Goal: Information Seeking & Learning: Learn about a topic

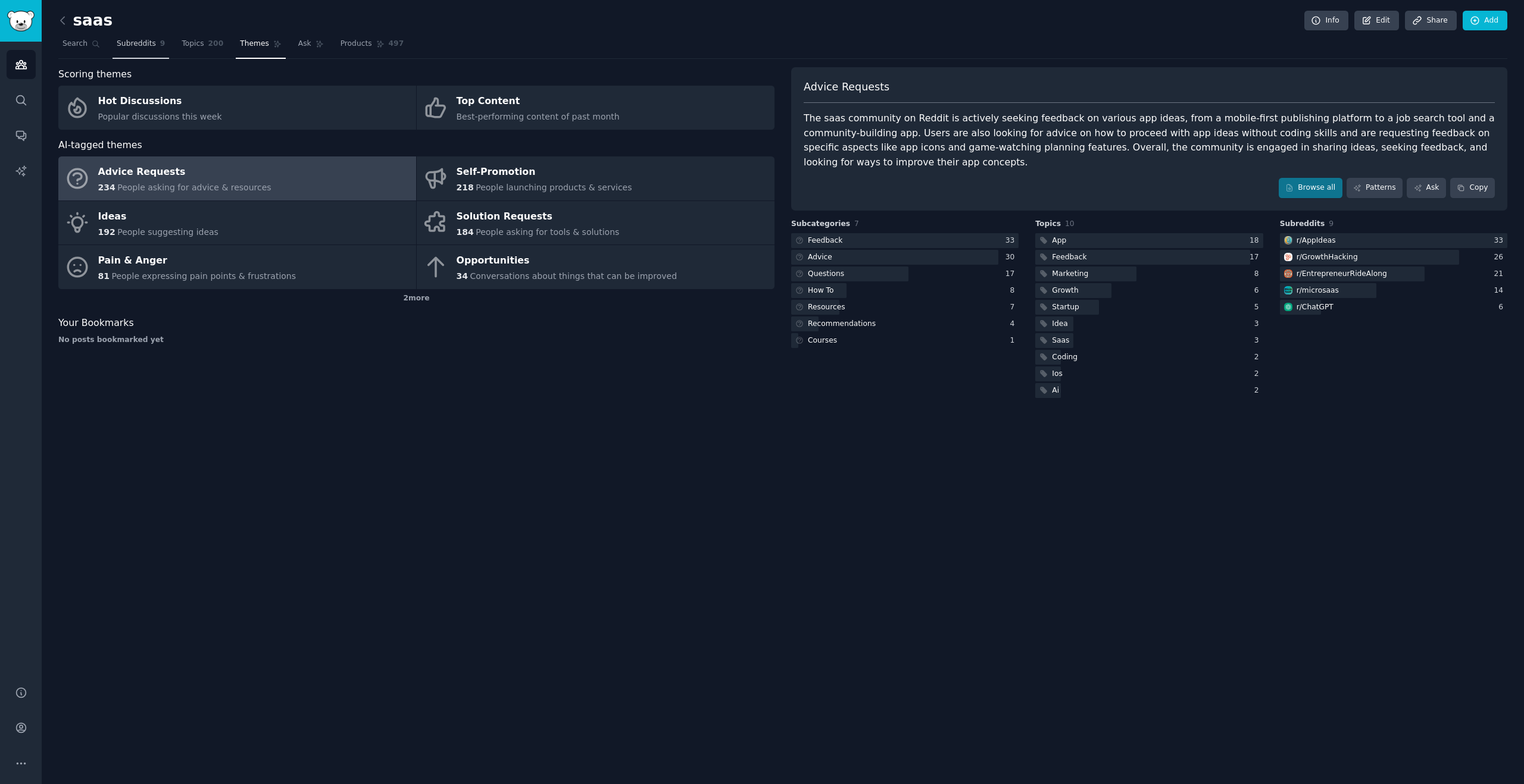
click at [154, 56] on link "Subreddits 9" at bounding box center [141, 46] width 56 height 24
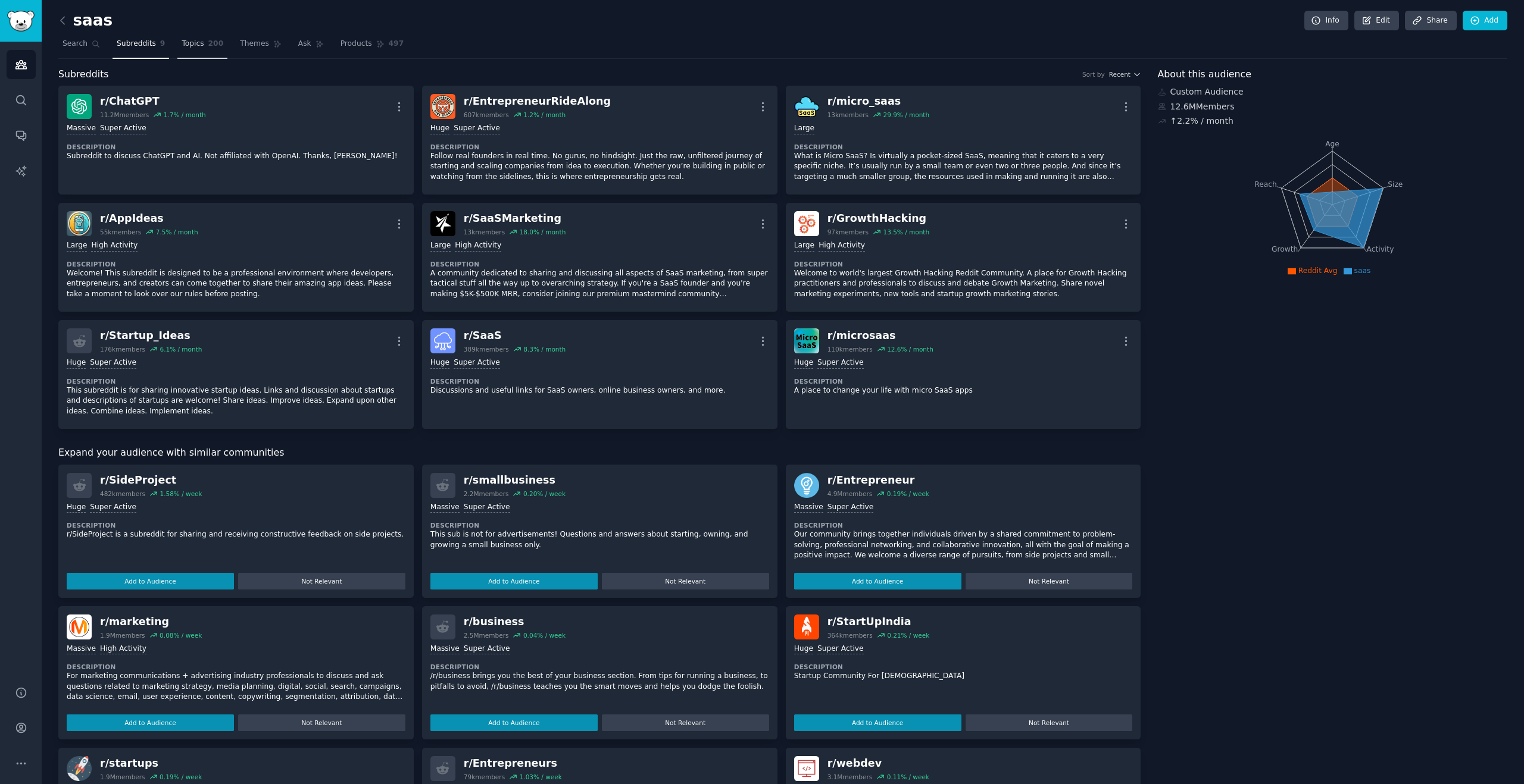
click at [185, 56] on link "Topics 200" at bounding box center [202, 46] width 50 height 24
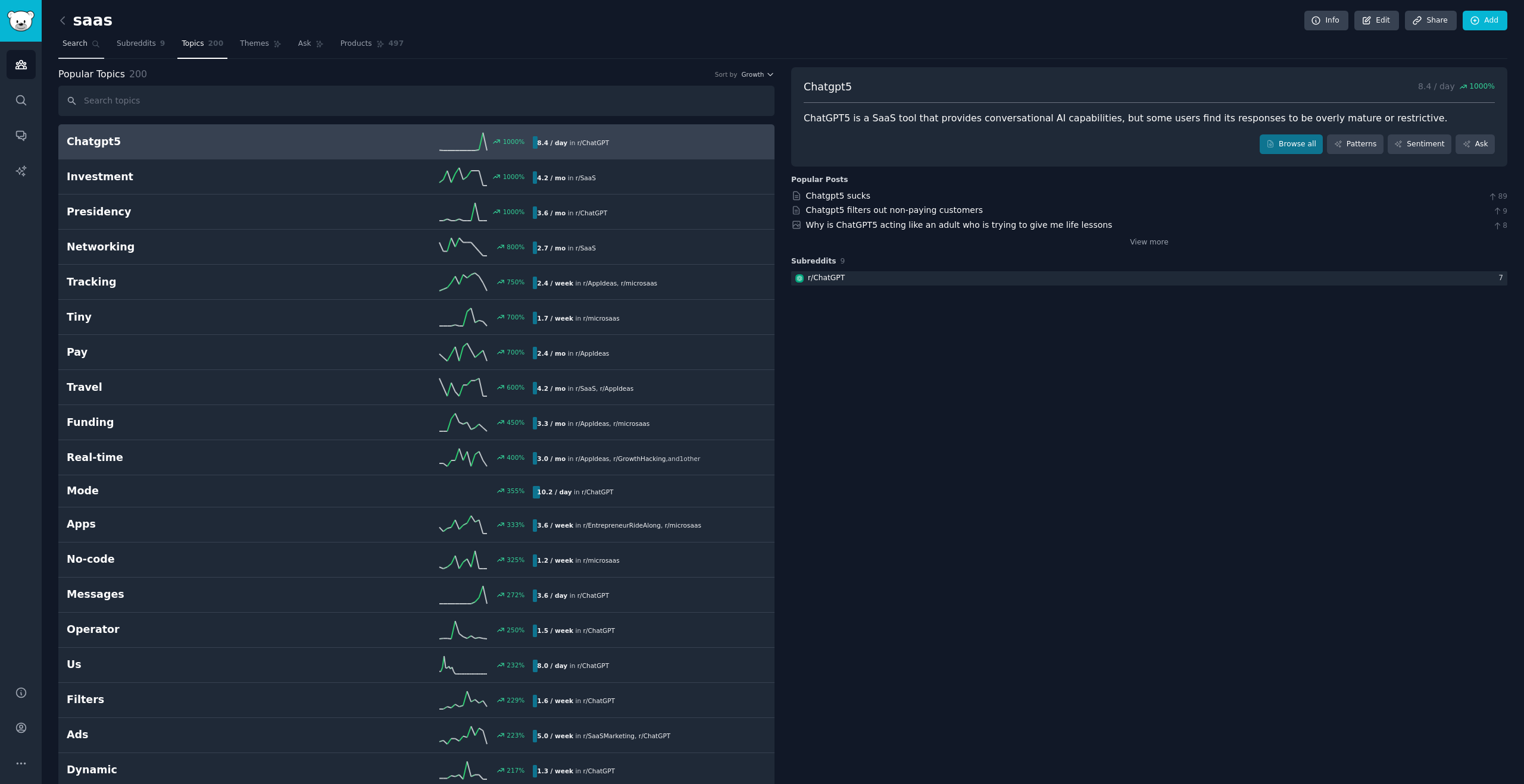
click at [80, 48] on span "Search" at bounding box center [75, 44] width 25 height 11
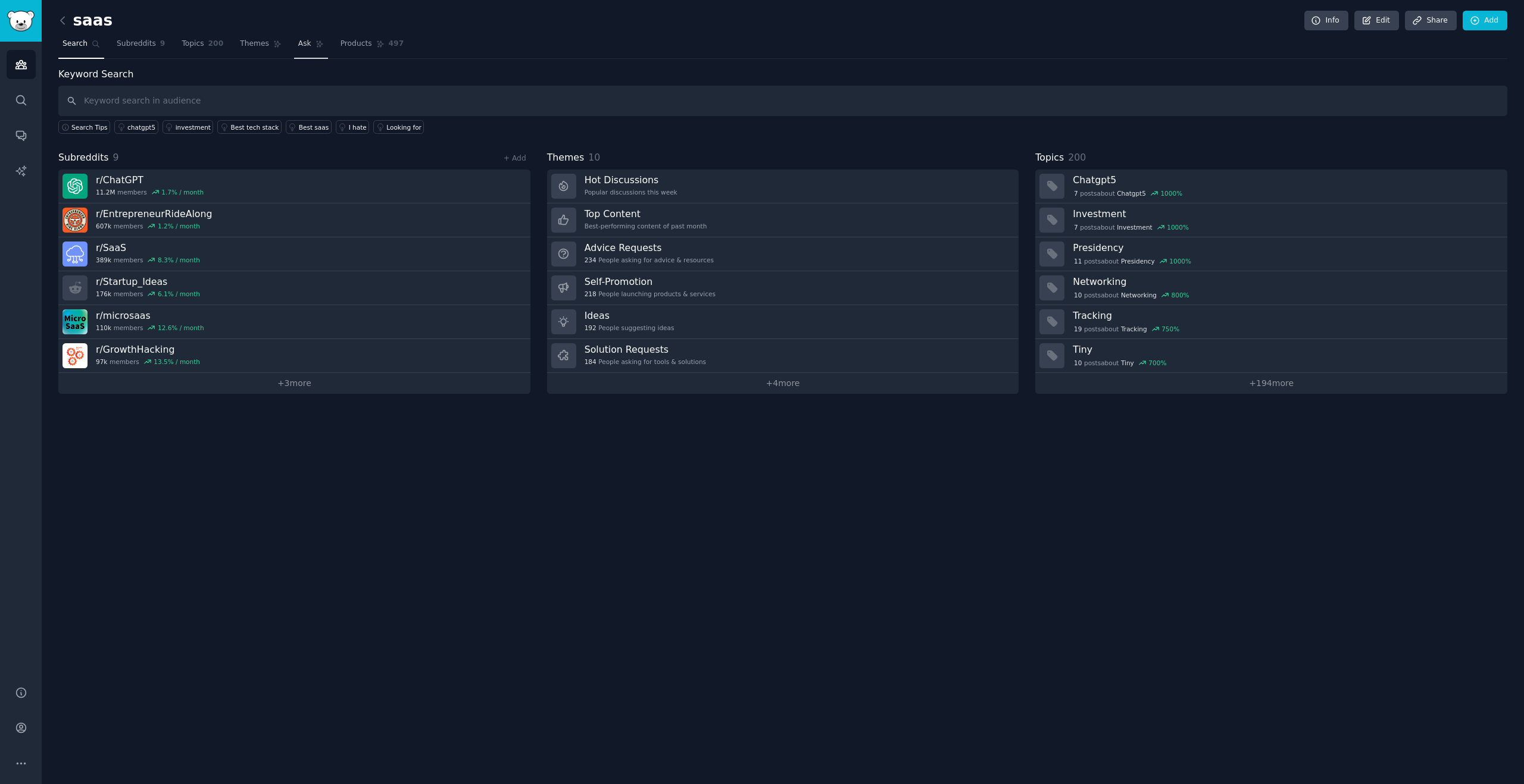
click at [316, 42] on icon at bounding box center [320, 44] width 8 height 8
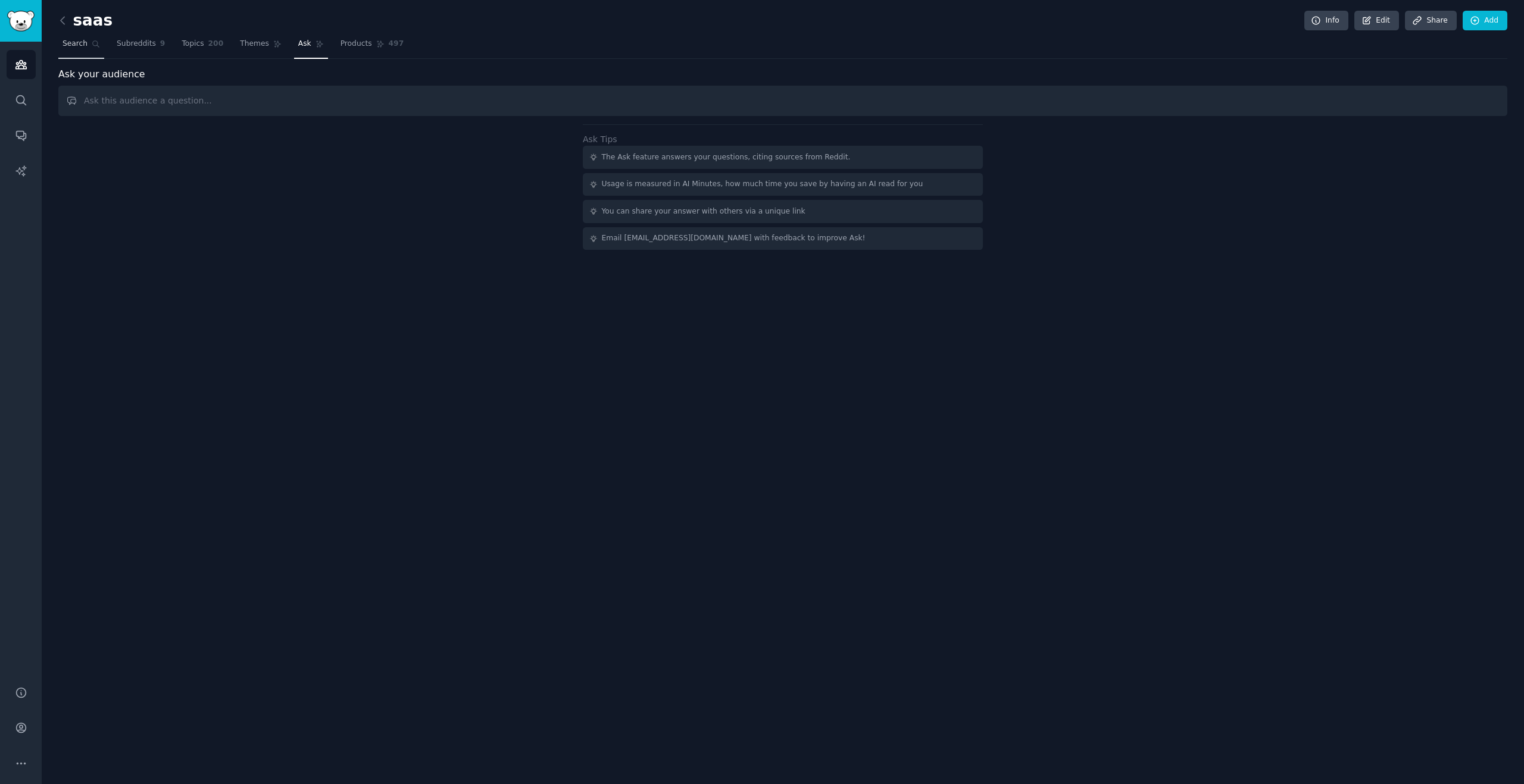
click at [93, 42] on icon at bounding box center [96, 45] width 7 height 7
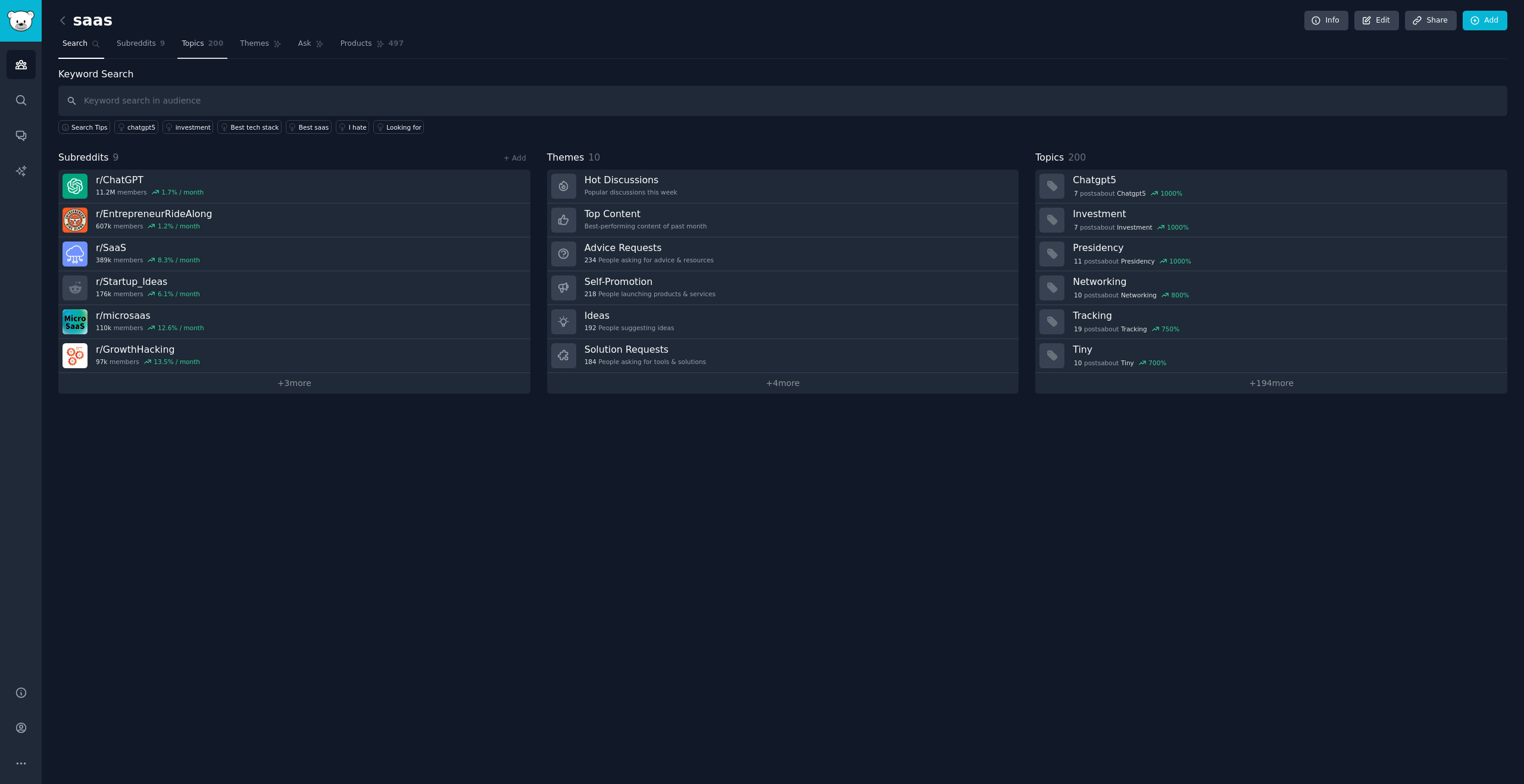
click at [202, 45] on span "Topics" at bounding box center [193, 44] width 22 height 11
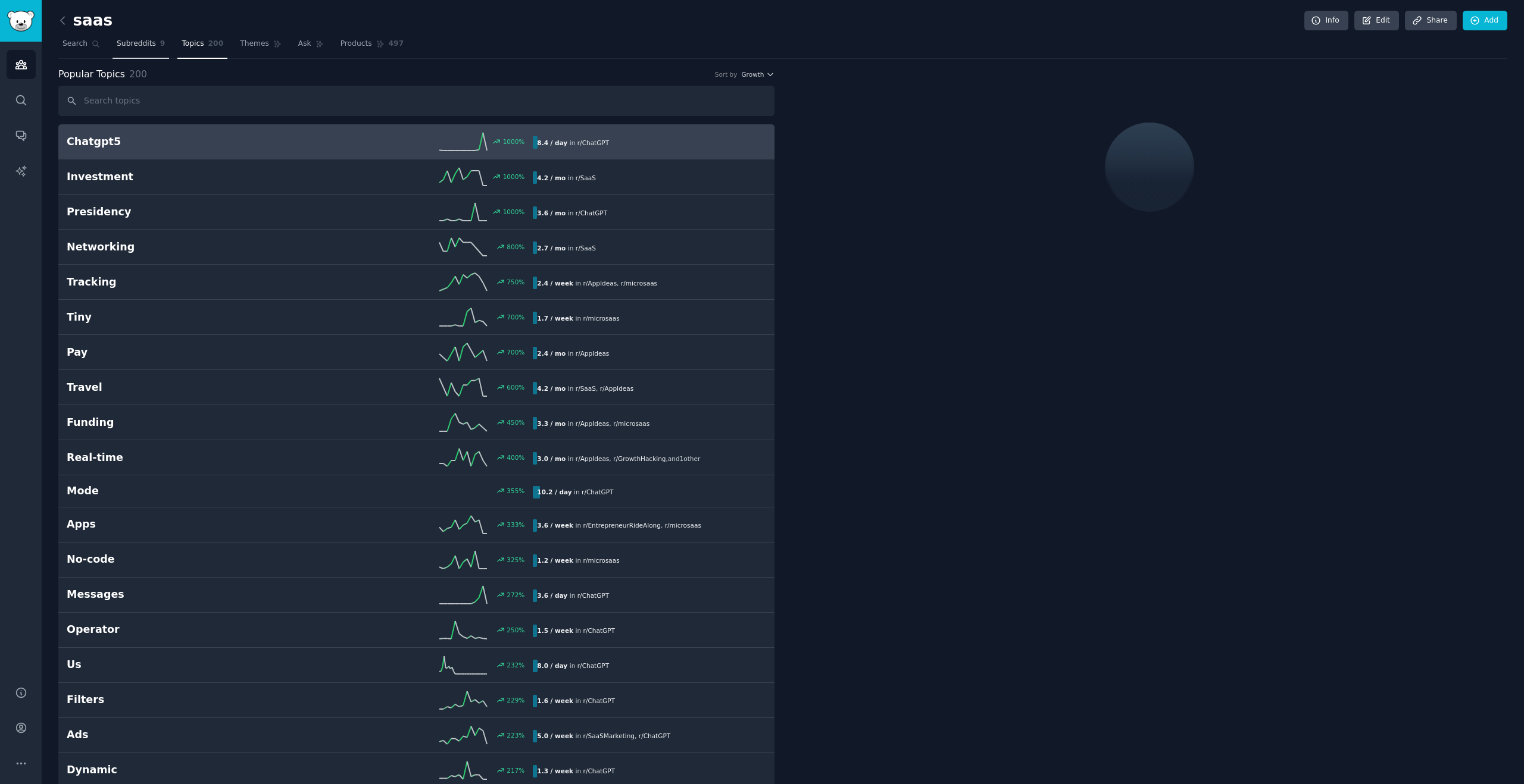
click at [121, 44] on span "Subreddits" at bounding box center [136, 44] width 40 height 11
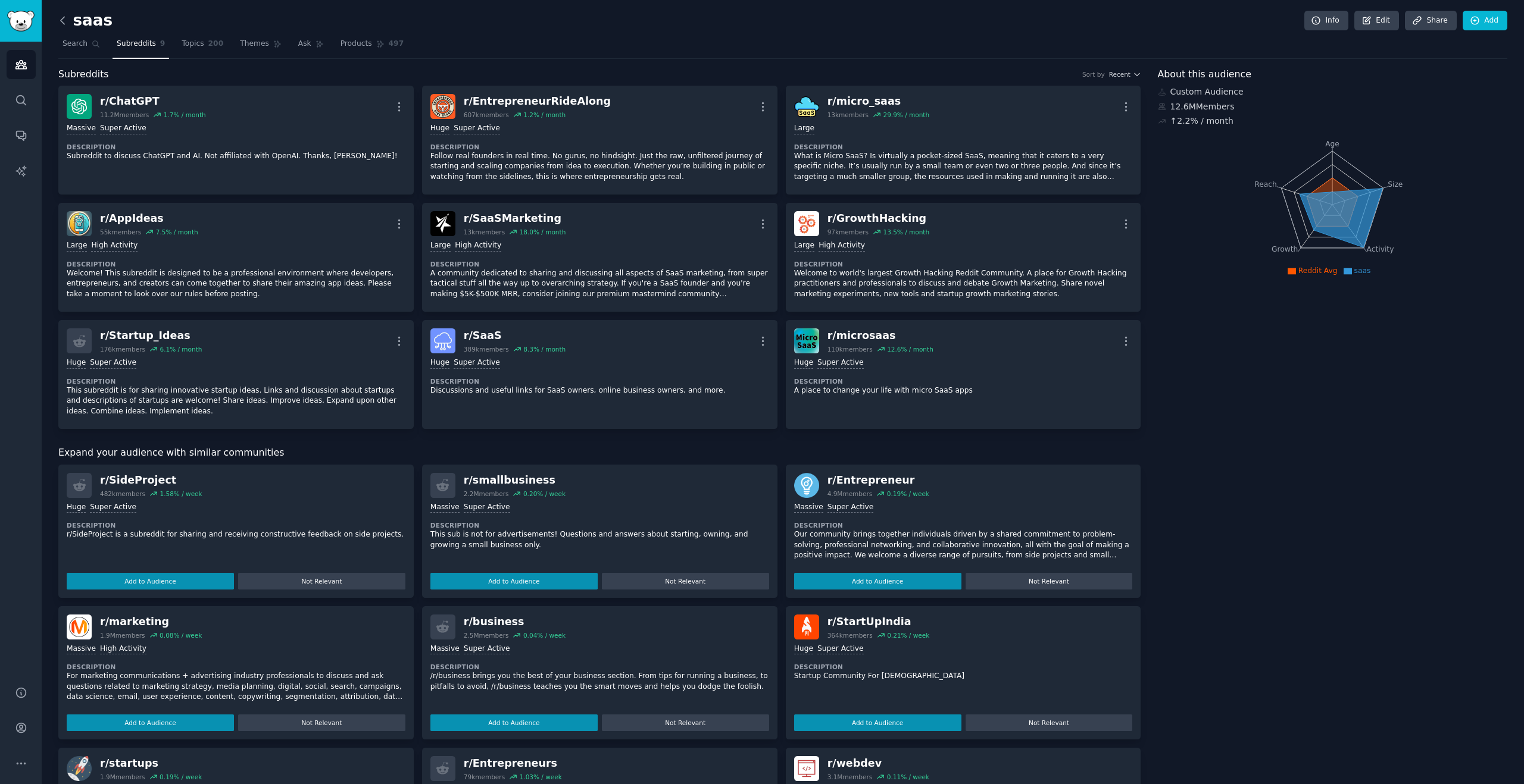
click at [64, 16] on icon at bounding box center [62, 20] width 13 height 13
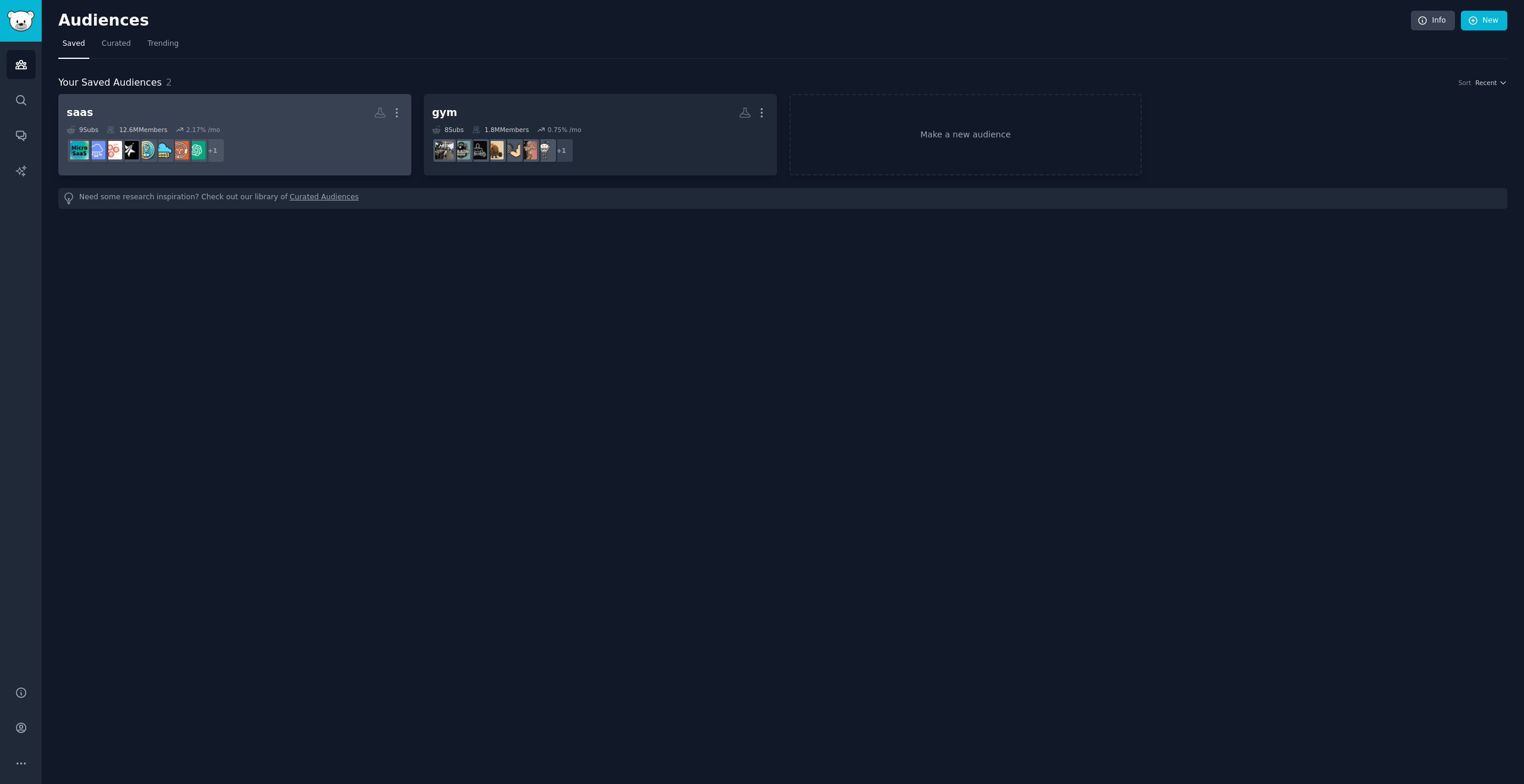
click at [196, 119] on h2 "saas More" at bounding box center [235, 113] width 337 height 21
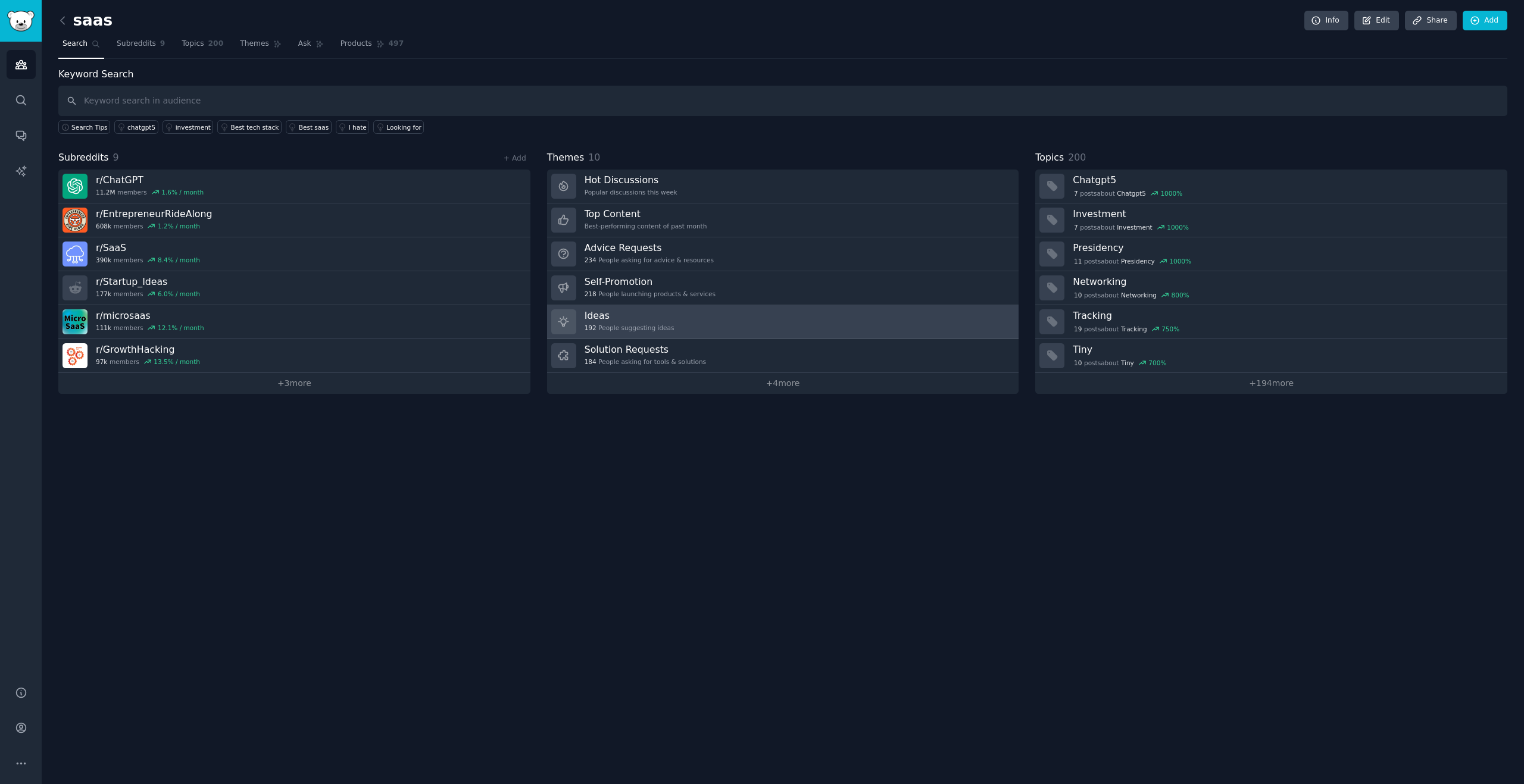
click at [697, 327] on link "Ideas 192 People suggesting ideas" at bounding box center [783, 322] width 472 height 34
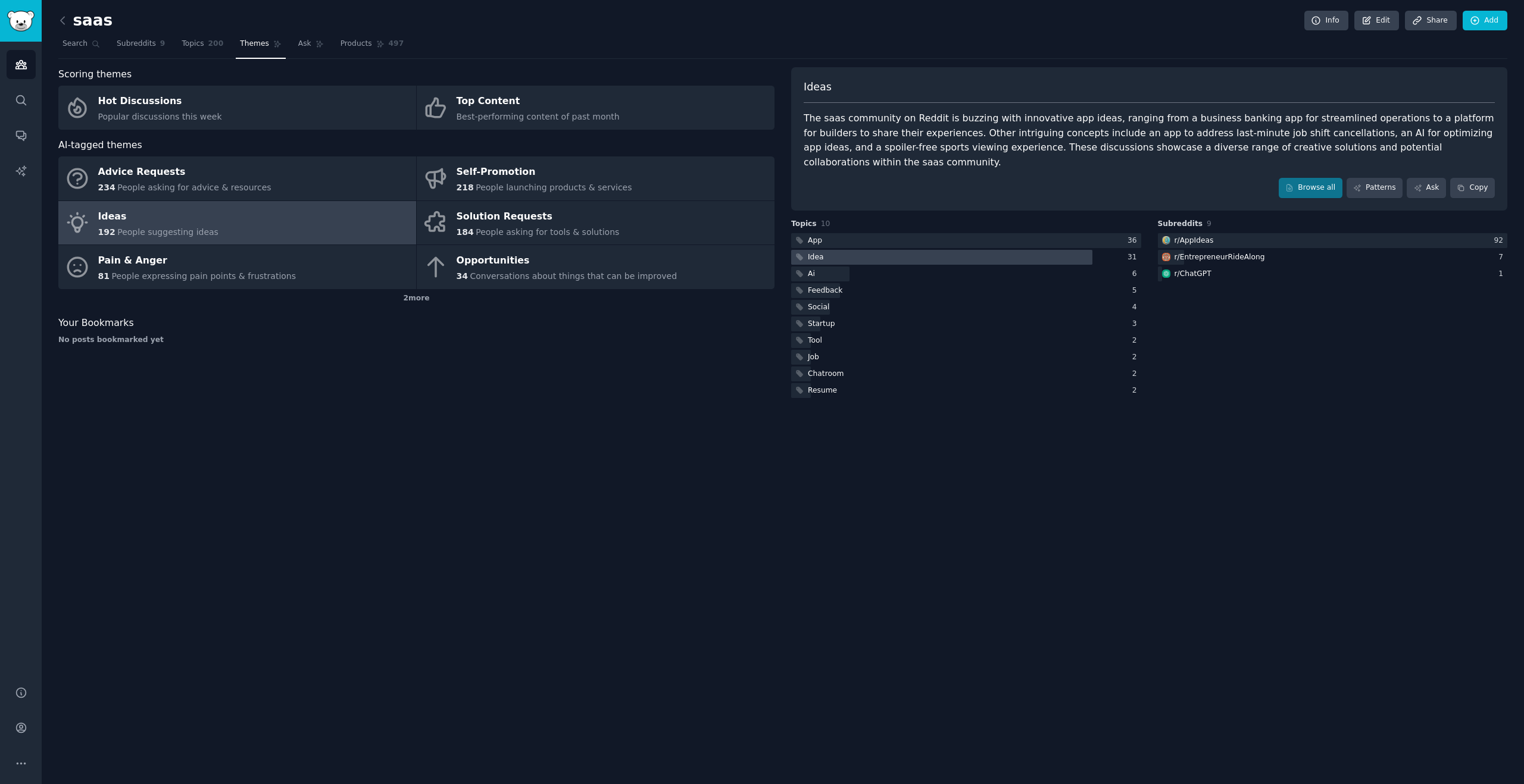
click at [847, 250] on div at bounding box center [942, 257] width 301 height 15
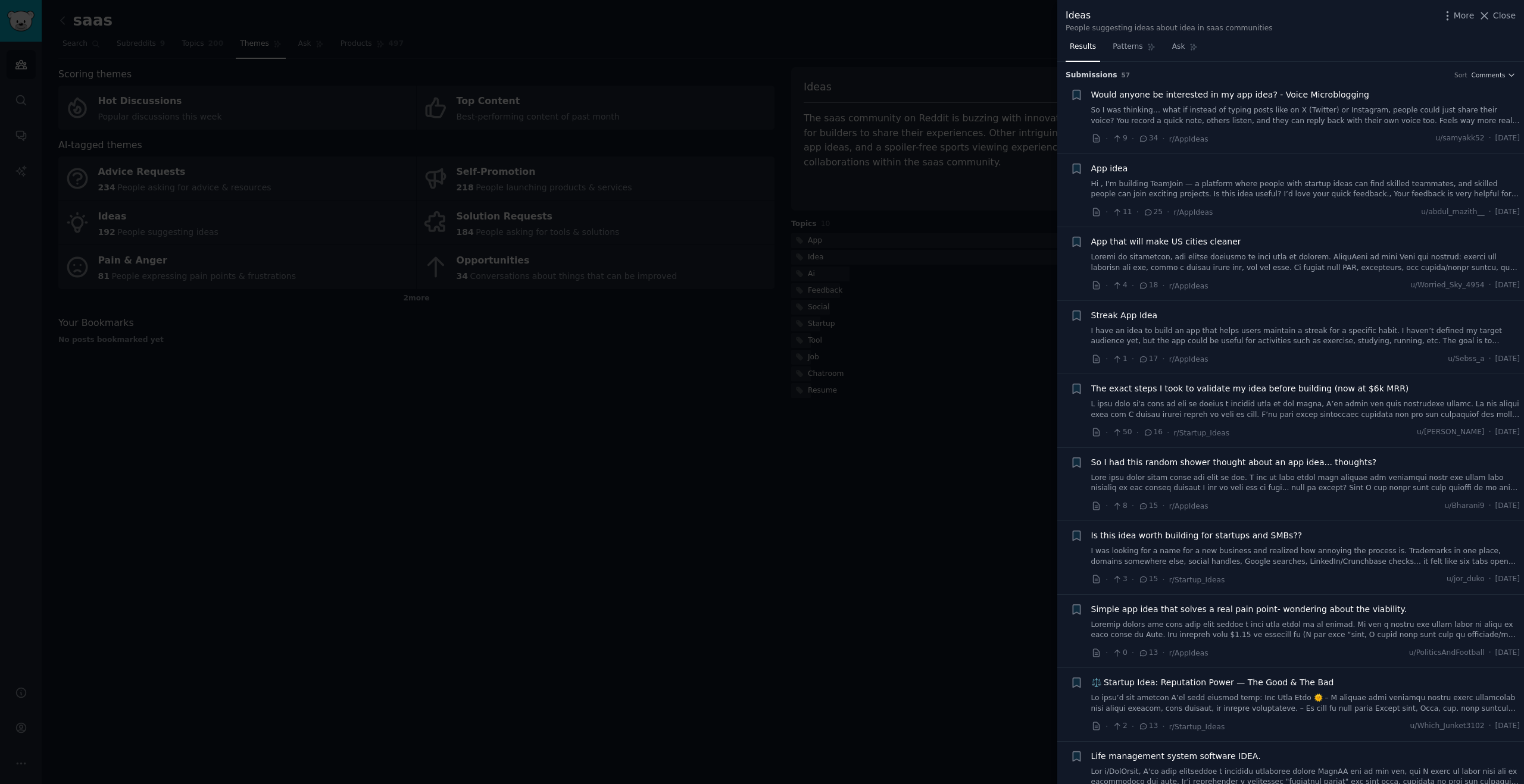
click at [904, 579] on div at bounding box center [762, 392] width 1524 height 784
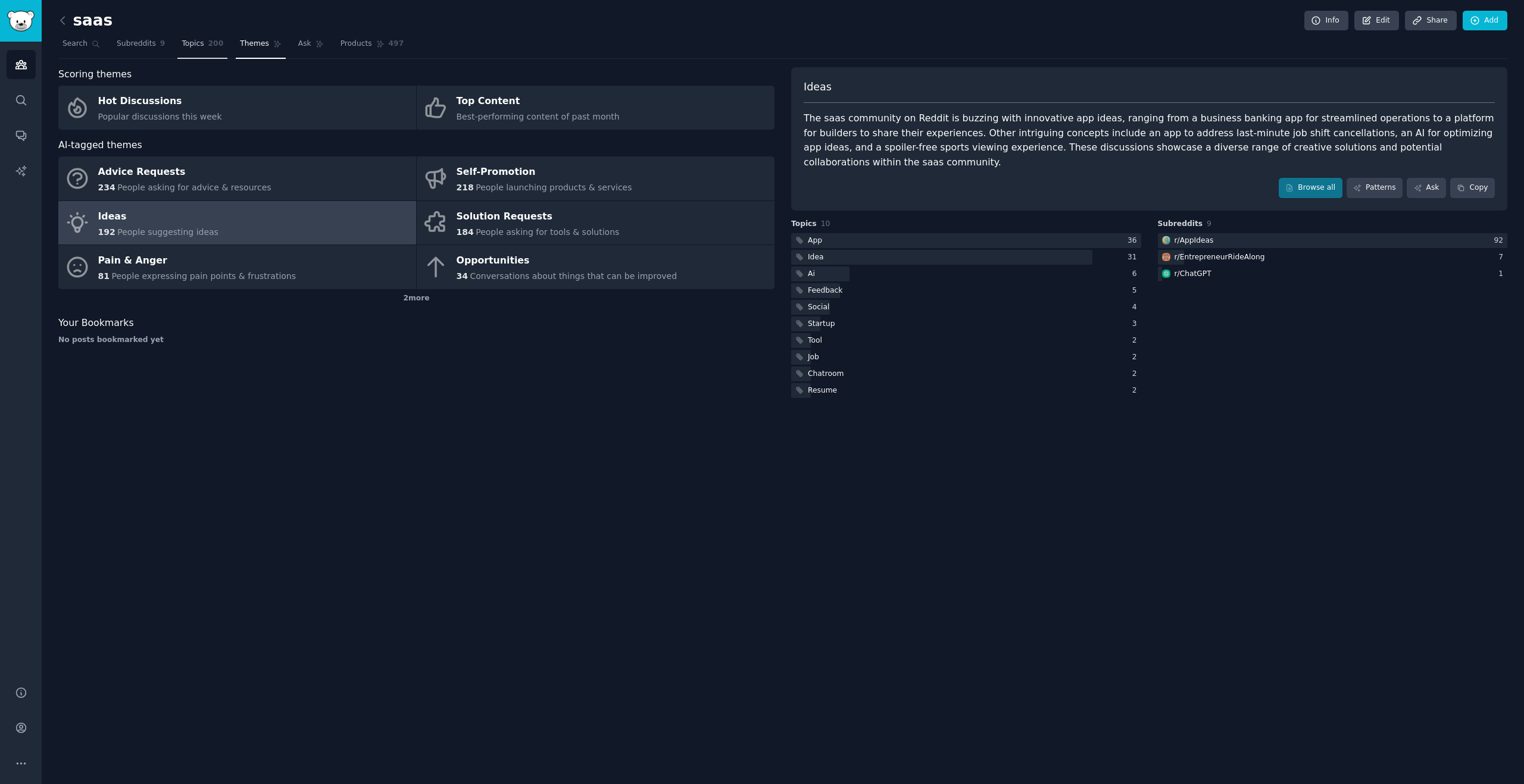
click at [194, 52] on link "Topics 200" at bounding box center [202, 46] width 50 height 24
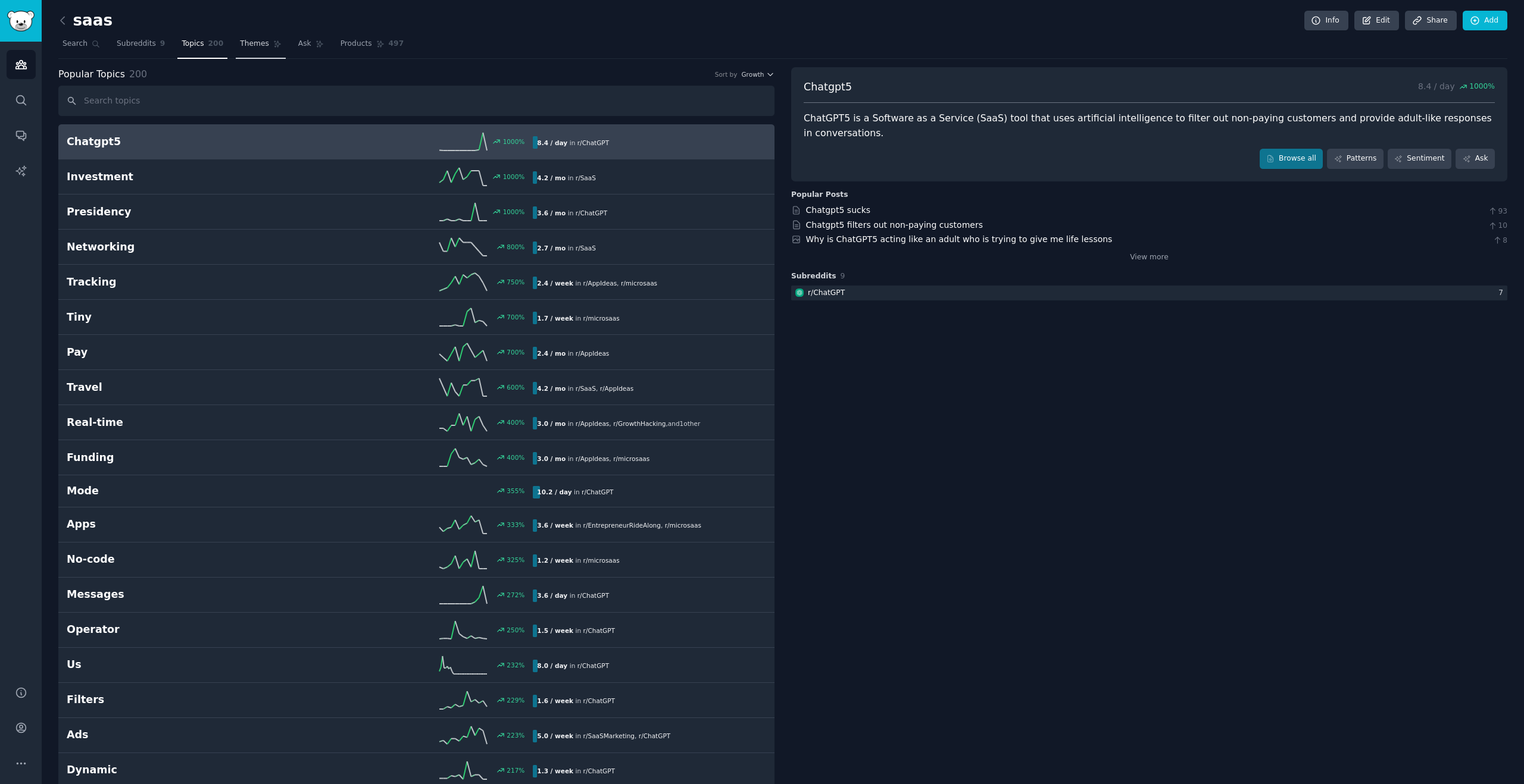
click at [259, 50] on link "Themes" at bounding box center [260, 46] width 50 height 24
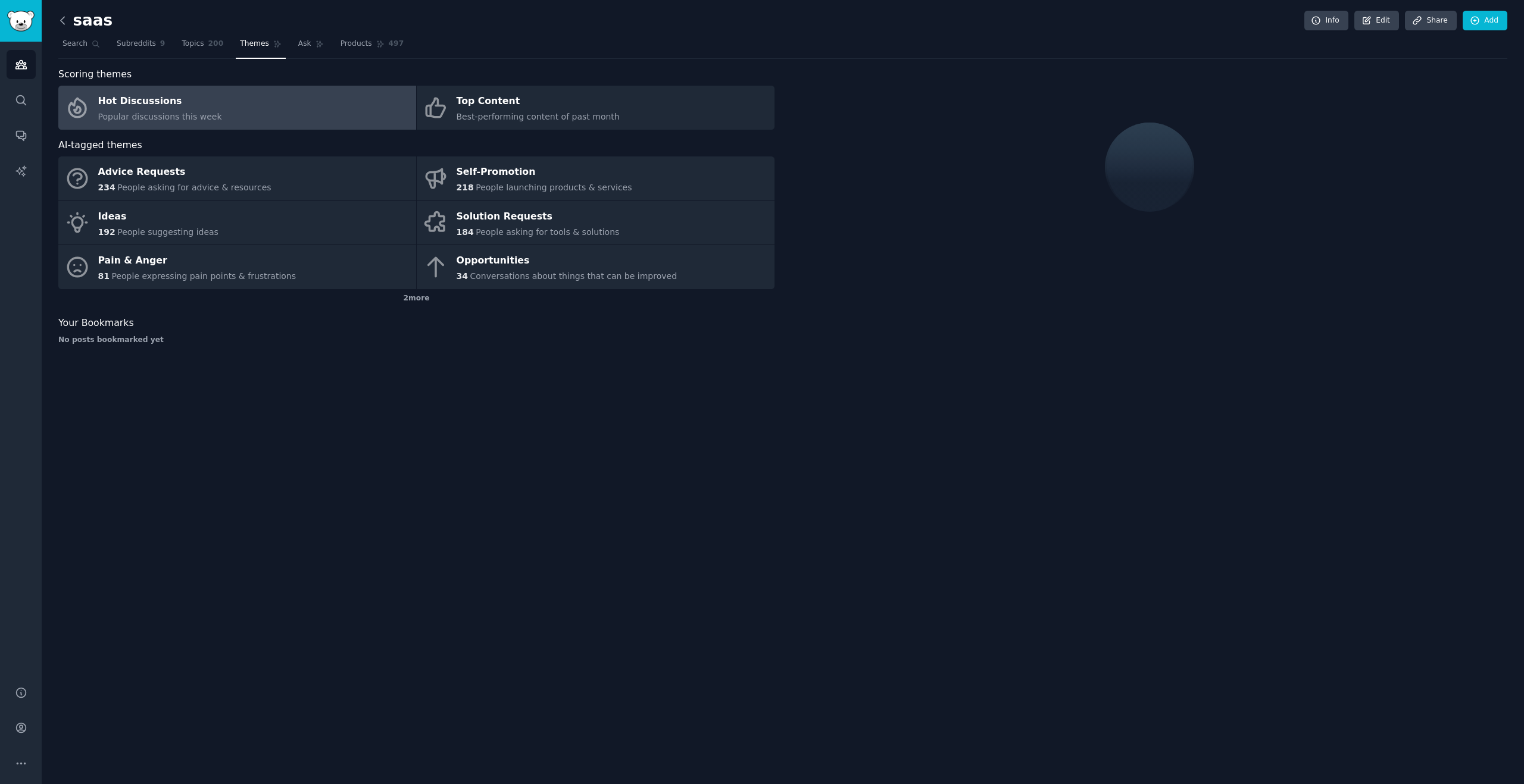
click at [61, 21] on icon at bounding box center [62, 20] width 3 height 7
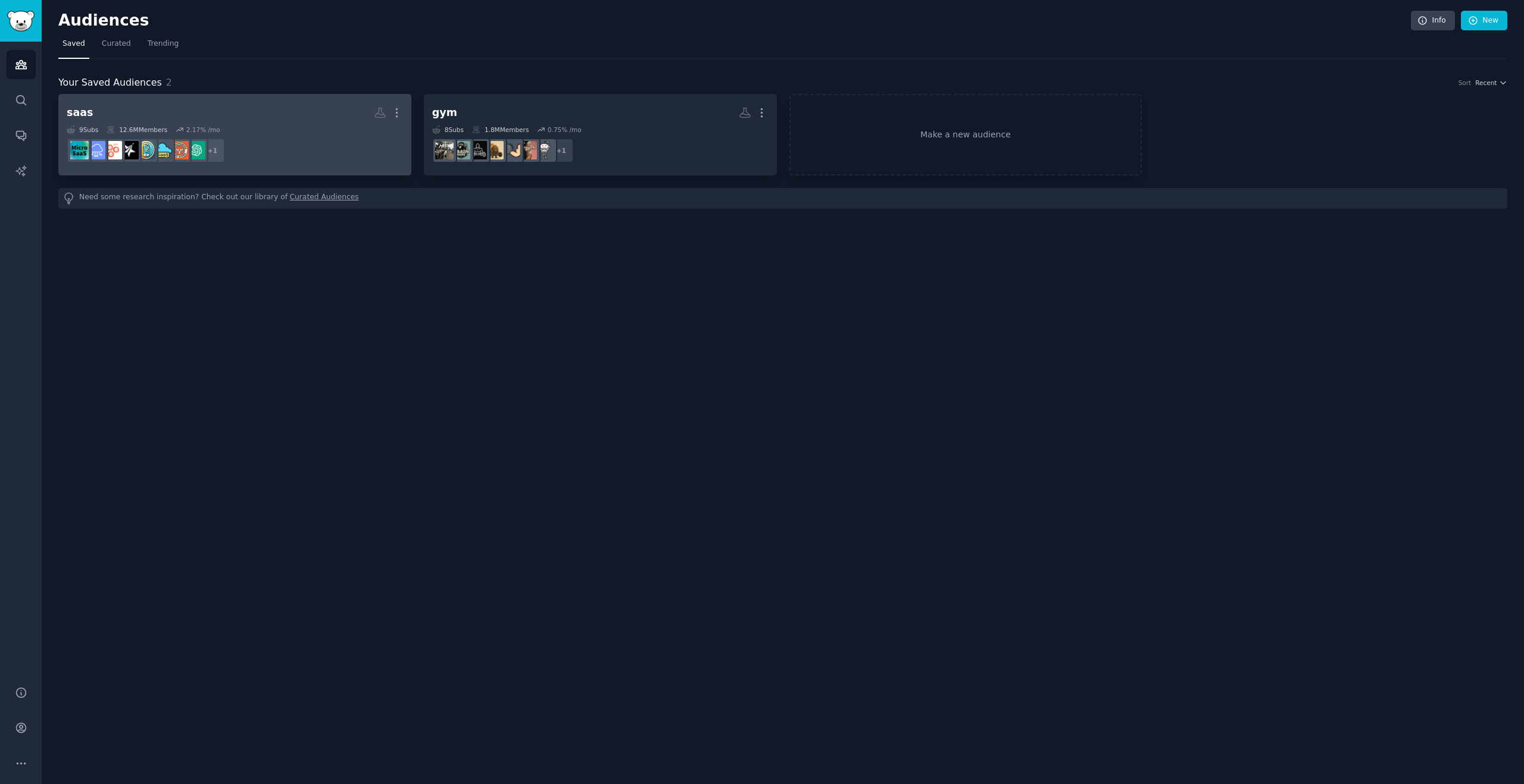
click at [169, 103] on h2 "saas More" at bounding box center [235, 113] width 337 height 21
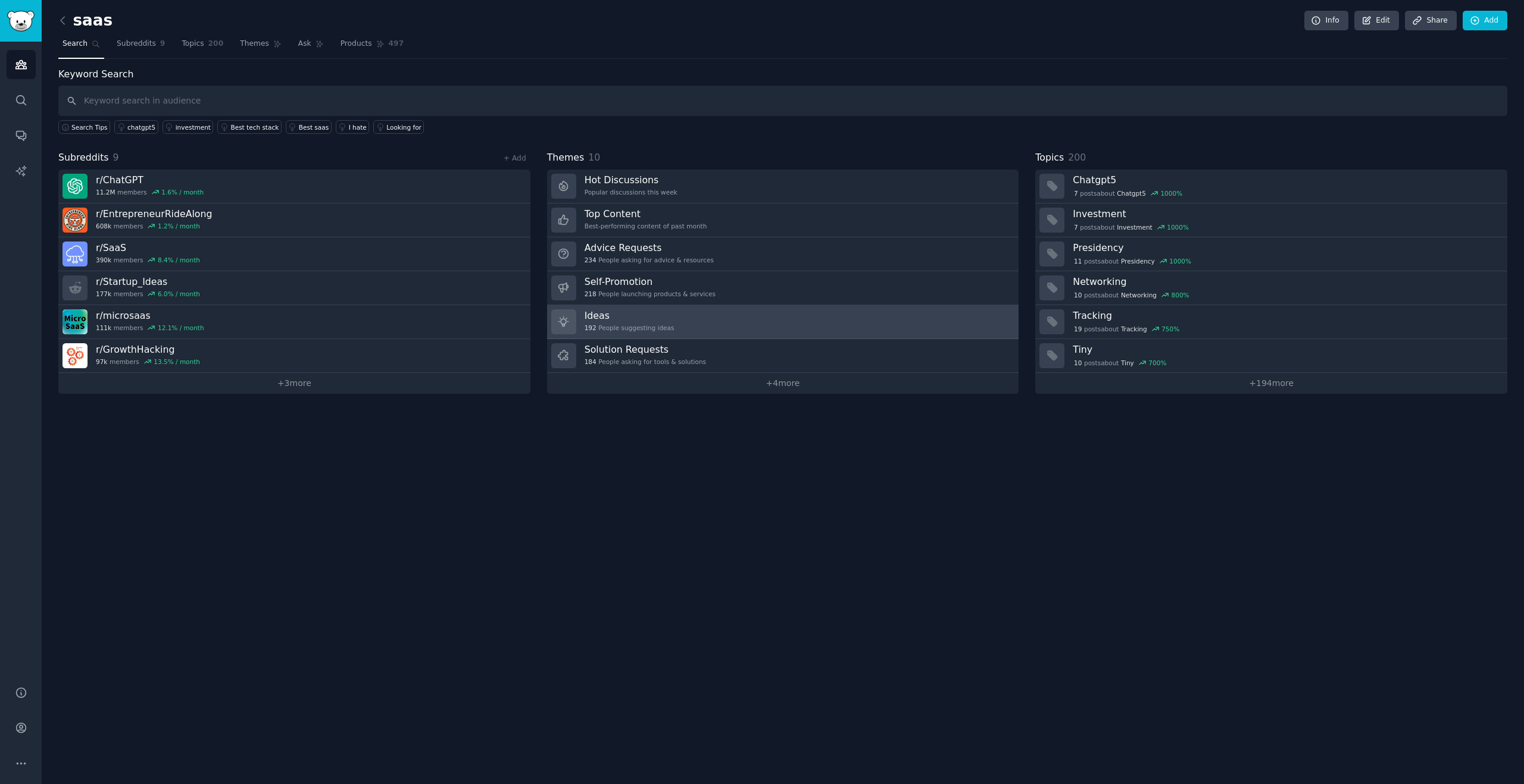
click at [613, 315] on h3 "Ideas" at bounding box center [629, 315] width 90 height 13
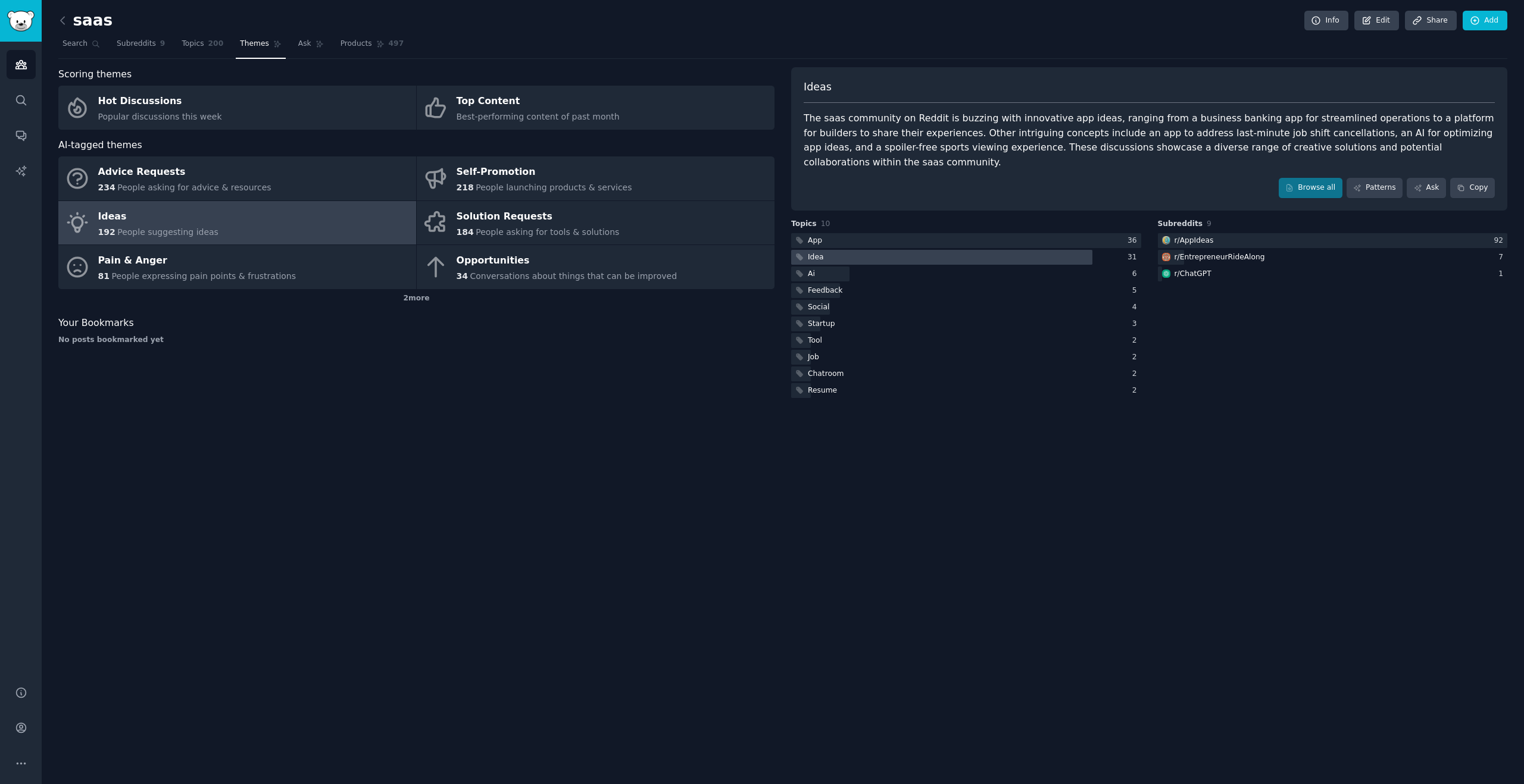
click at [937, 250] on div at bounding box center [942, 257] width 301 height 15
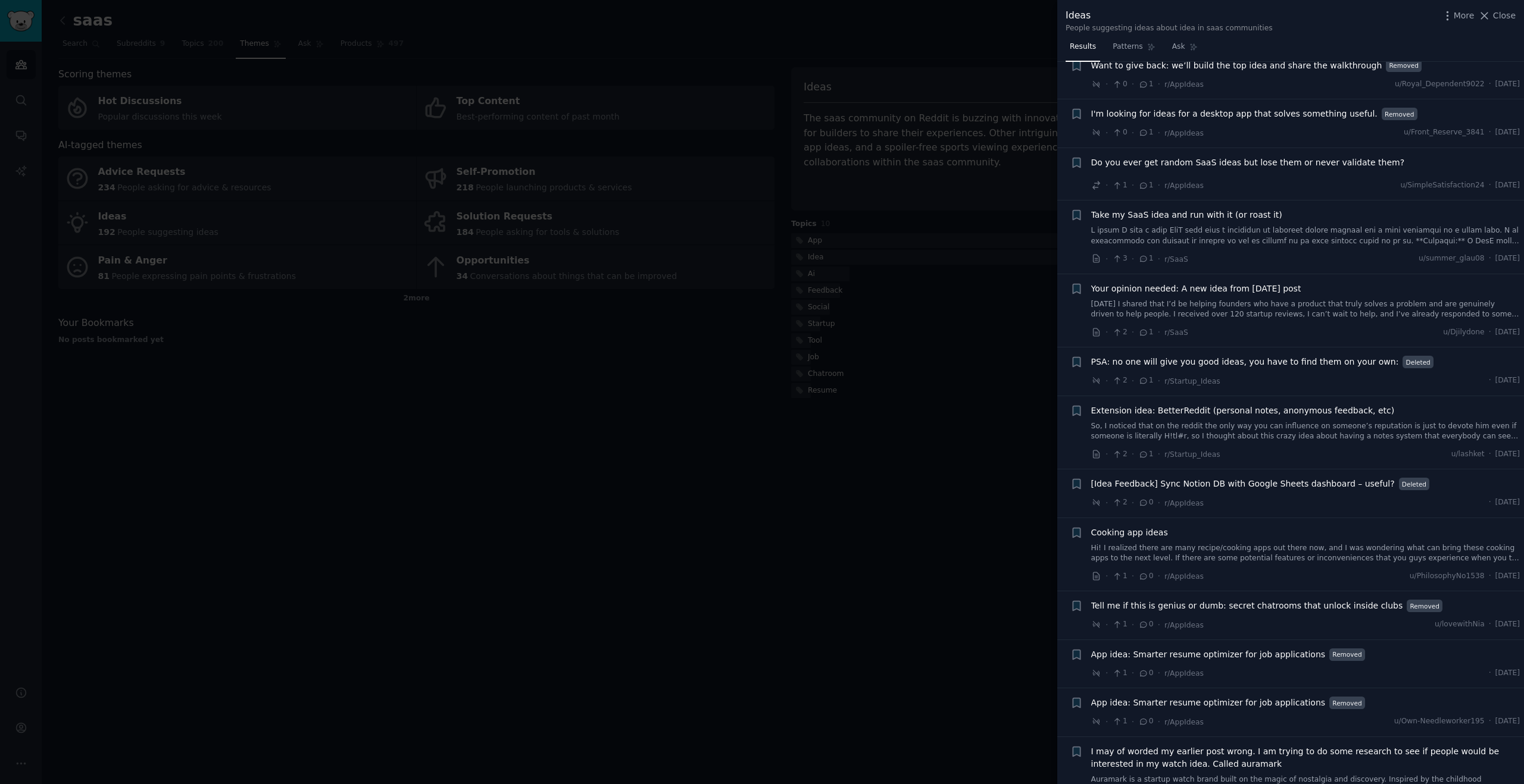
scroll to position [3168, 0]
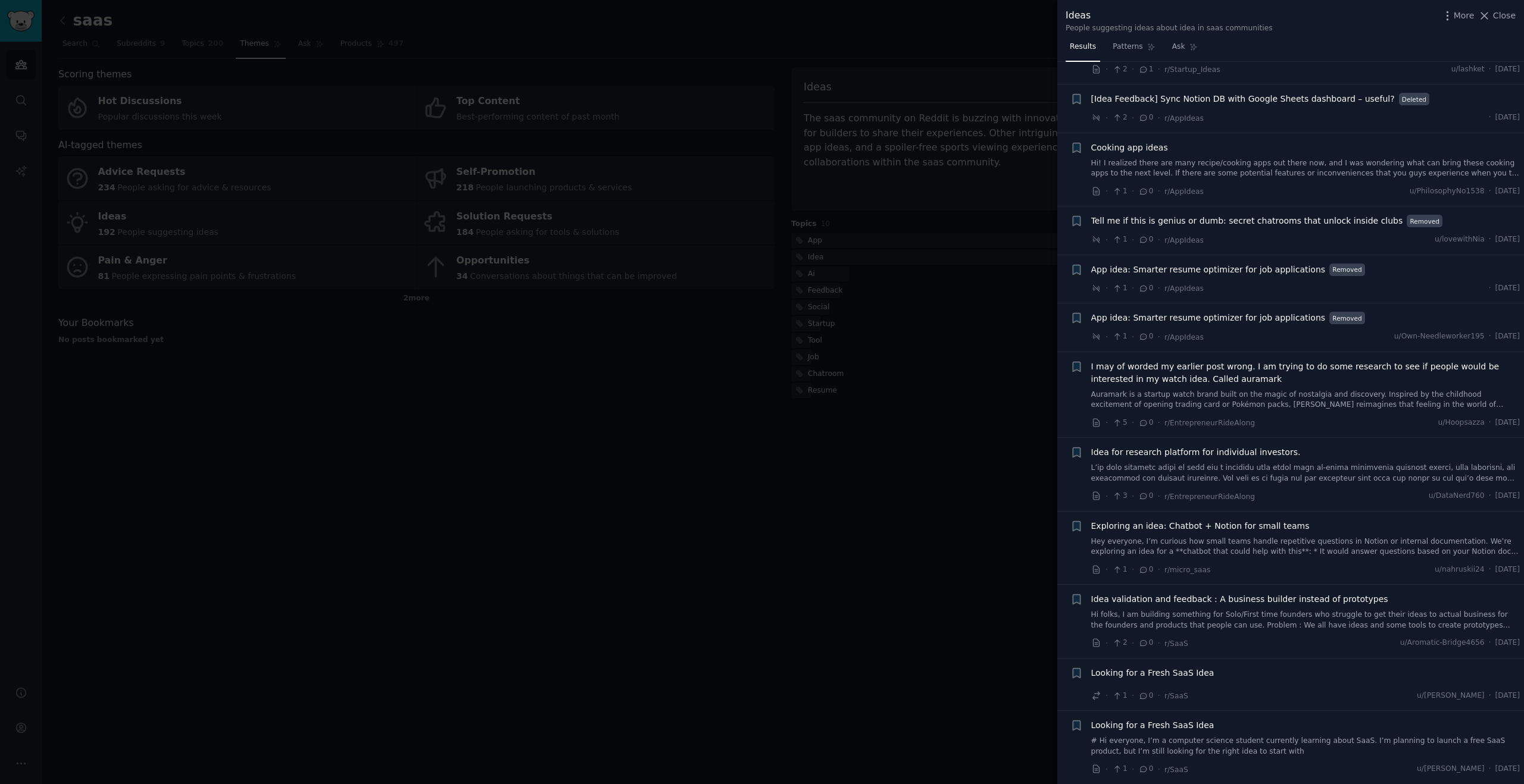
click at [754, 530] on div at bounding box center [762, 392] width 1524 height 784
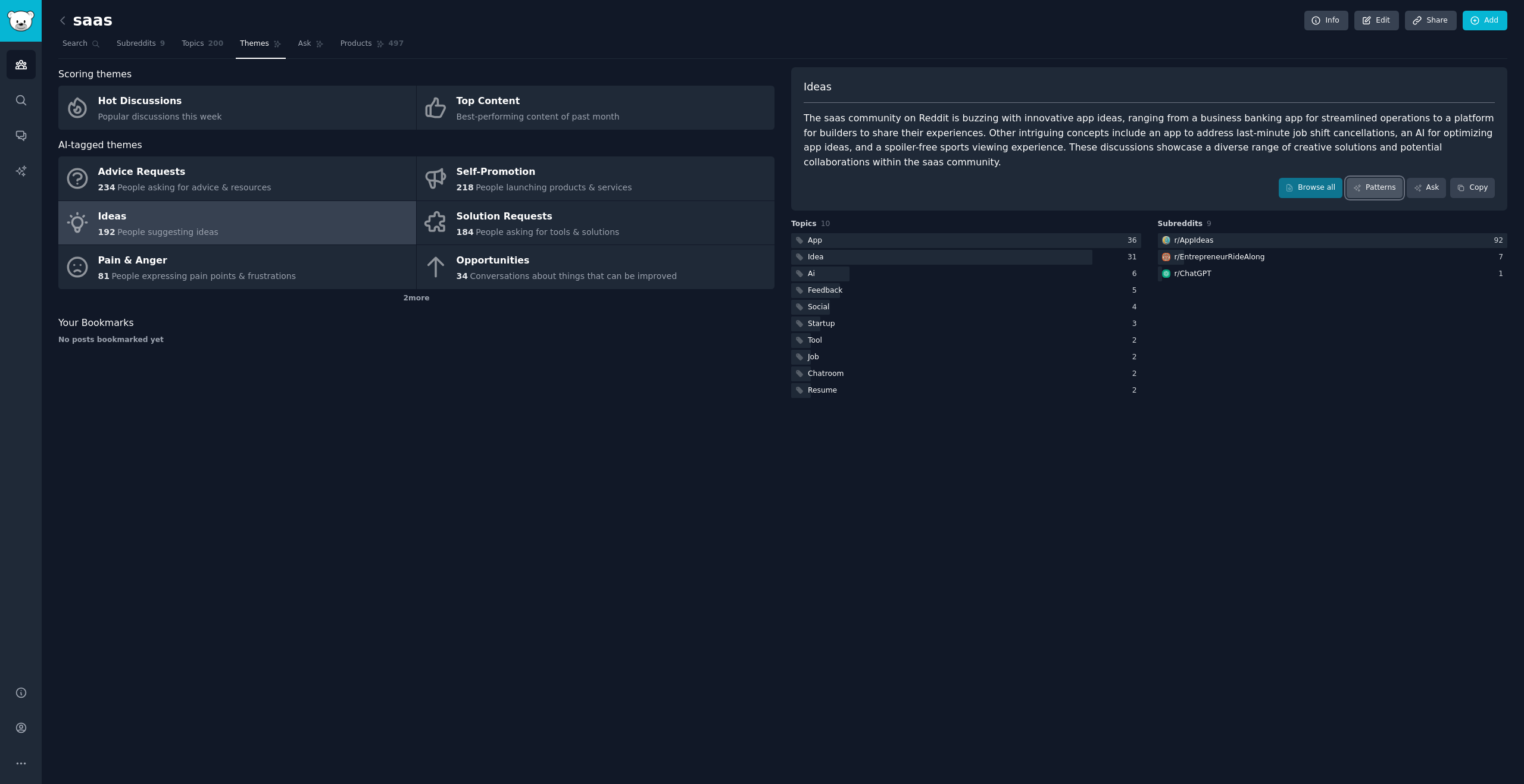
click at [1376, 177] on link "Patterns" at bounding box center [1374, 188] width 56 height 20
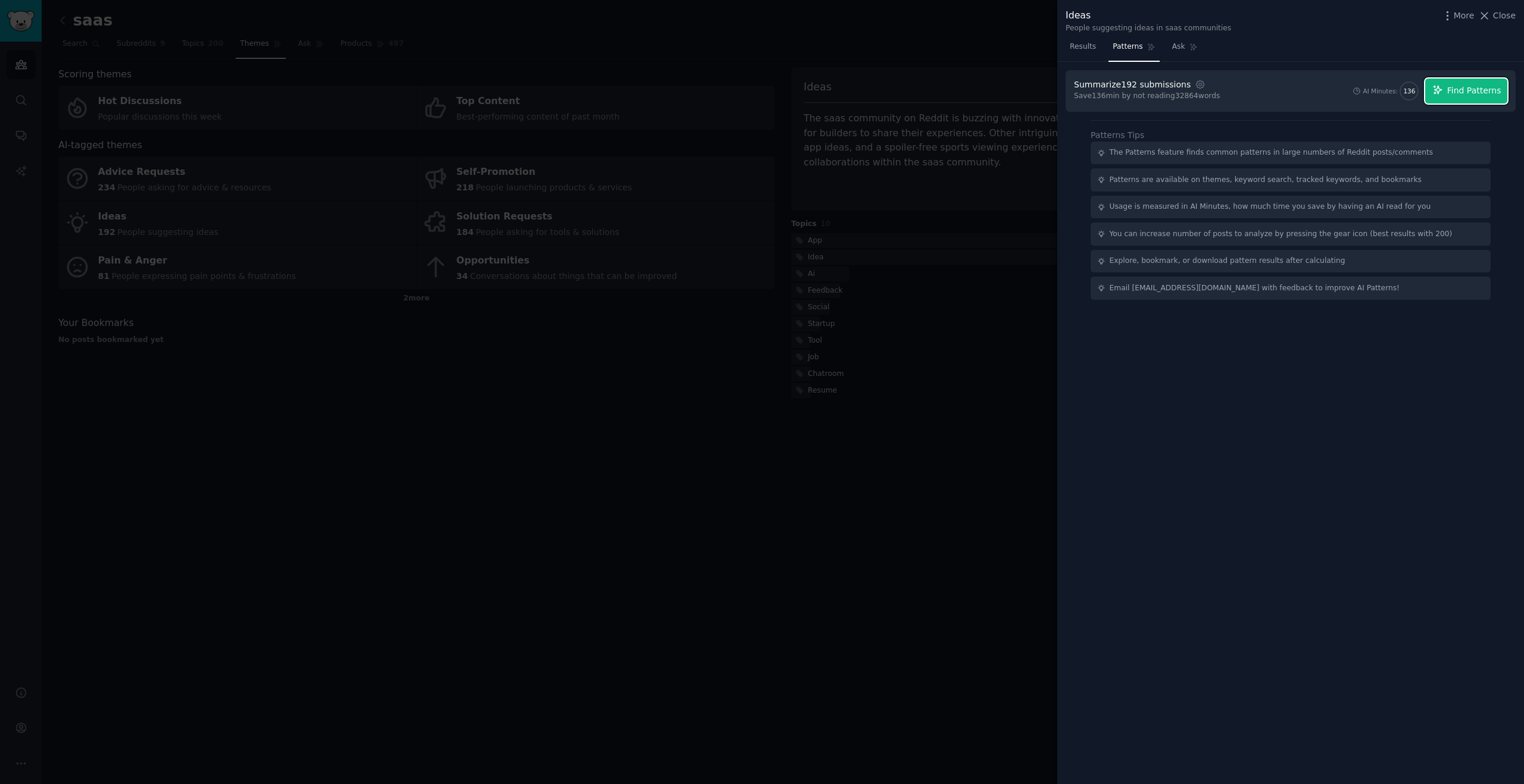
click at [1462, 94] on span "Find Patterns" at bounding box center [1474, 90] width 54 height 13
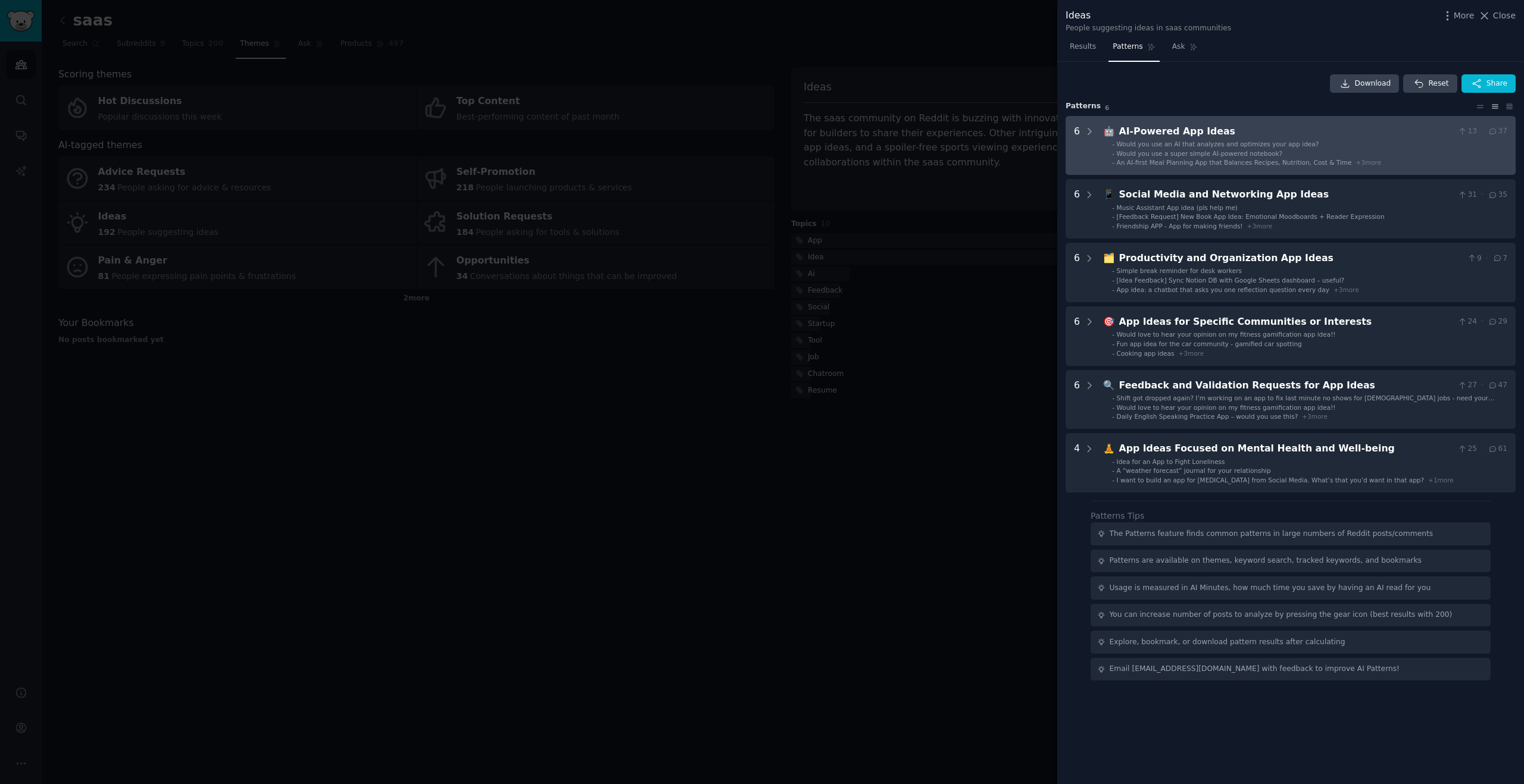
click at [1216, 162] on span "An AI-first Meal Planning App that Balances Recipes, Nutrition, Cost & Time" at bounding box center [1234, 162] width 235 height 7
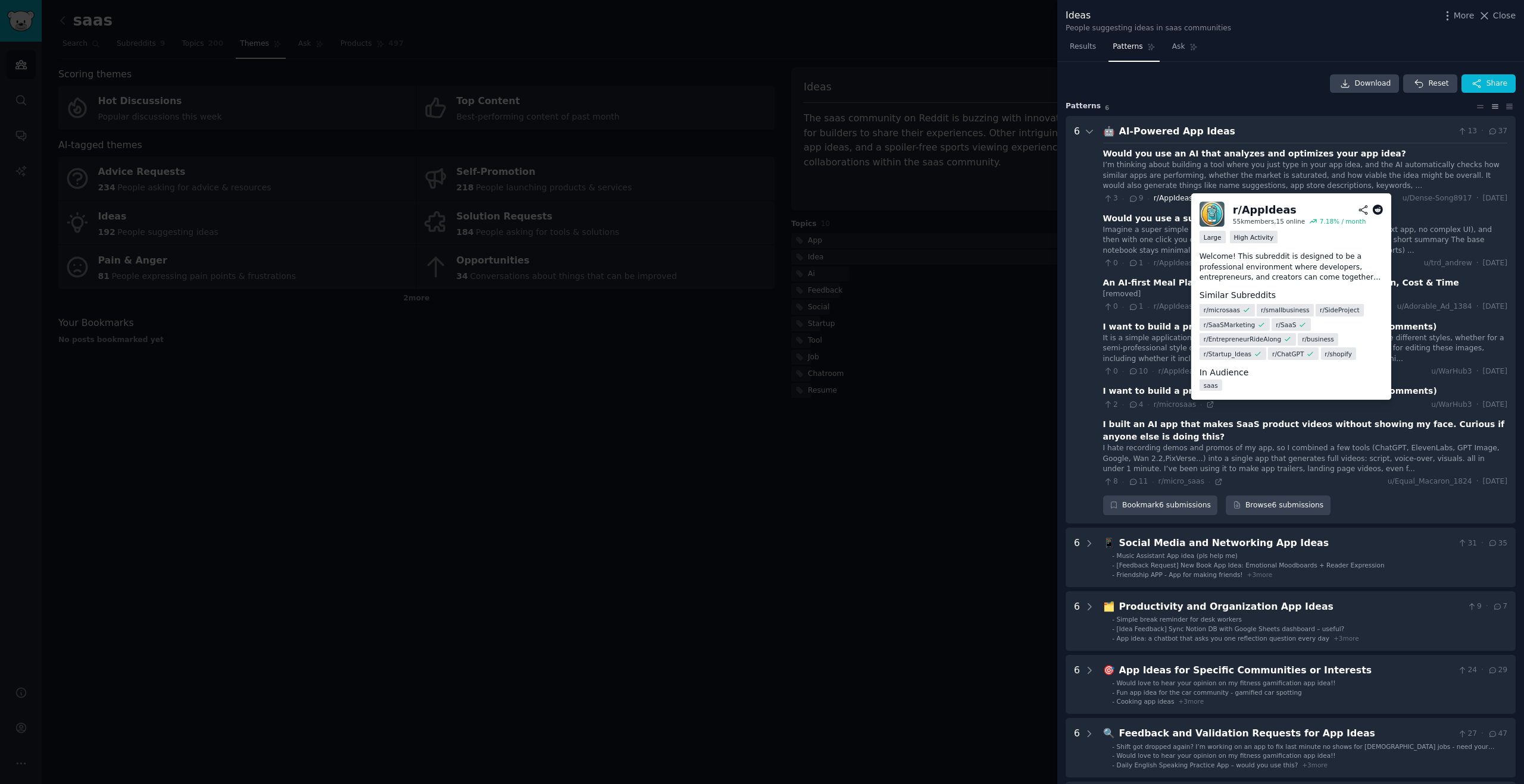
click at [1176, 199] on span "r/AppIdeas" at bounding box center [1173, 199] width 40 height 8
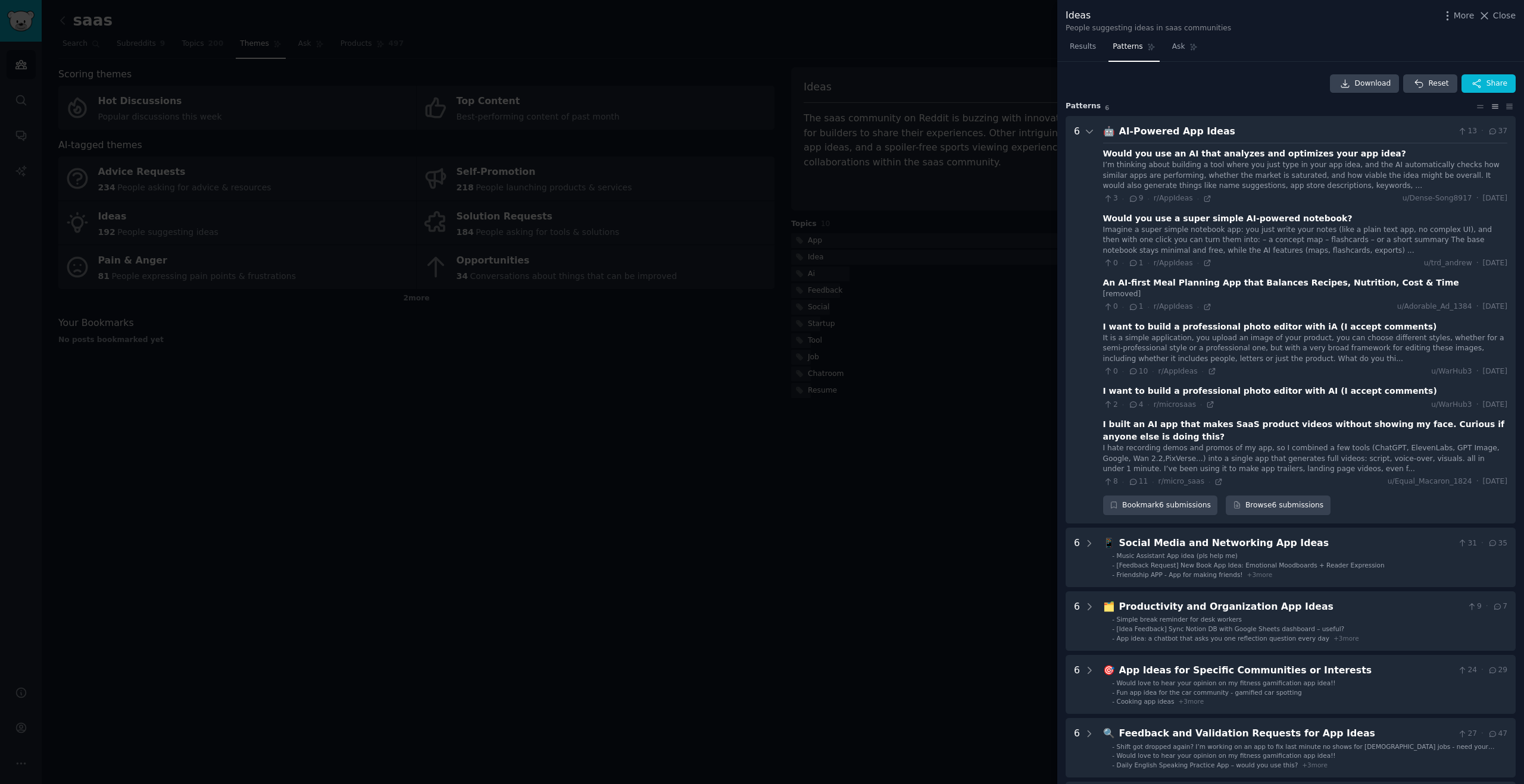
click at [1459, 167] on div "I’m thinking about building a tool where you just type in your app idea, and th…" at bounding box center [1305, 175] width 404 height 31
click at [1161, 156] on div "Would you use an AI that analyzes and optimizes your app idea?" at bounding box center [1255, 153] width 303 height 13
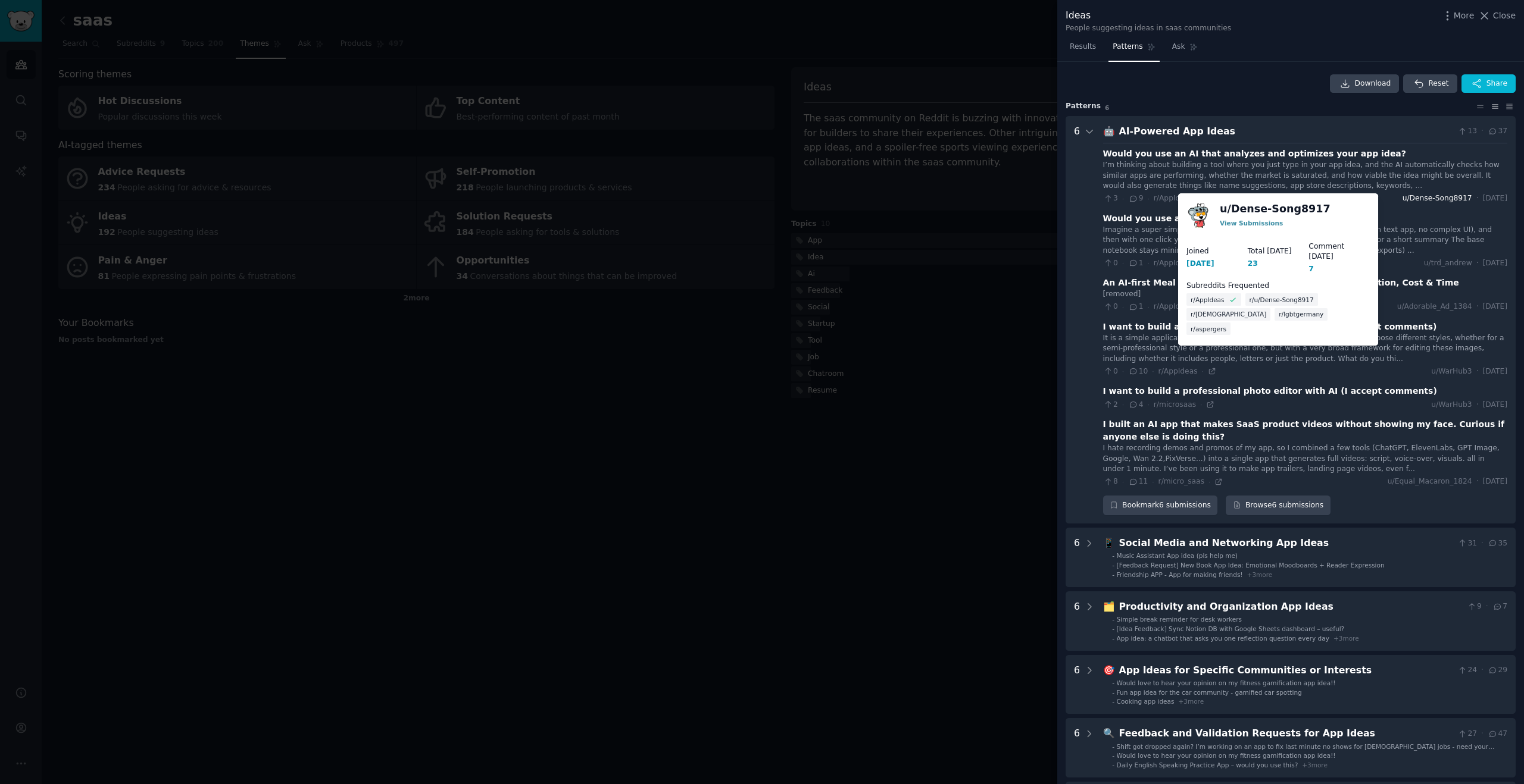
click at [1428, 197] on span "u/Dense-Song8917" at bounding box center [1437, 199] width 70 height 11
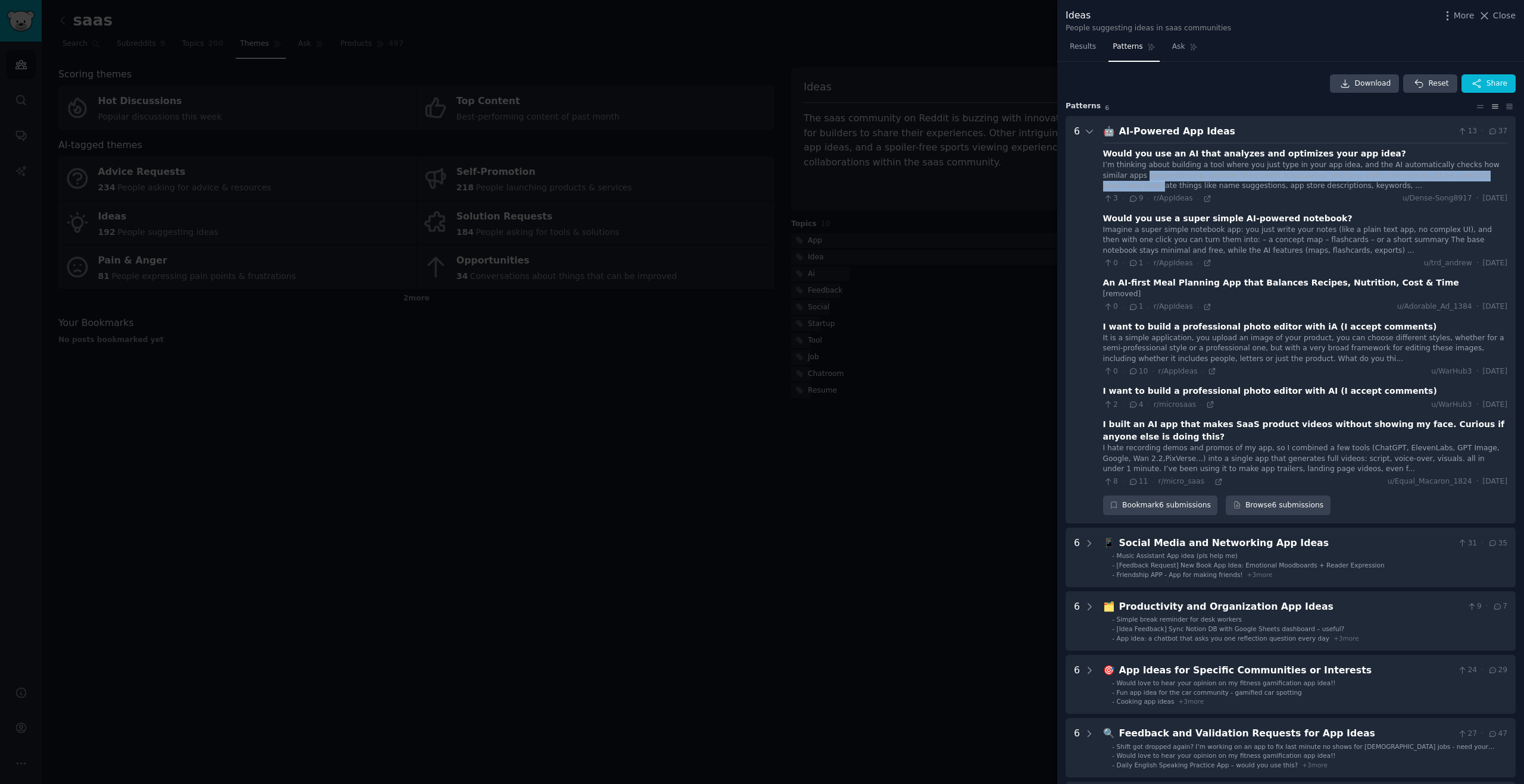
drag, startPoint x: 1122, startPoint y: 181, endPoint x: 1126, endPoint y: 194, distance: 13.6
click at [1123, 184] on div "I’m thinking about building a tool where you just type in your app idea, and th…" at bounding box center [1305, 175] width 404 height 31
click at [1160, 199] on span "r/AppIdeas" at bounding box center [1173, 199] width 40 height 8
click at [1208, 199] on icon at bounding box center [1207, 199] width 5 height 5
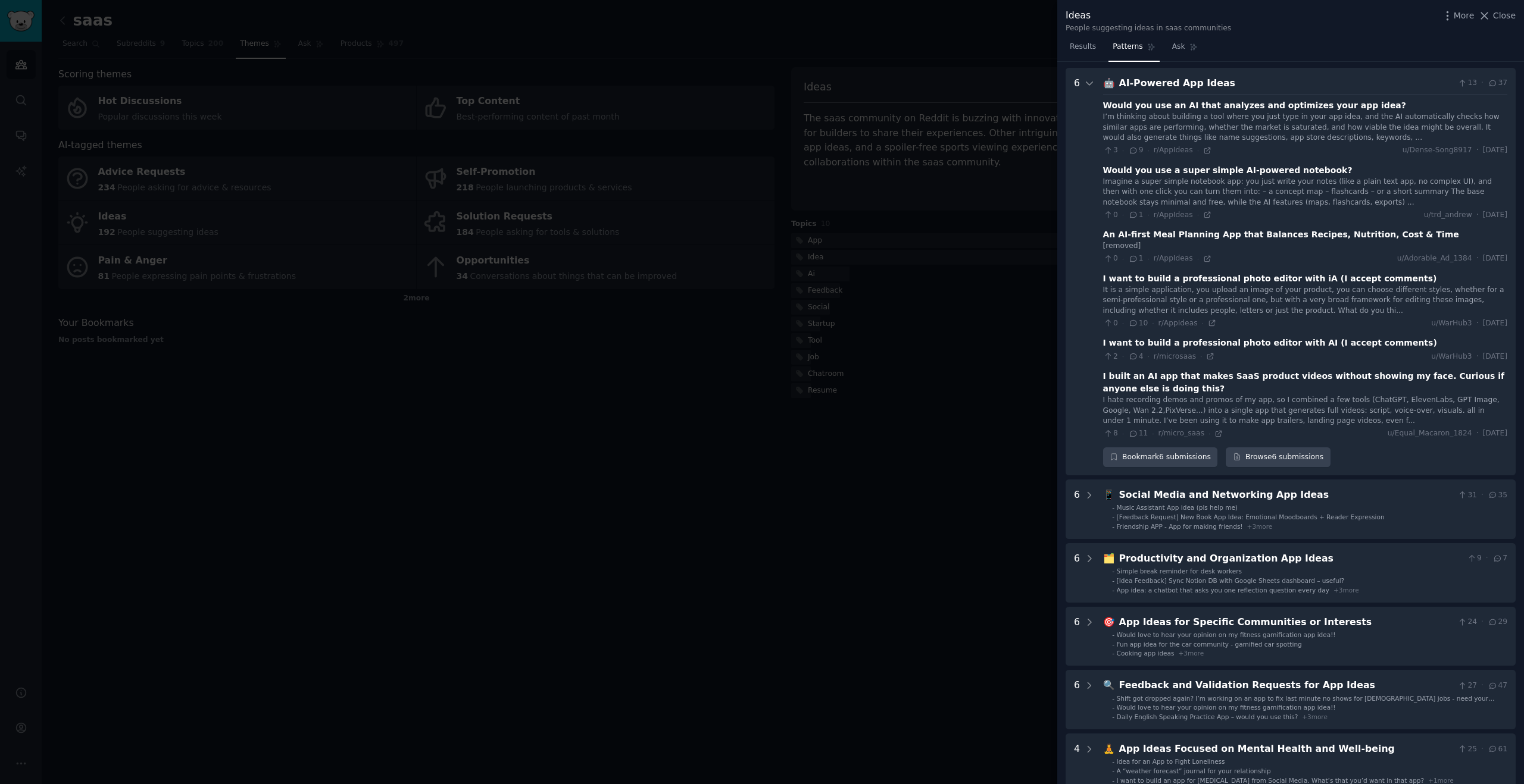
scroll to position [240, 0]
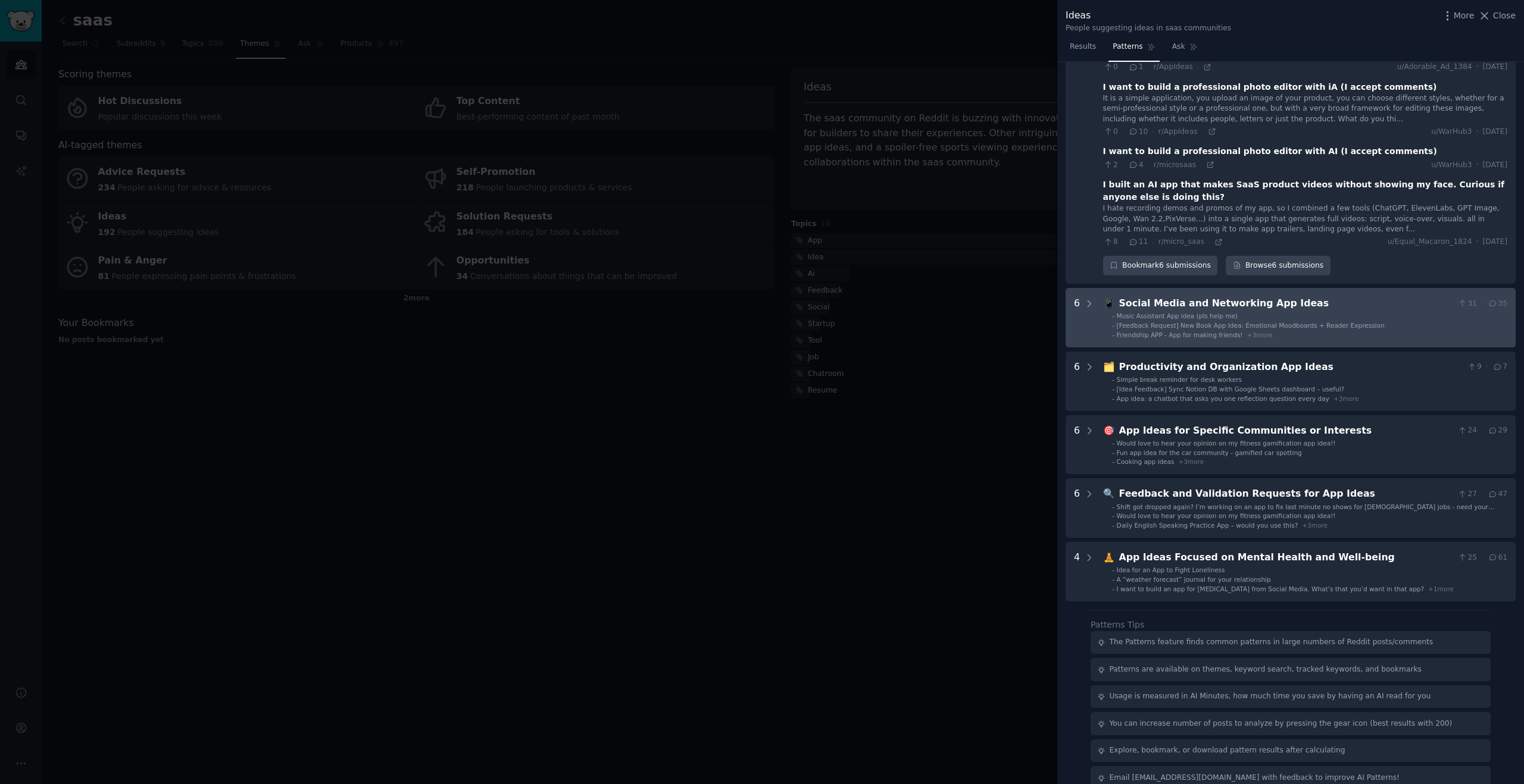
click at [1236, 333] on span "Friendship APP - App for making friends!" at bounding box center [1180, 335] width 126 height 7
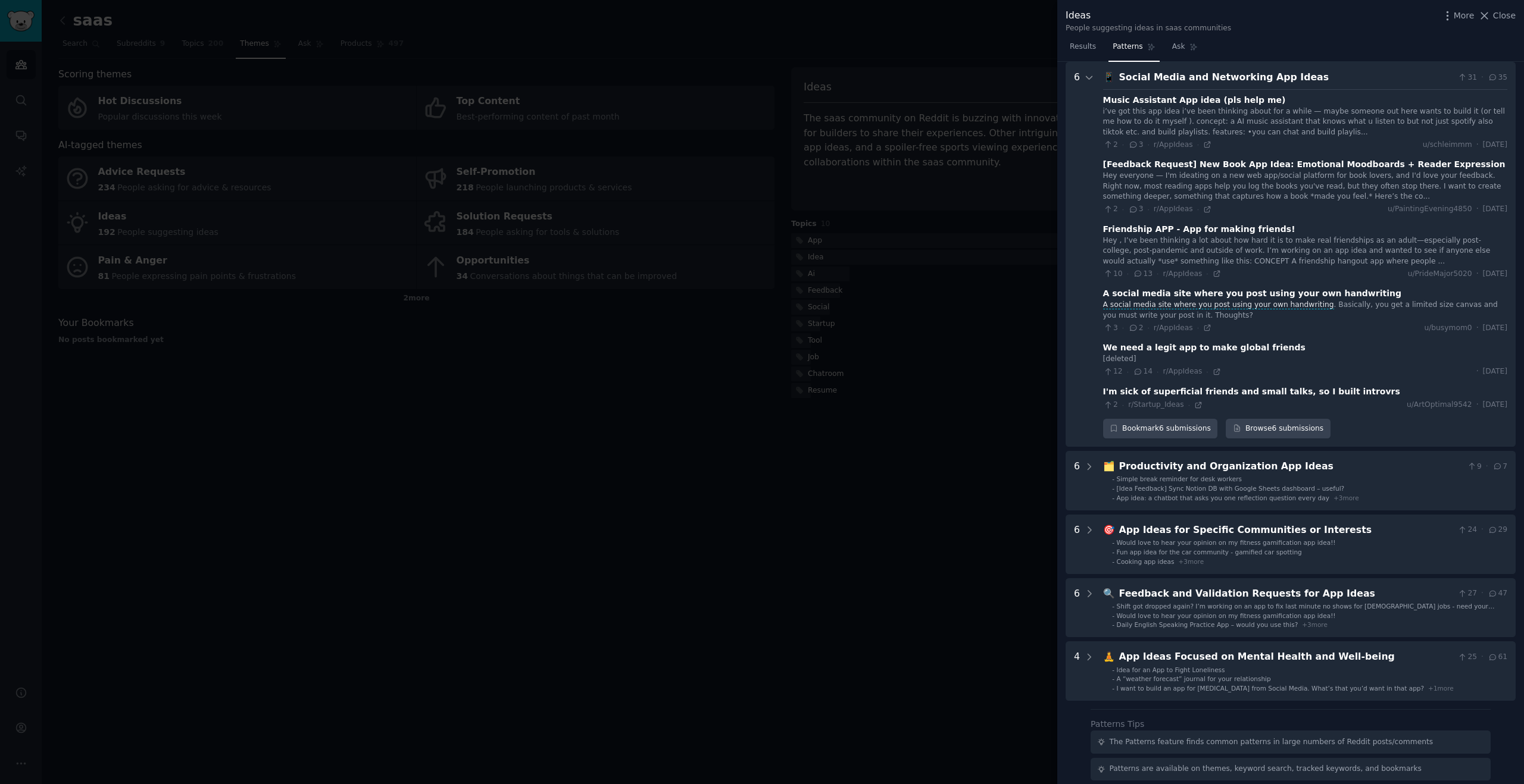
scroll to position [467, 0]
click at [1215, 373] on icon at bounding box center [1217, 371] width 8 height 8
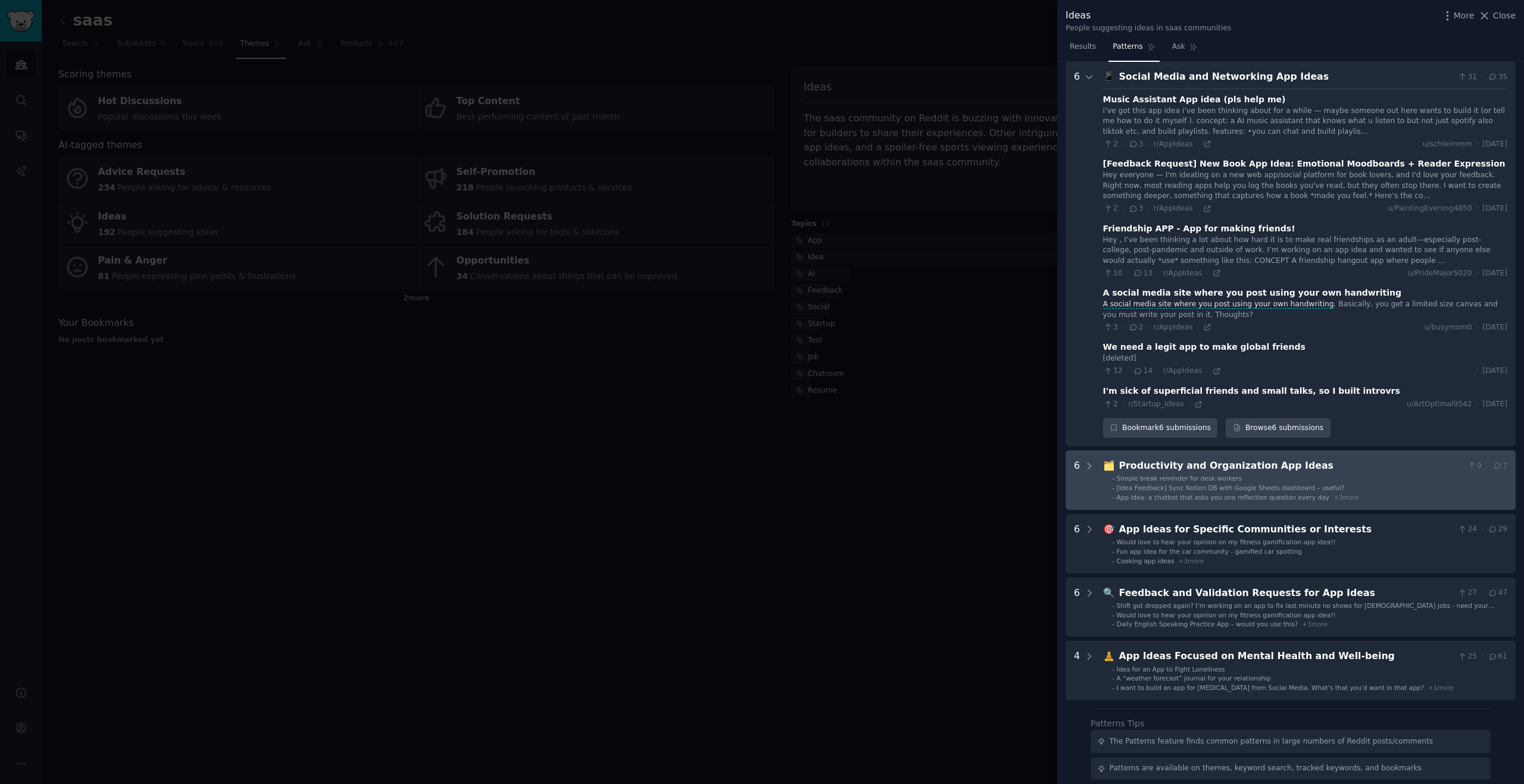
click at [1208, 474] on span "Simple break reminder for desk workers" at bounding box center [1179, 478] width 125 height 7
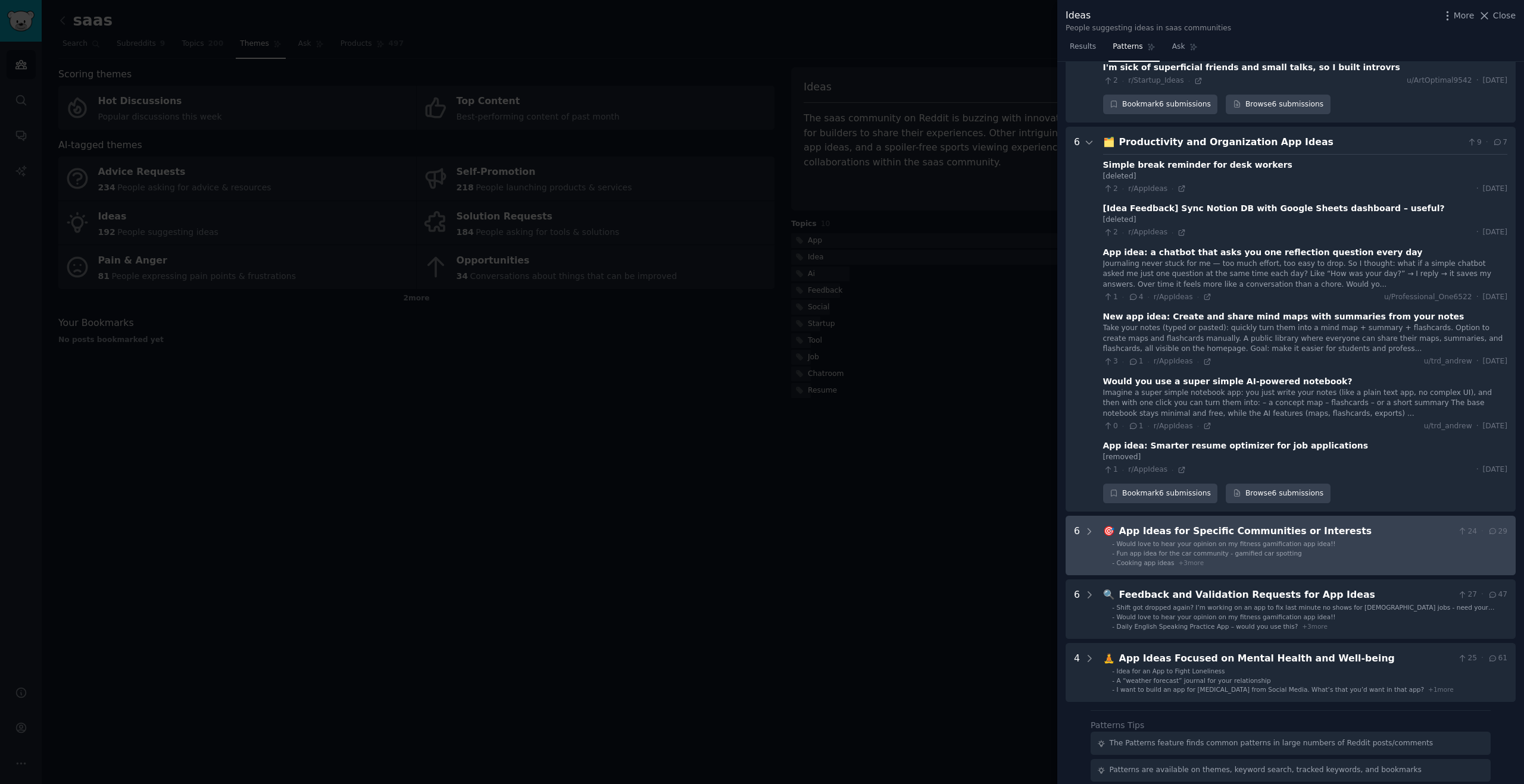
scroll to position [856, 0]
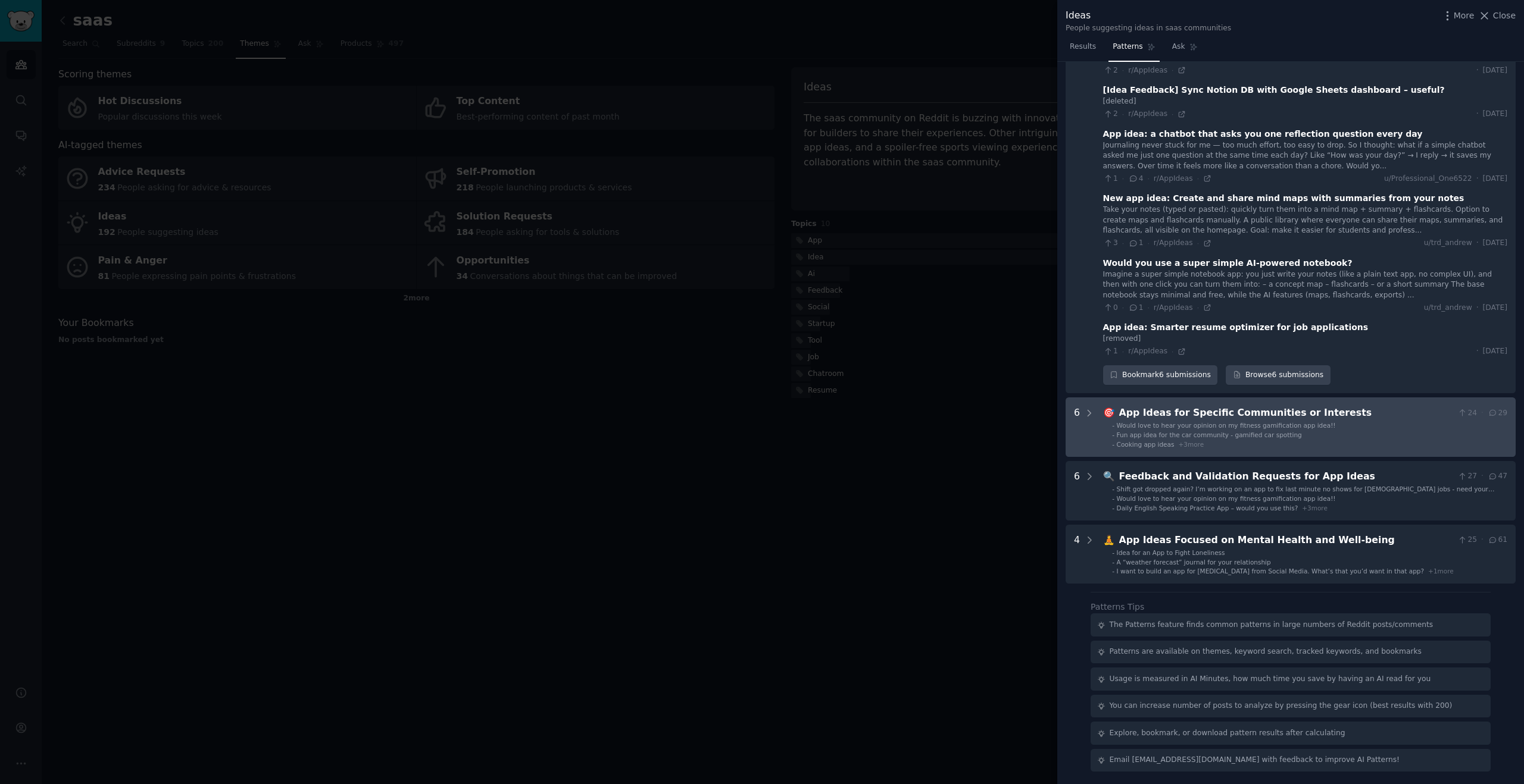
click at [1176, 432] on span "Fun app idea for the car community - gamified car spotting" at bounding box center [1209, 435] width 185 height 7
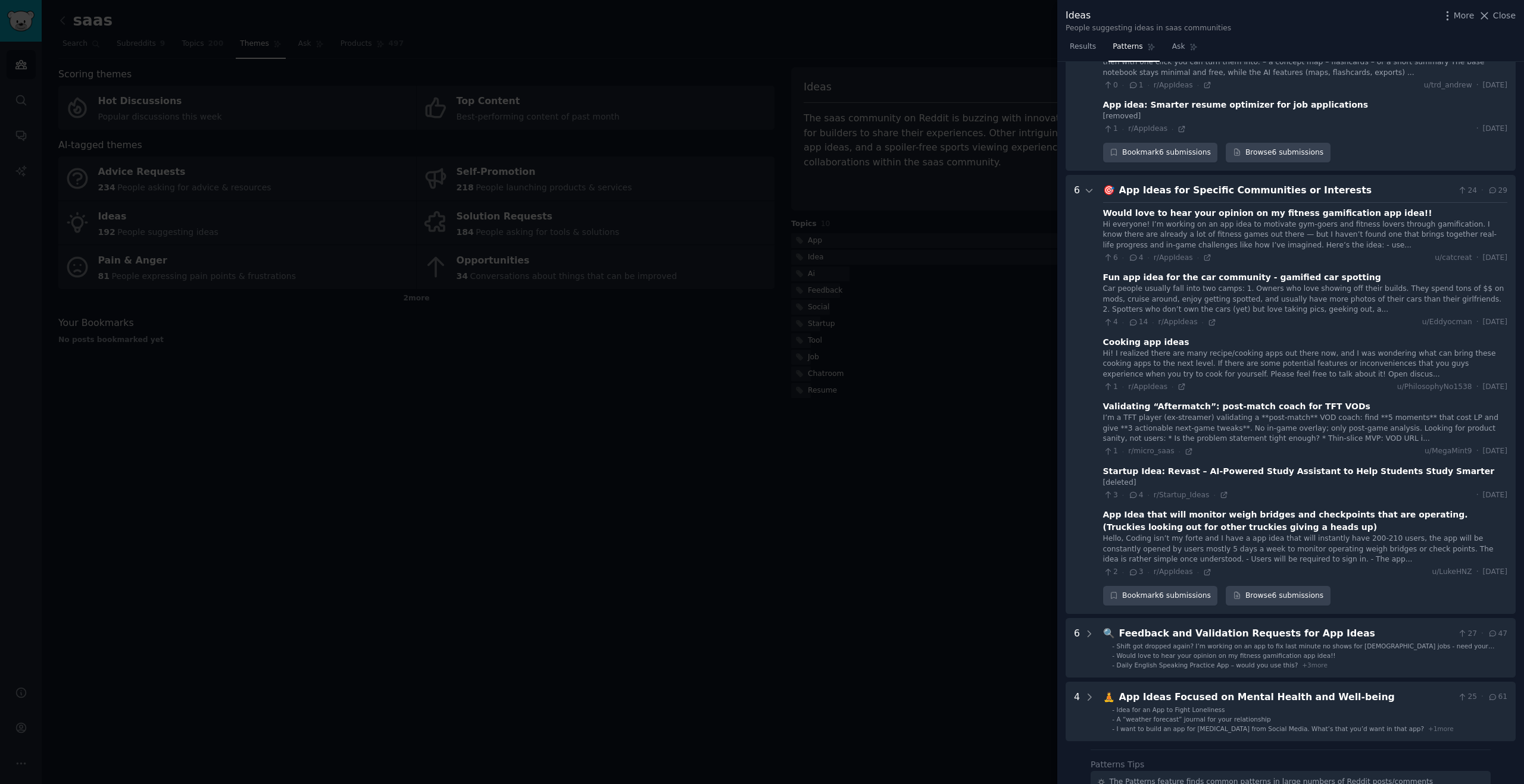
scroll to position [1245, 0]
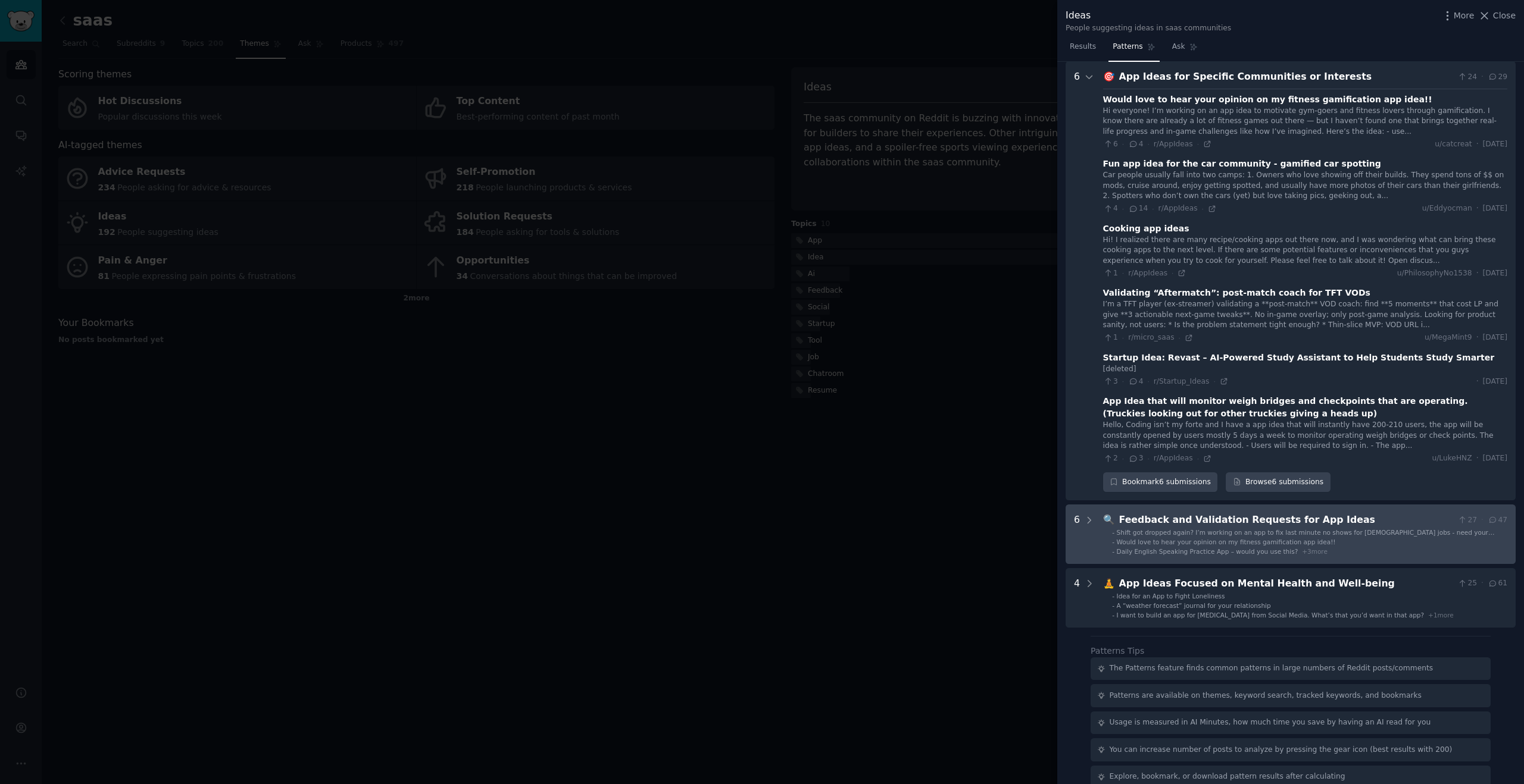
click at [1158, 548] on span "Daily English Speaking Practice App – would you use this?" at bounding box center [1208, 551] width 182 height 7
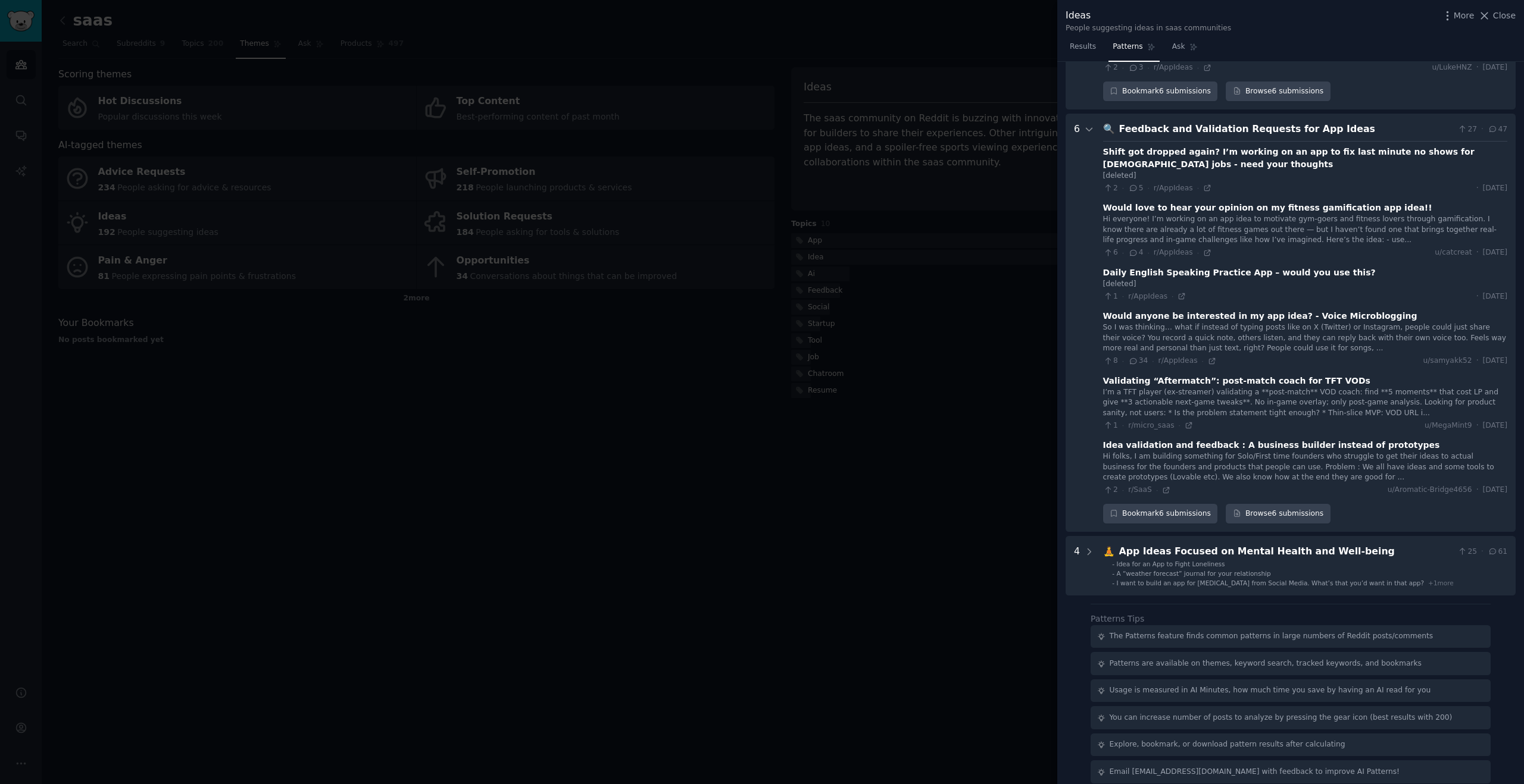
scroll to position [1647, 0]
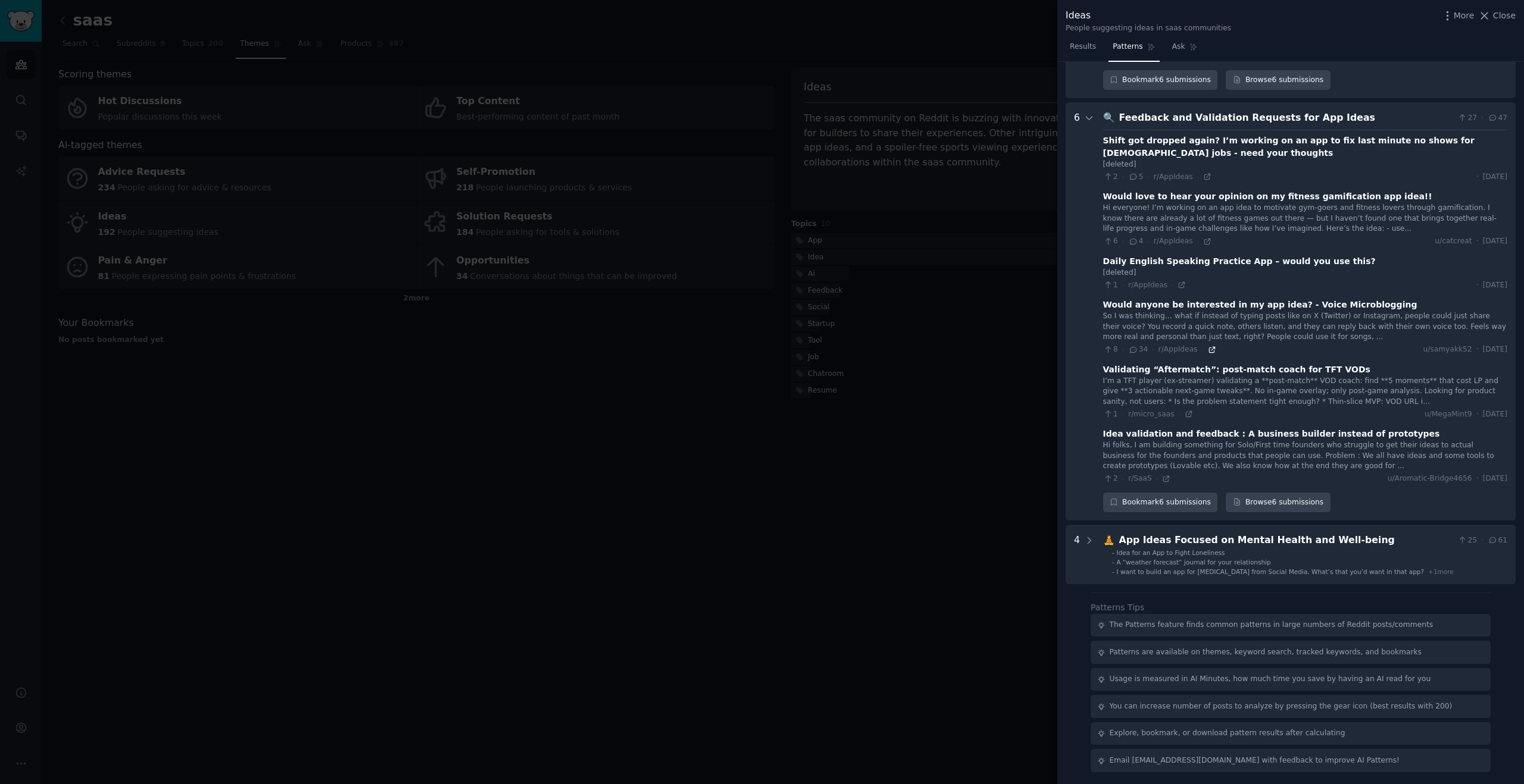
click at [1209, 351] on icon at bounding box center [1212, 350] width 8 height 8
click at [595, 517] on div at bounding box center [762, 392] width 1524 height 784
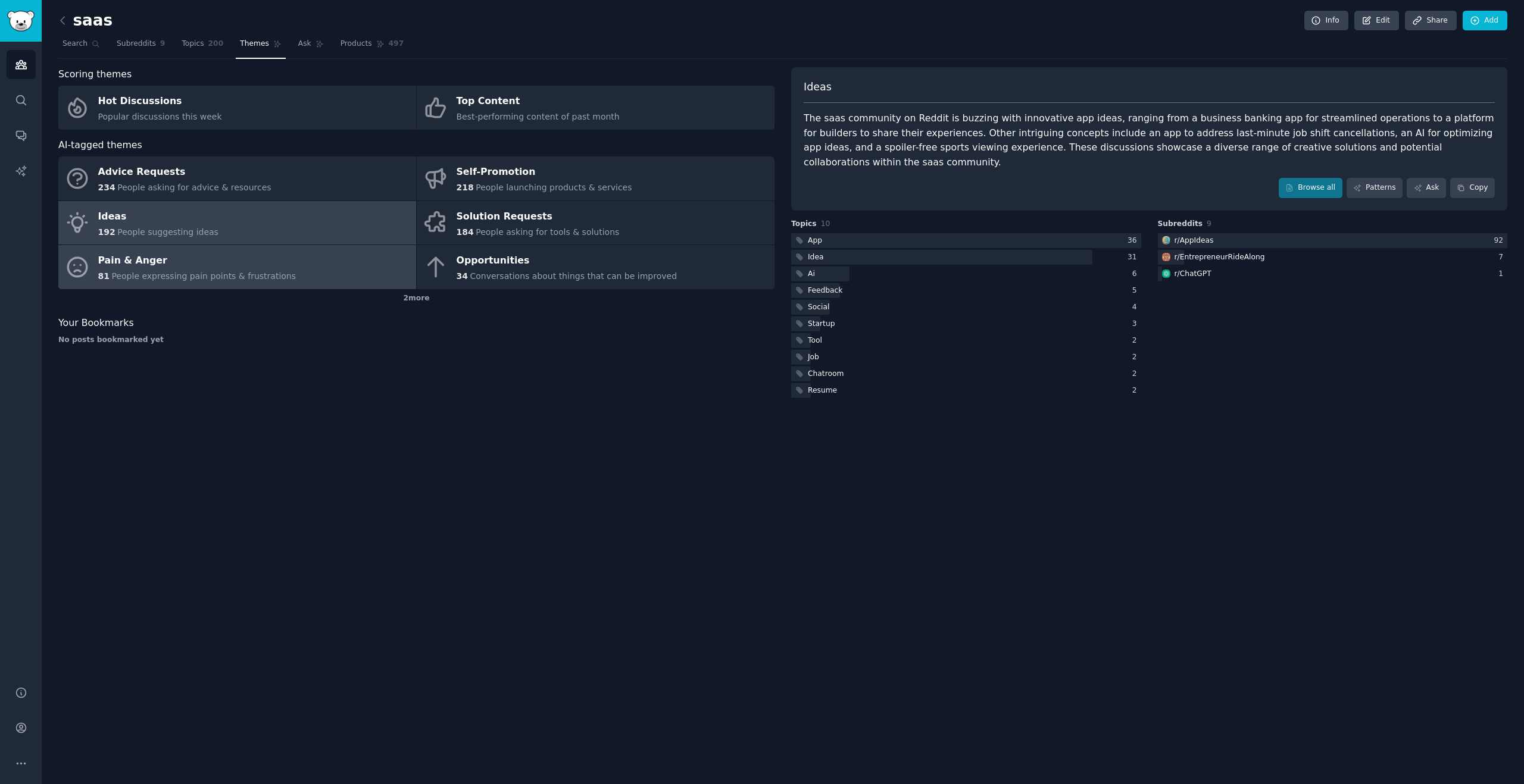
click at [247, 264] on div "Pain & Anger" at bounding box center [198, 261] width 199 height 19
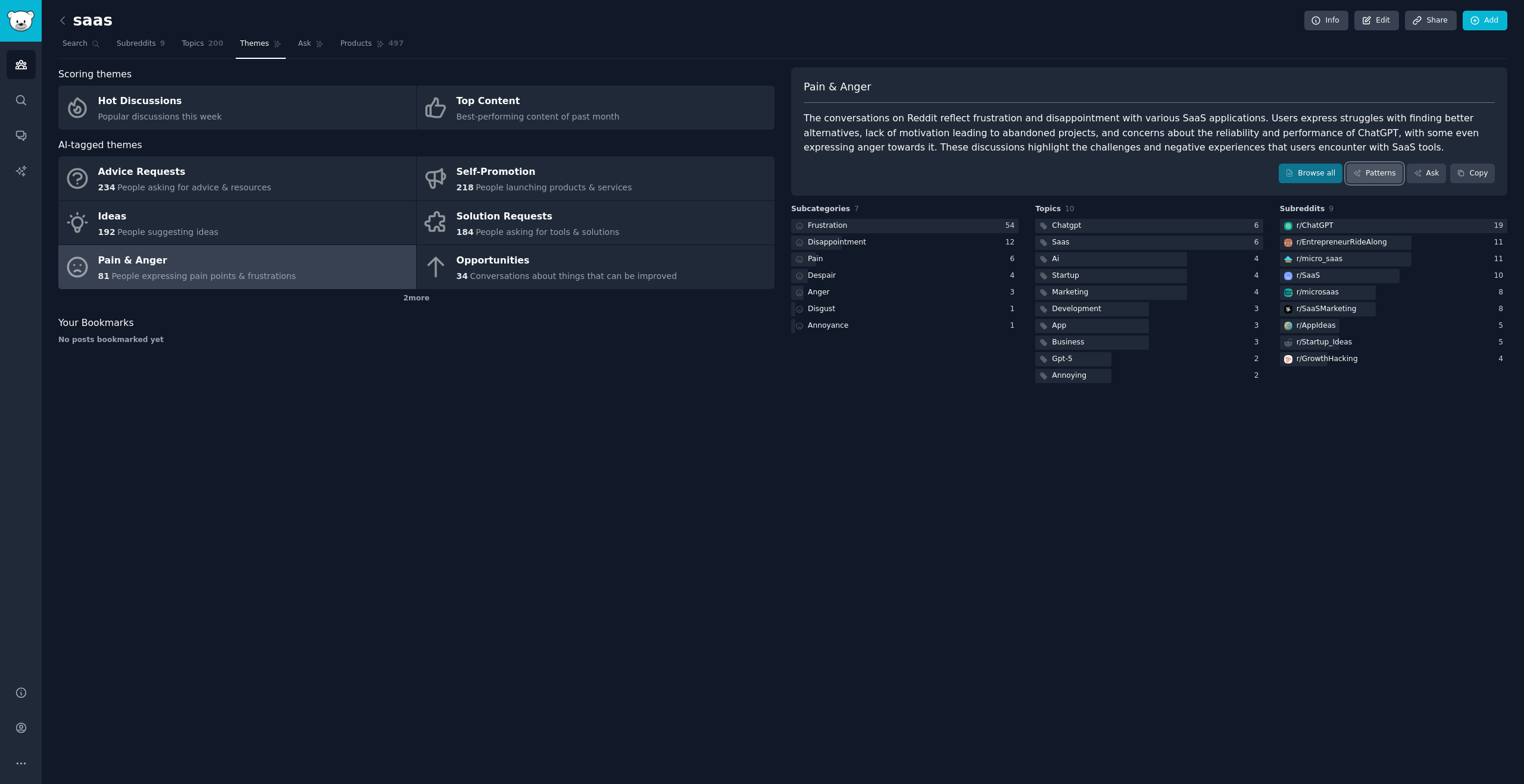
click at [1388, 172] on link "Patterns" at bounding box center [1374, 174] width 56 height 20
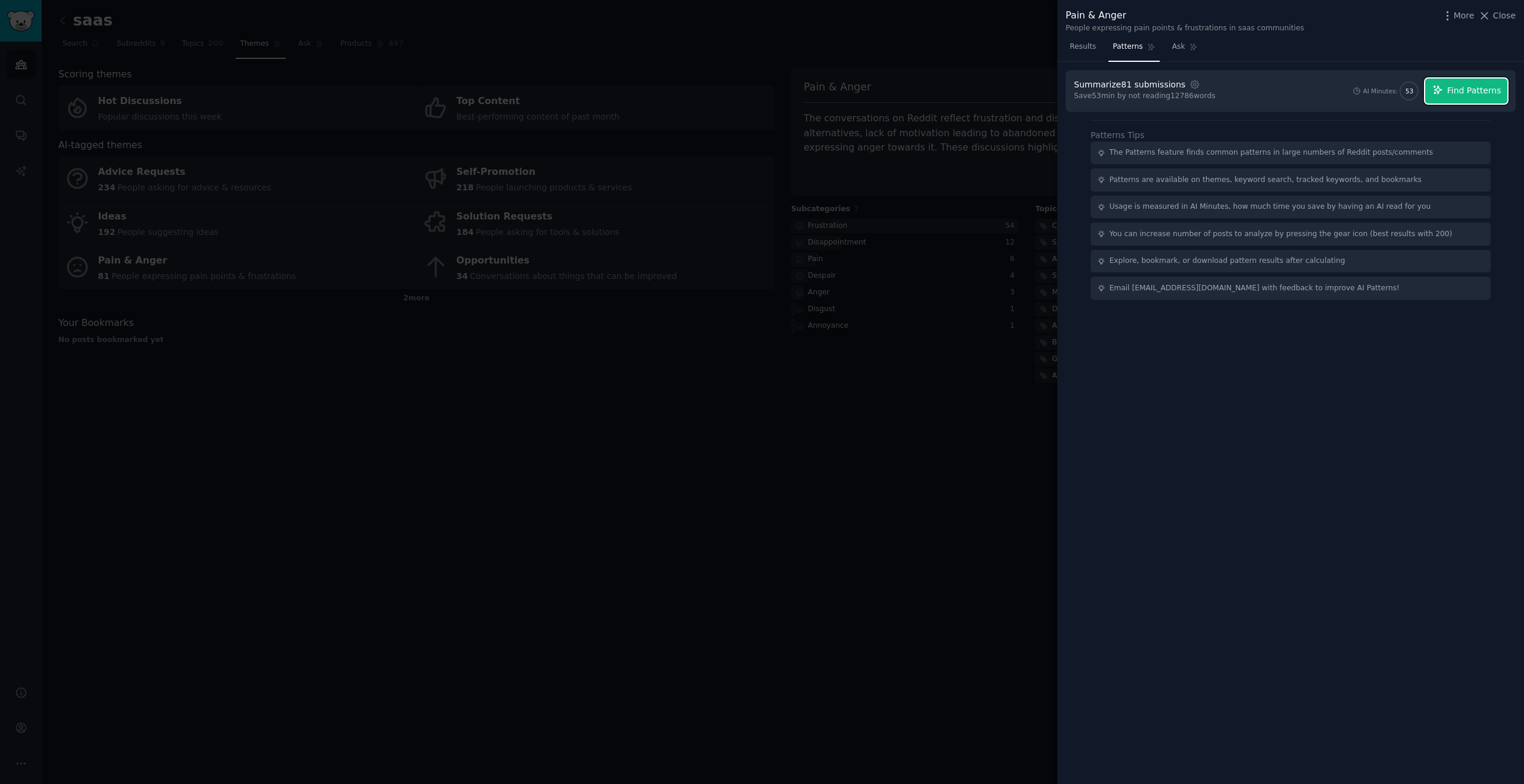
click at [1468, 91] on span "Find Patterns" at bounding box center [1474, 90] width 54 height 13
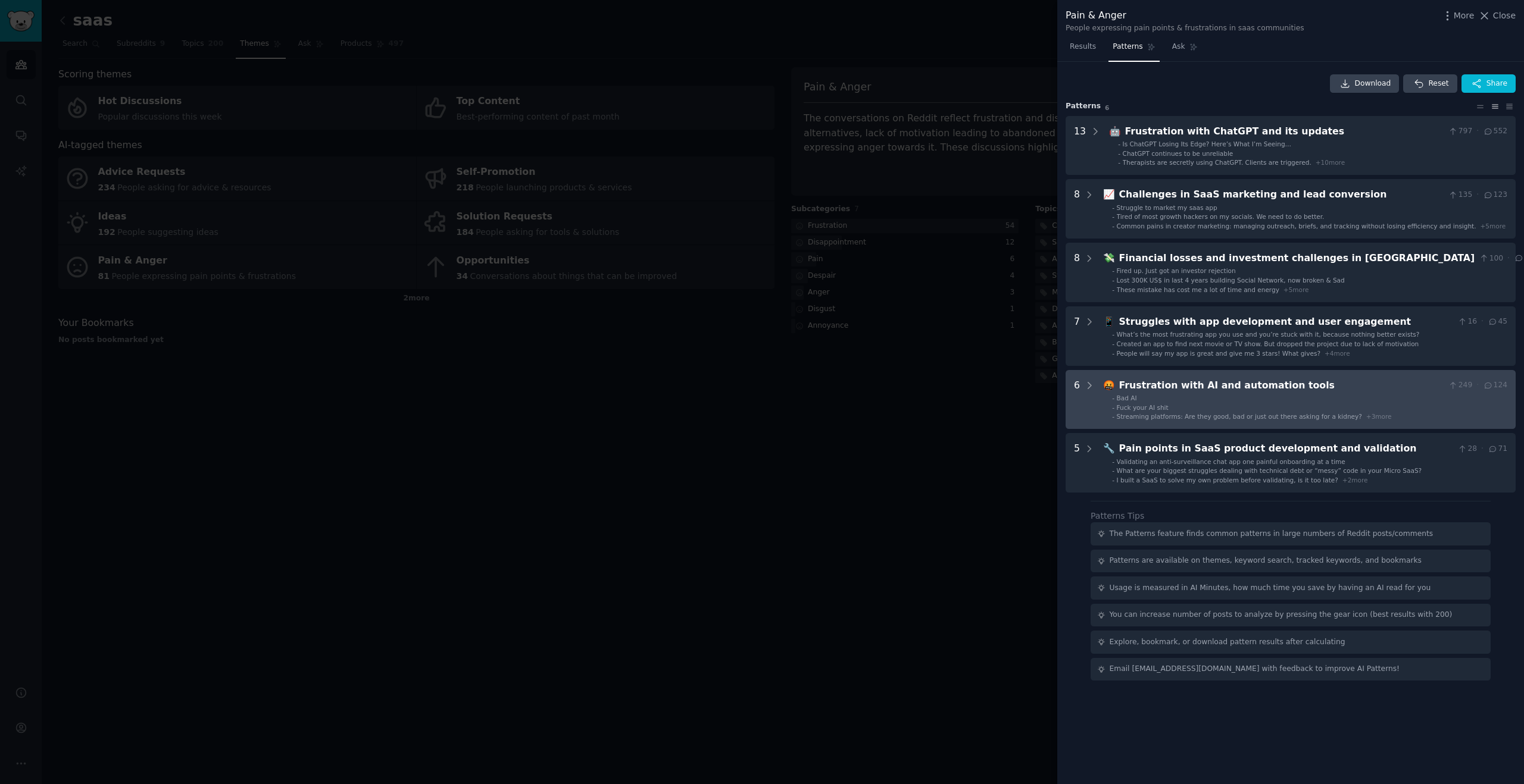
click at [1337, 405] on li "- Fuck your AI shit" at bounding box center [1309, 408] width 396 height 8
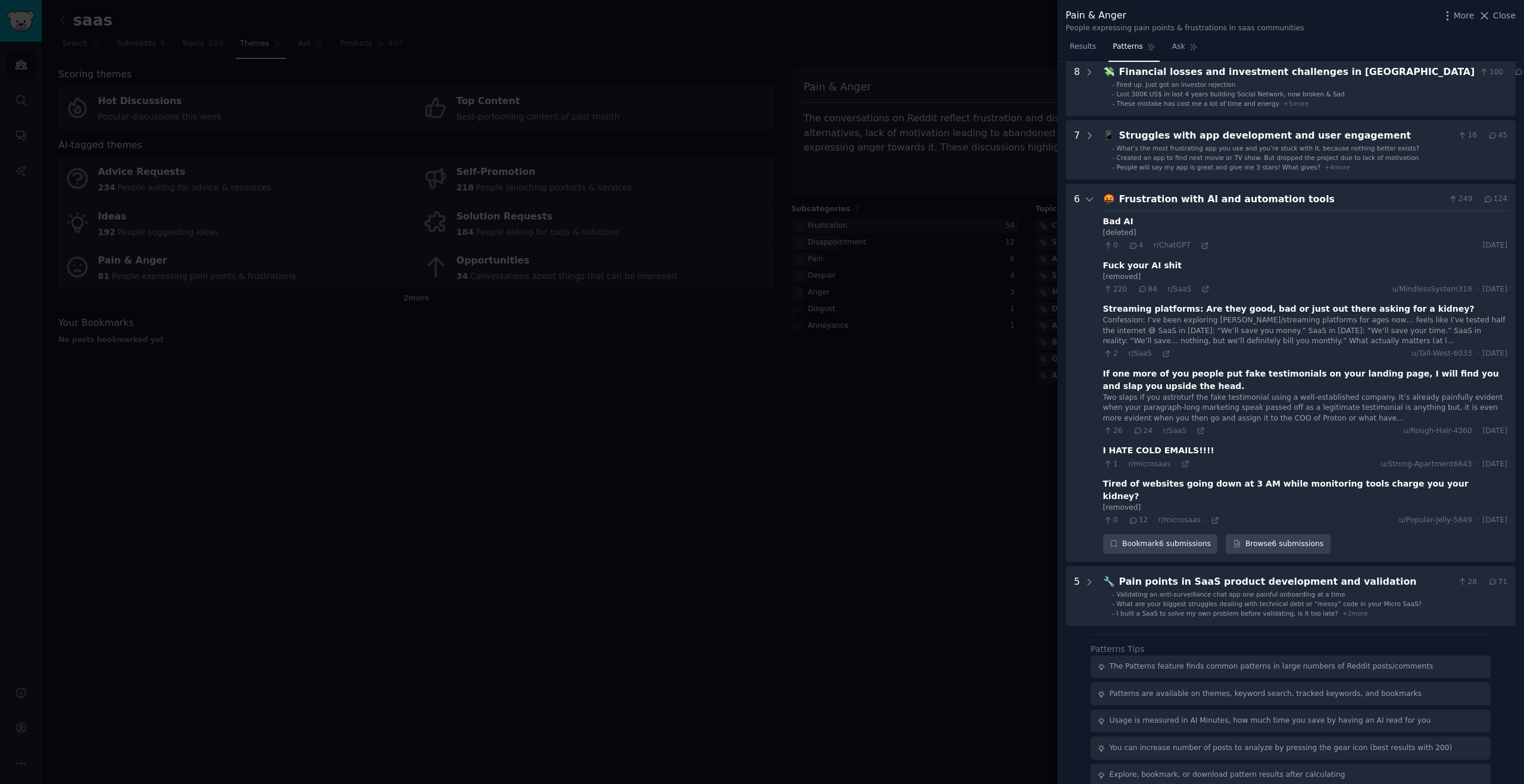
scroll to position [215, 0]
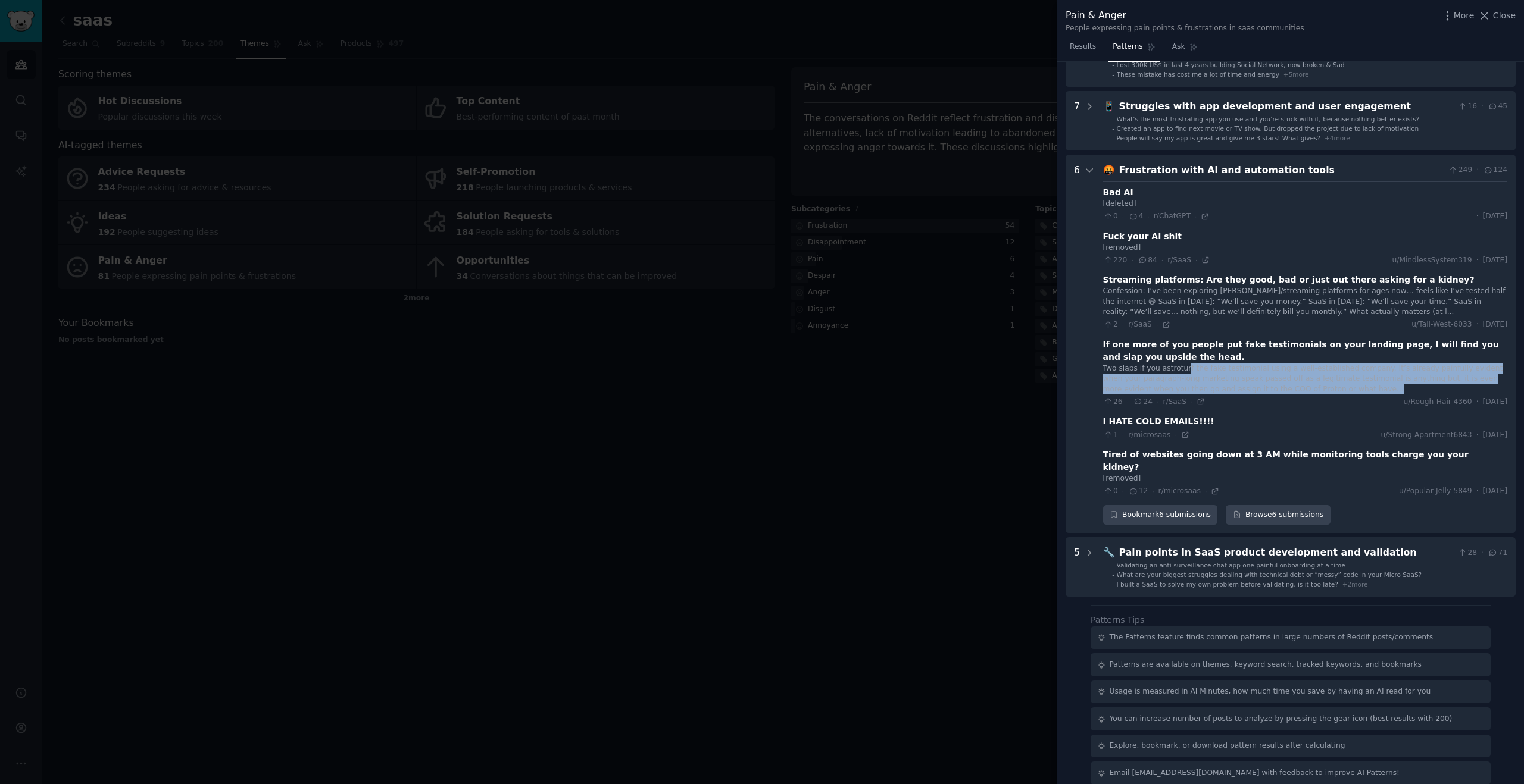
drag, startPoint x: 1365, startPoint y: 391, endPoint x: 1187, endPoint y: 371, distance: 179.1
click at [1187, 371] on div "Two slaps if you astroturf the fake testimonial using a well-established compan…" at bounding box center [1305, 379] width 404 height 31
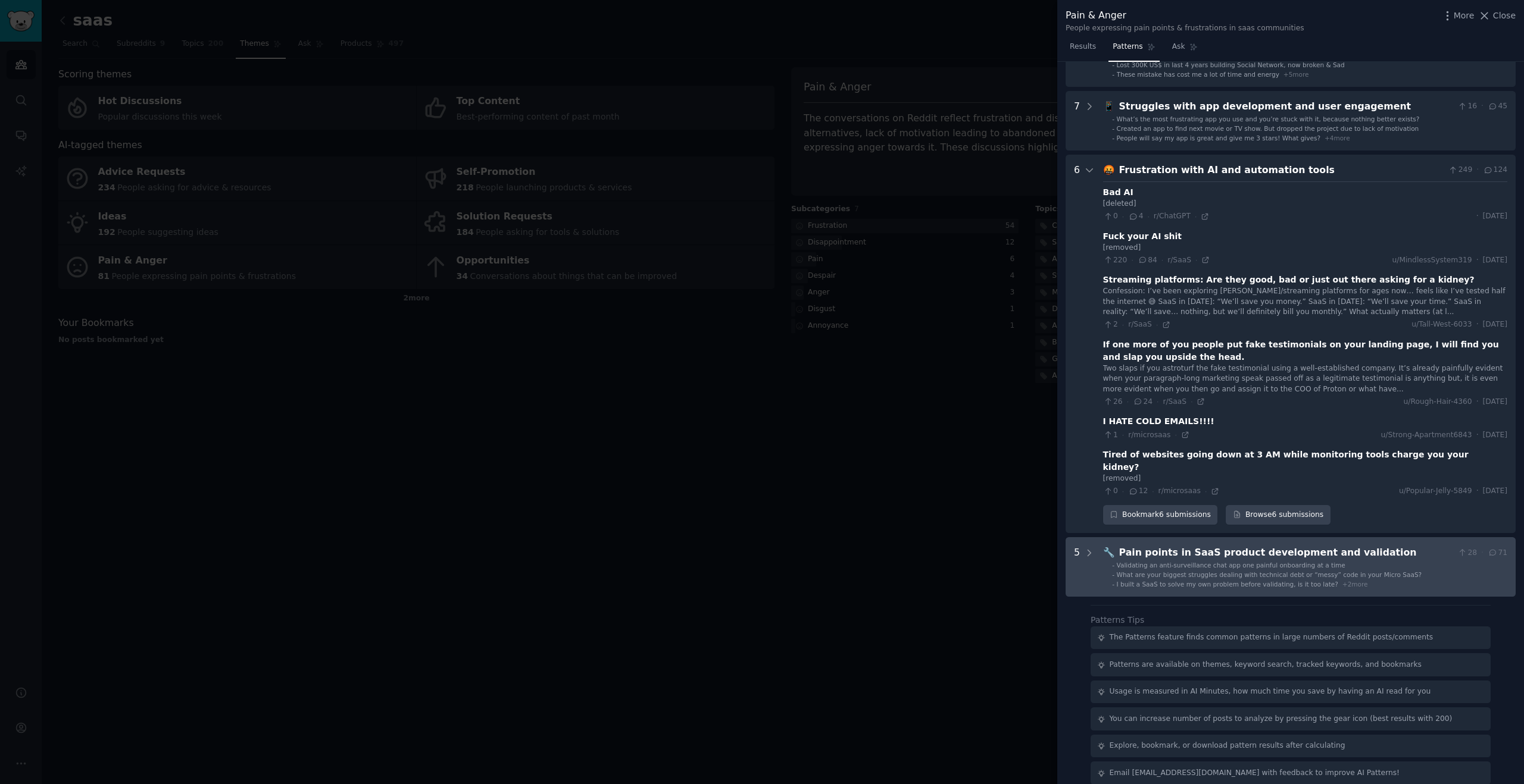
click at [1184, 562] on span "Validating an anti-surveillance chat app one painful onboarding at a time" at bounding box center [1231, 565] width 229 height 7
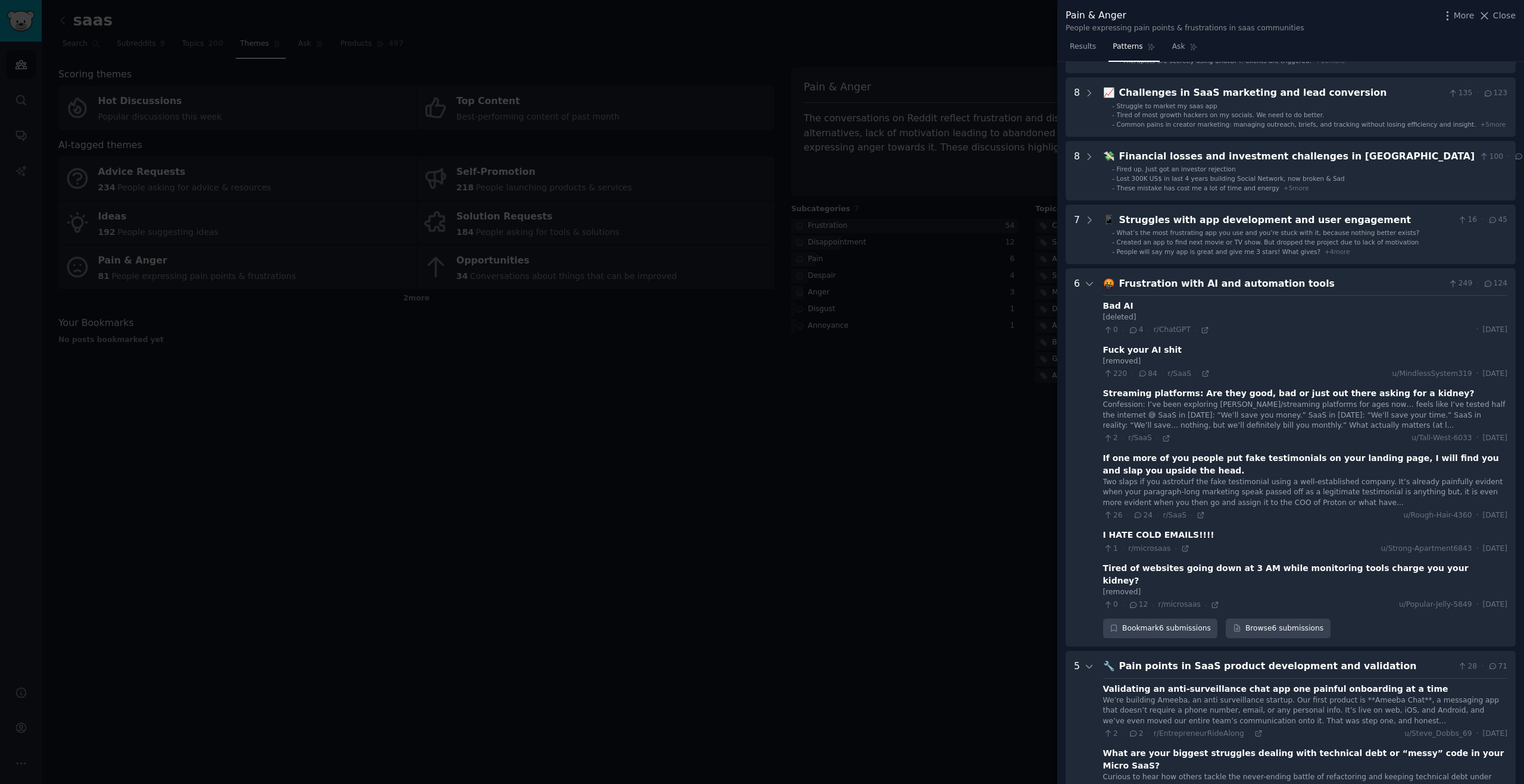
scroll to position [0, 0]
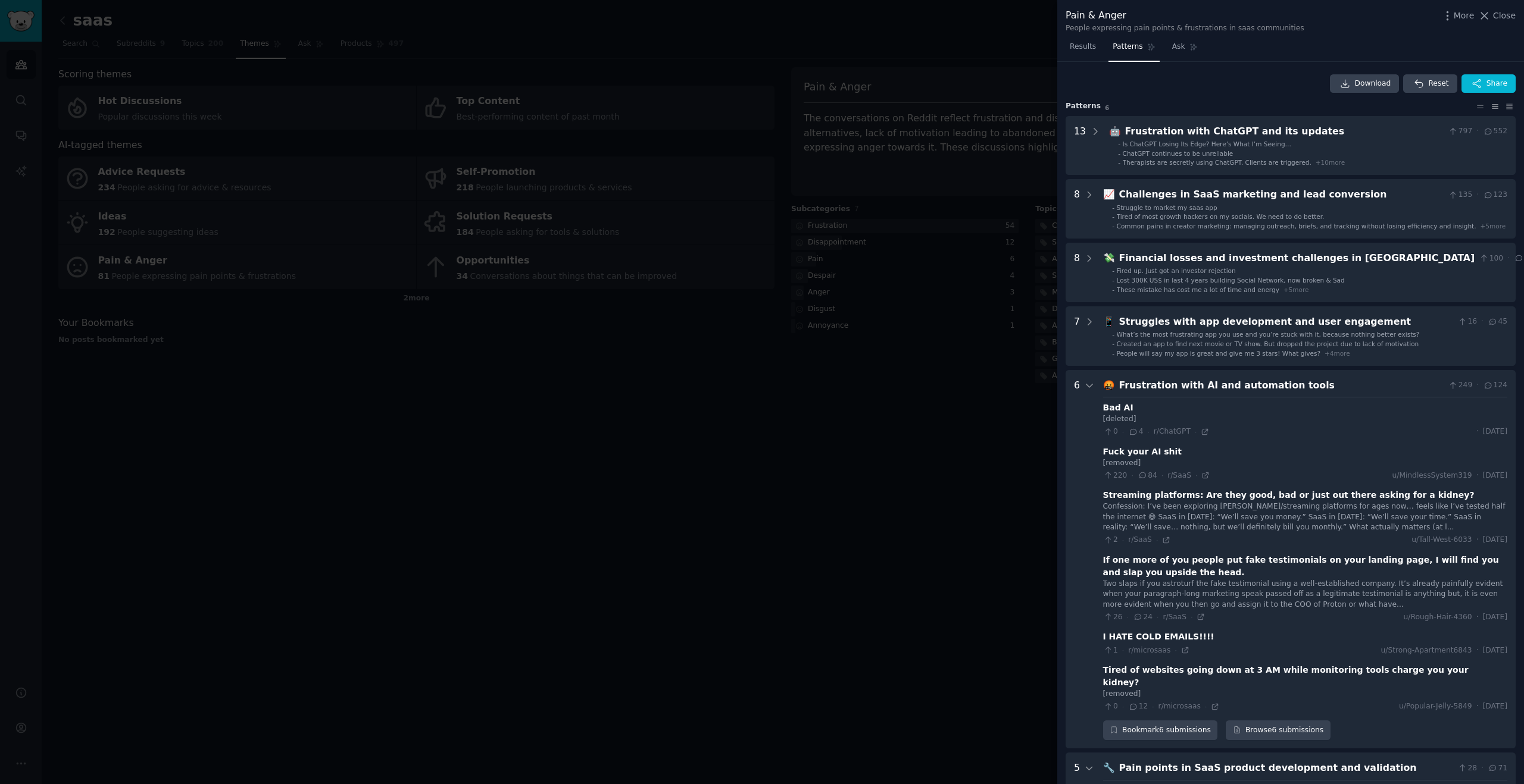
click at [191, 28] on div at bounding box center [762, 392] width 1524 height 784
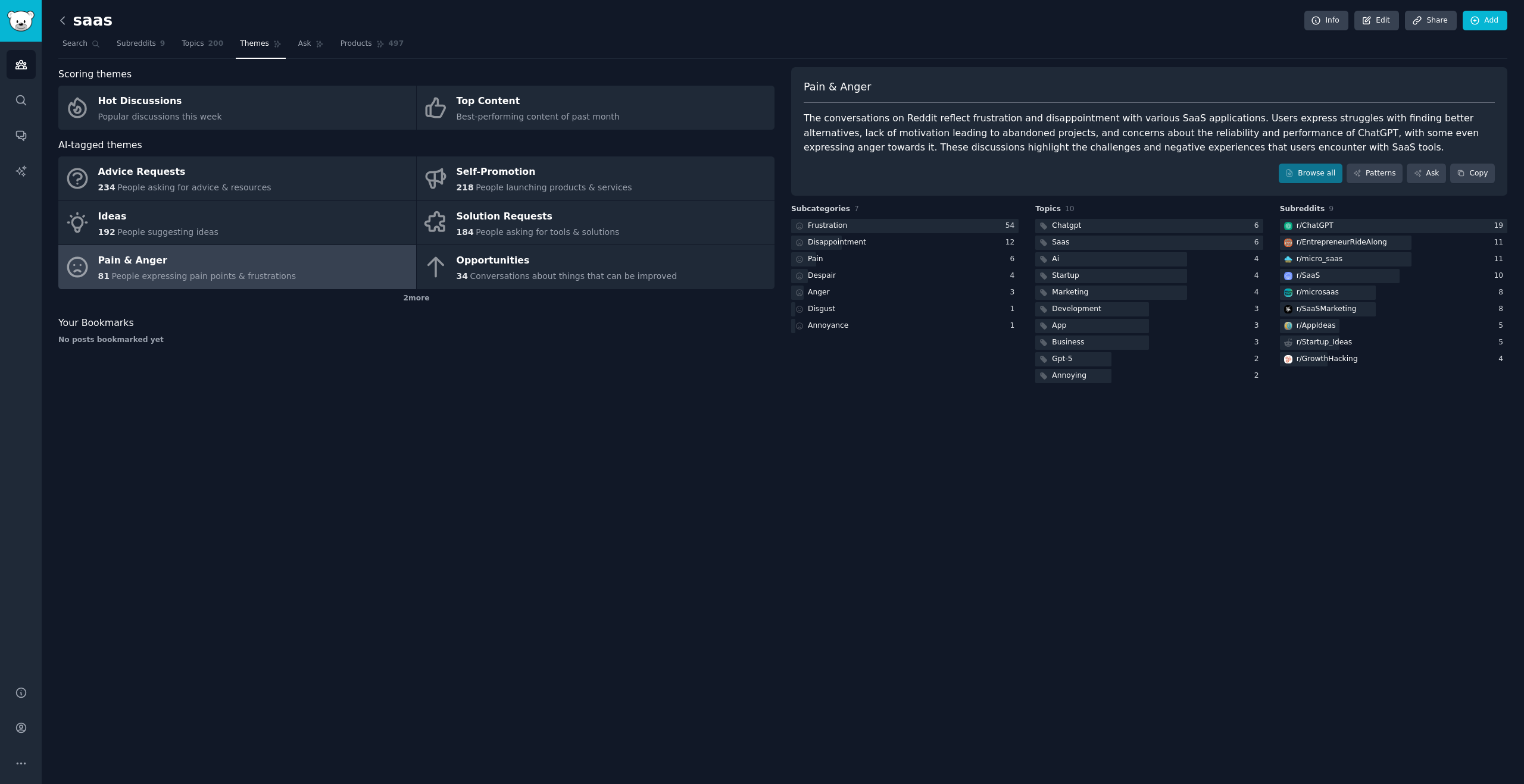
click at [58, 22] on icon at bounding box center [62, 20] width 13 height 13
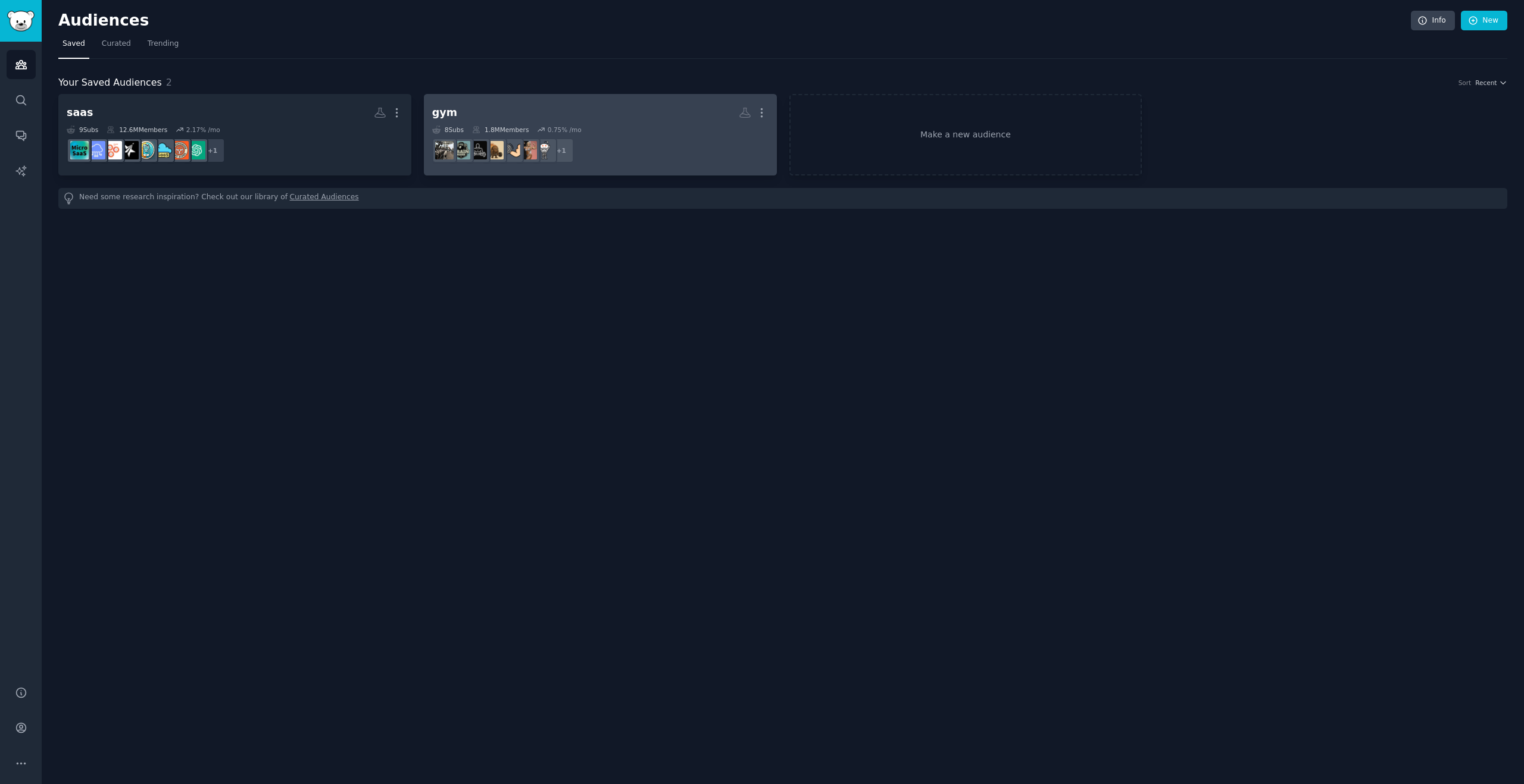
click at [689, 117] on h2 "gym More" at bounding box center [601, 113] width 337 height 21
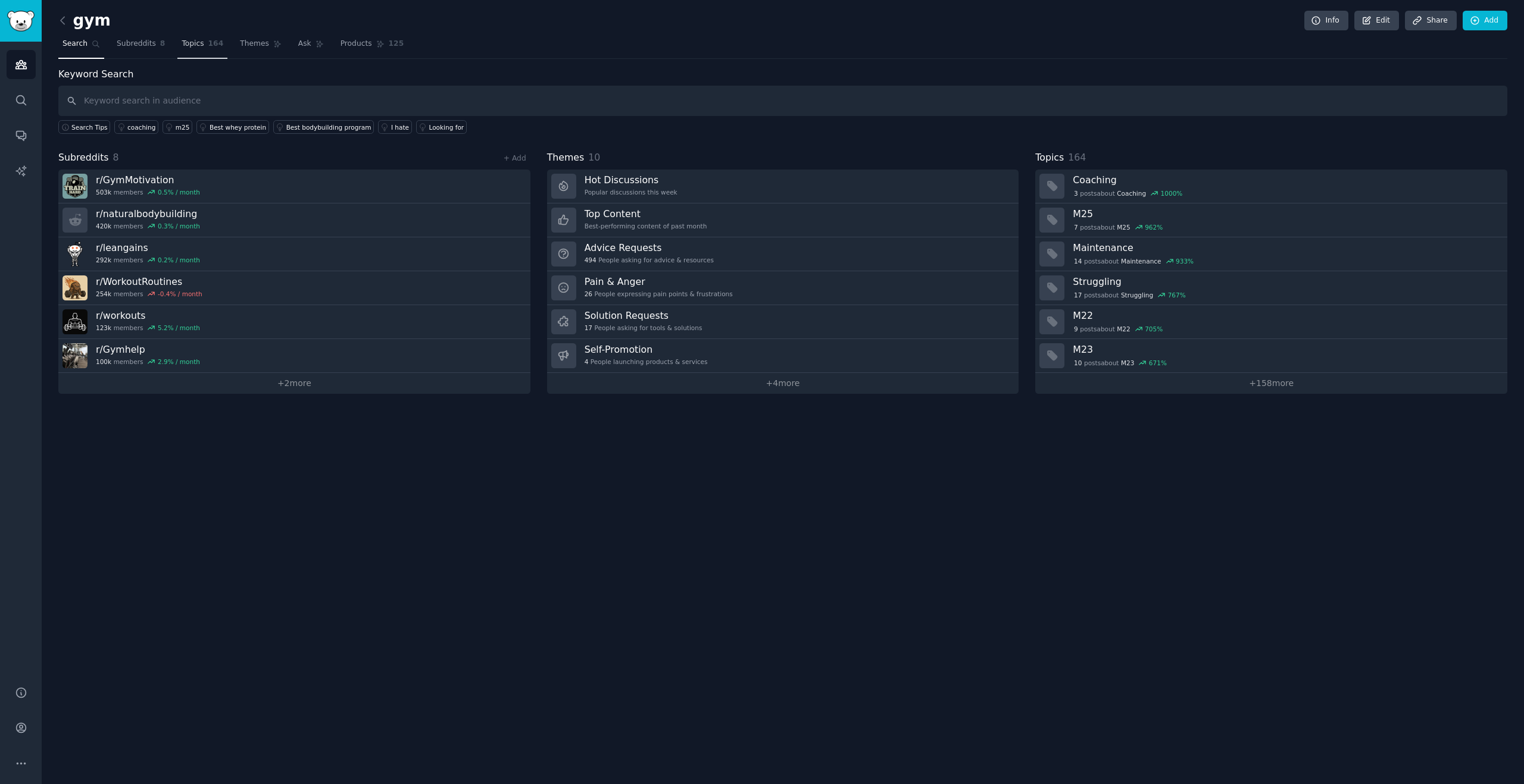
click at [214, 45] on span "164" at bounding box center [216, 44] width 15 height 11
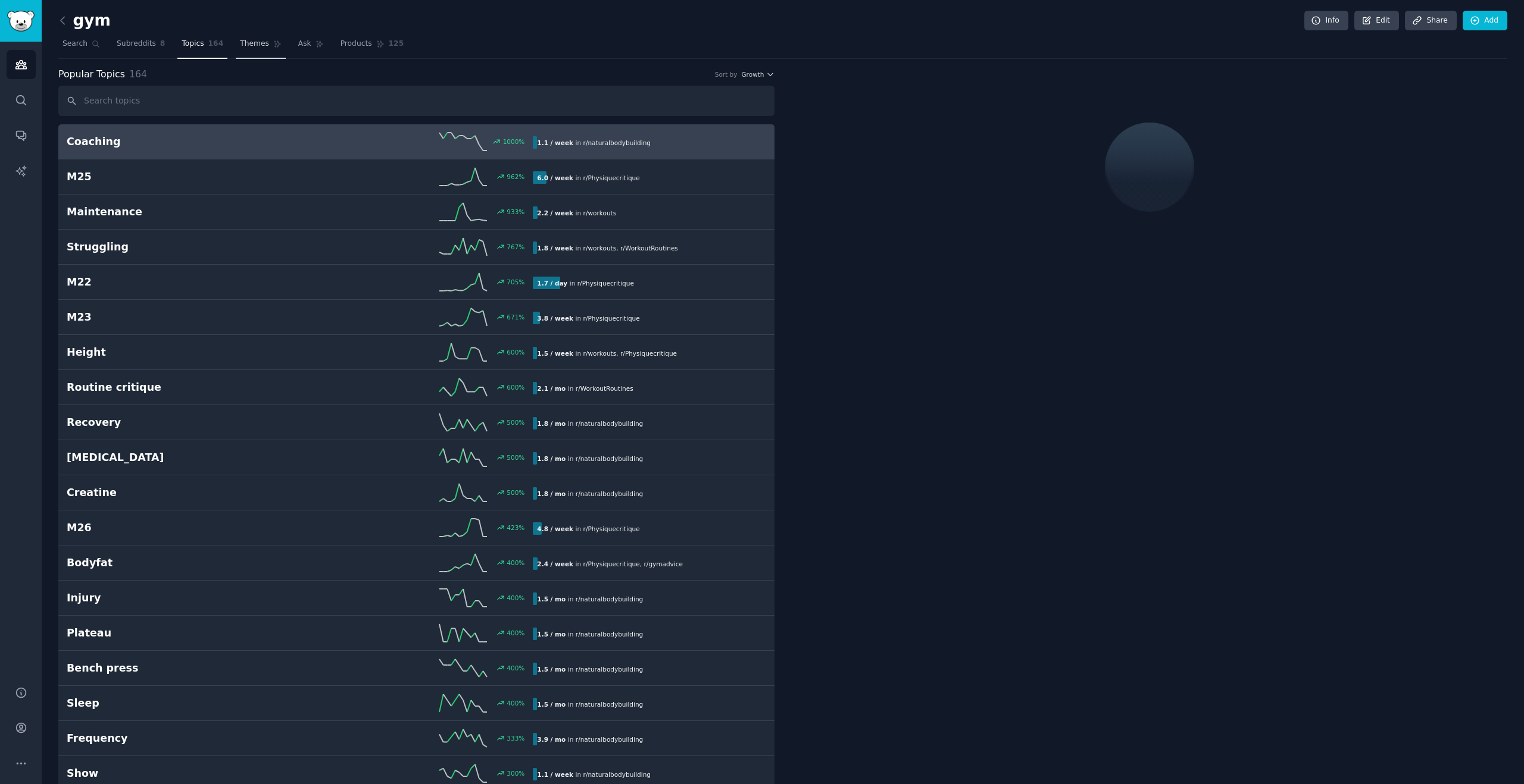
click at [274, 46] on icon at bounding box center [278, 44] width 8 height 8
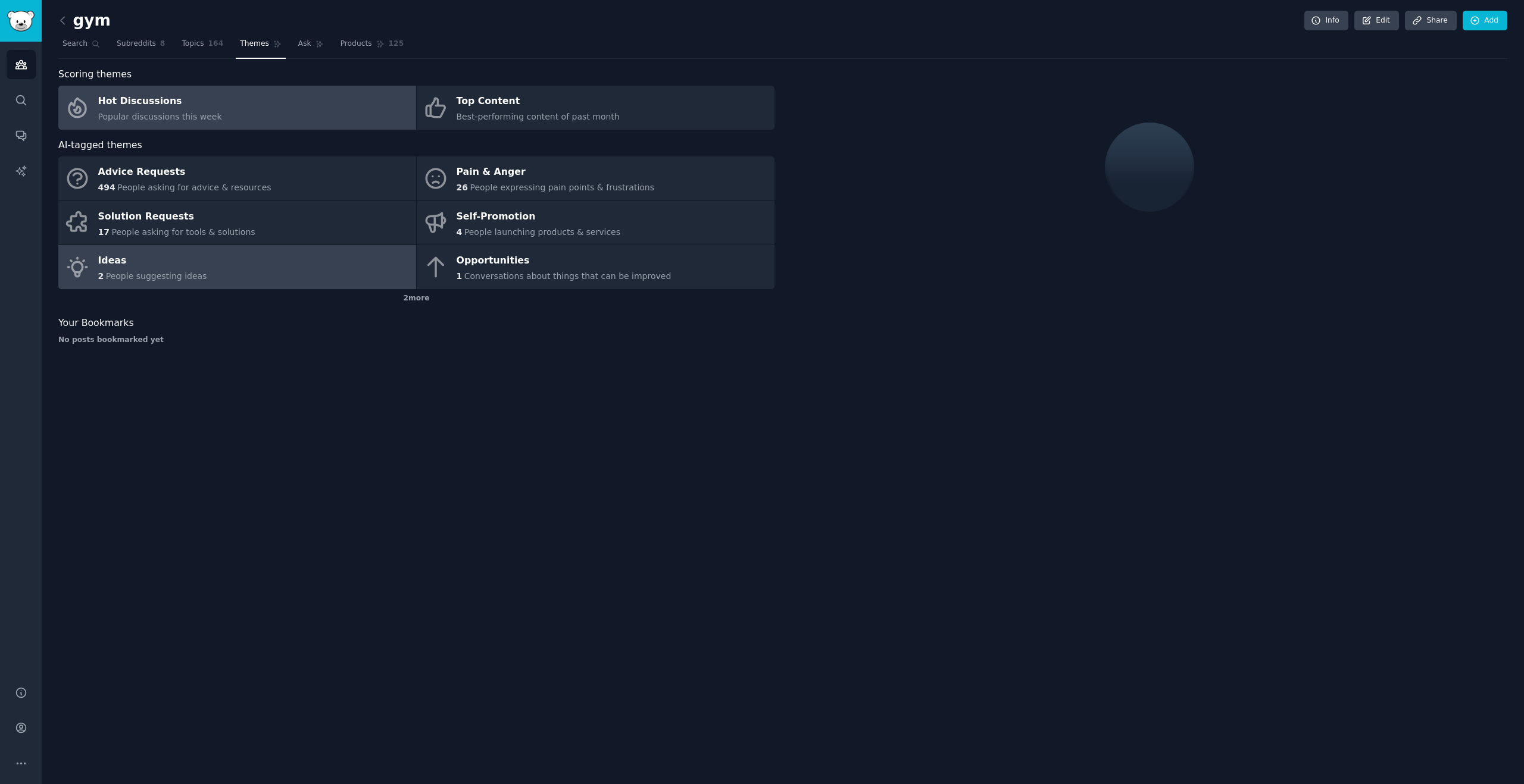
click at [233, 268] on link "Ideas 2 People suggesting ideas" at bounding box center [236, 267] width 358 height 44
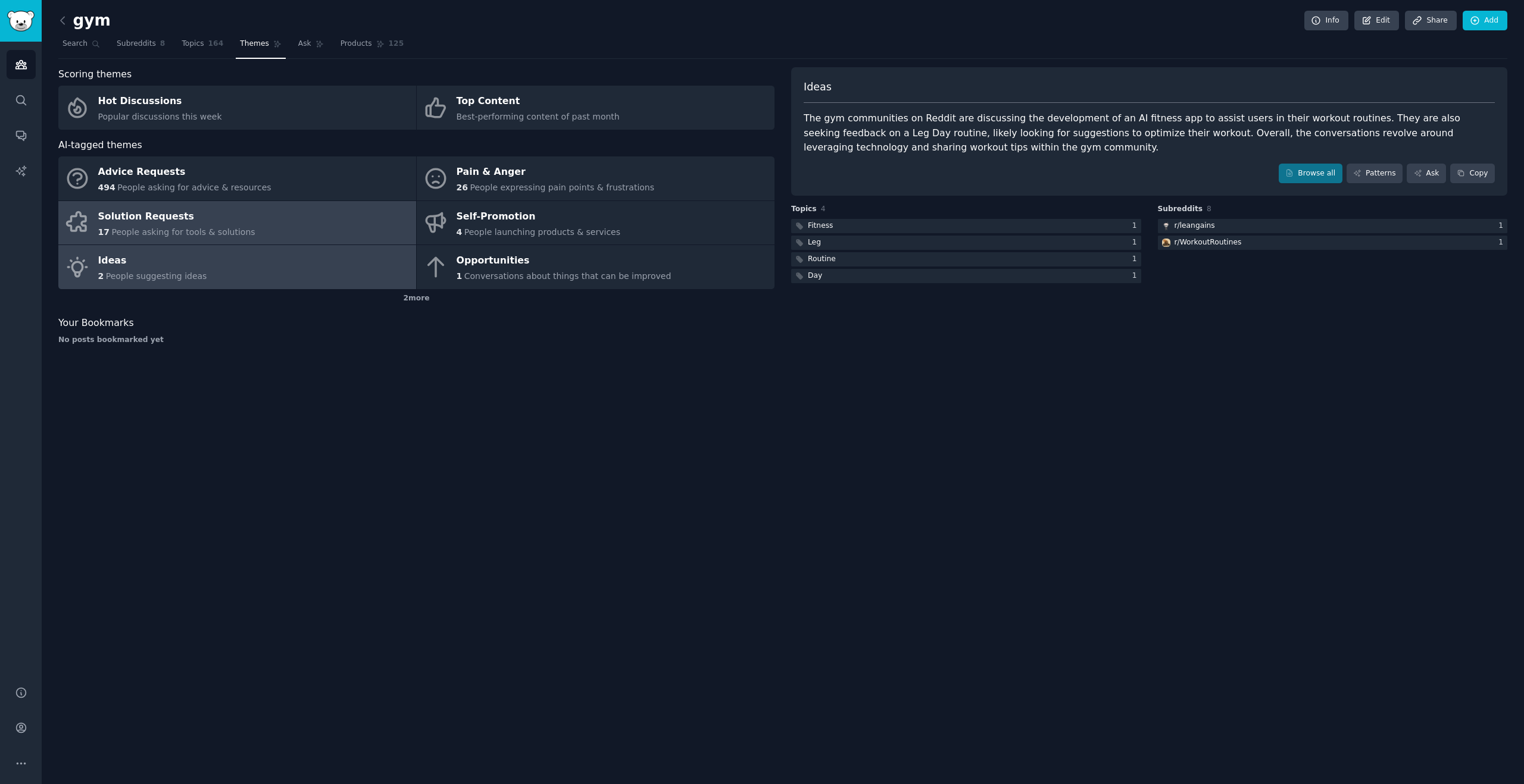
click at [227, 217] on div "Solution Requests" at bounding box center [177, 216] width 157 height 19
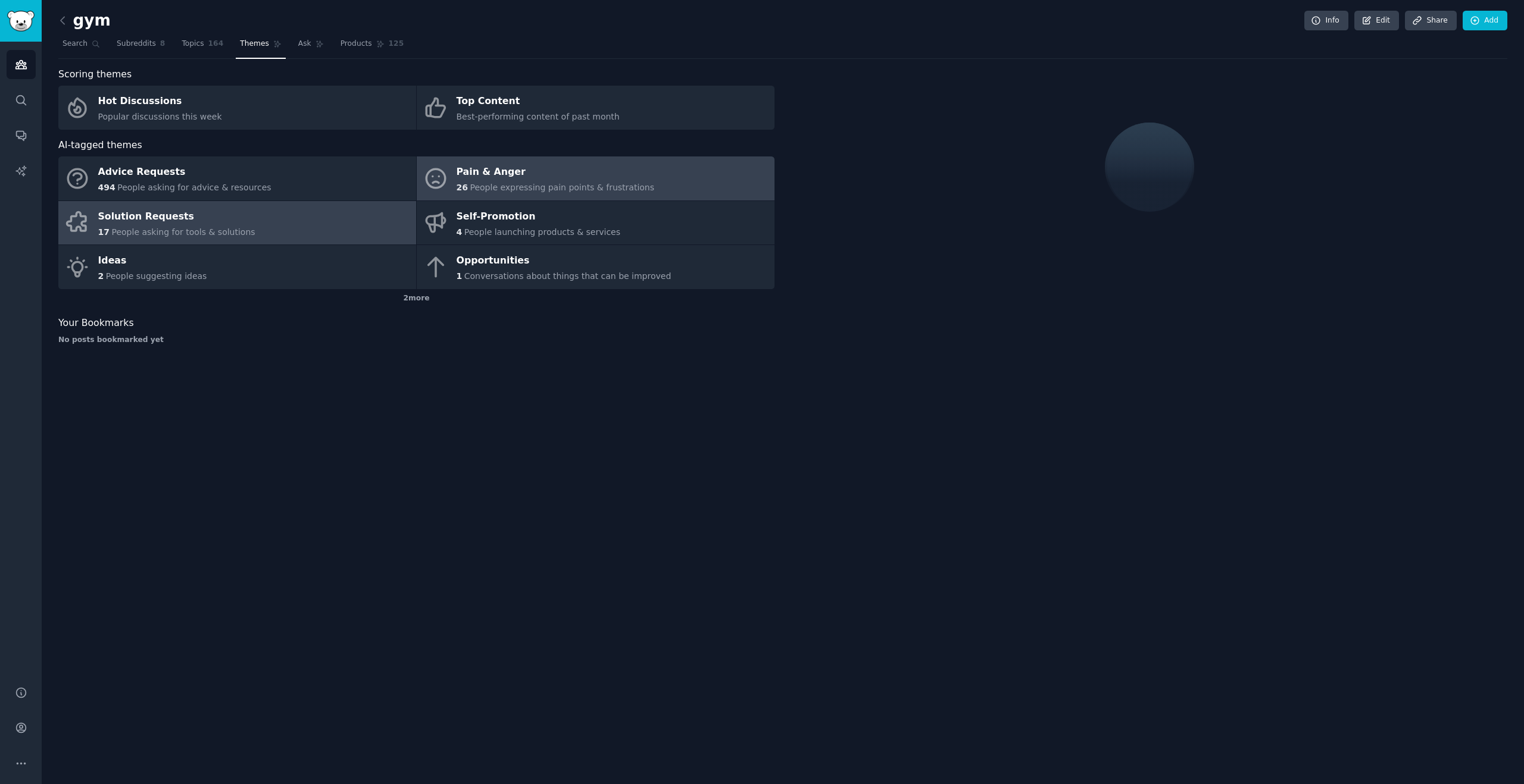
click at [460, 180] on div "Pain & Anger" at bounding box center [556, 172] width 199 height 19
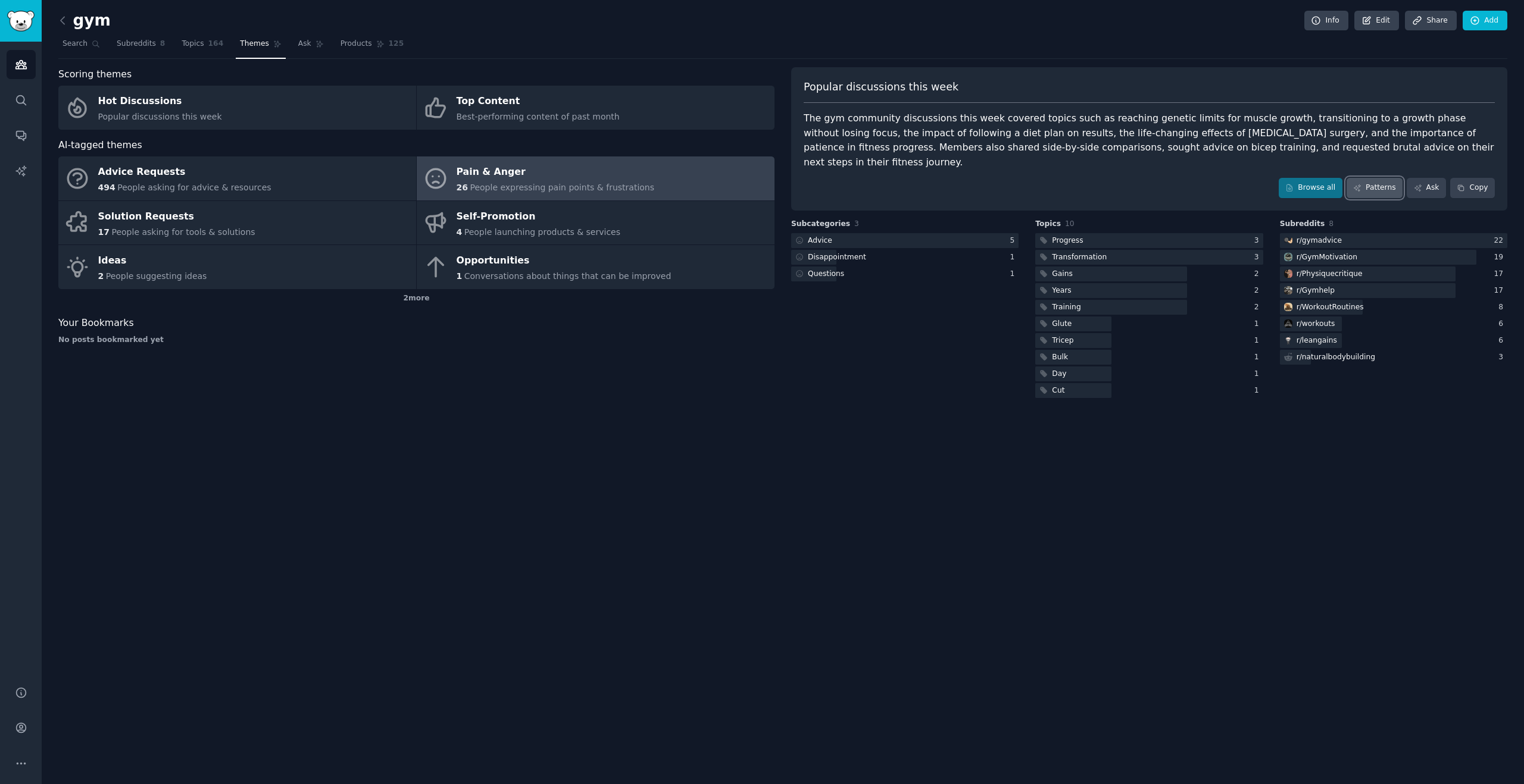
click at [1386, 177] on link "Patterns" at bounding box center [1374, 188] width 56 height 20
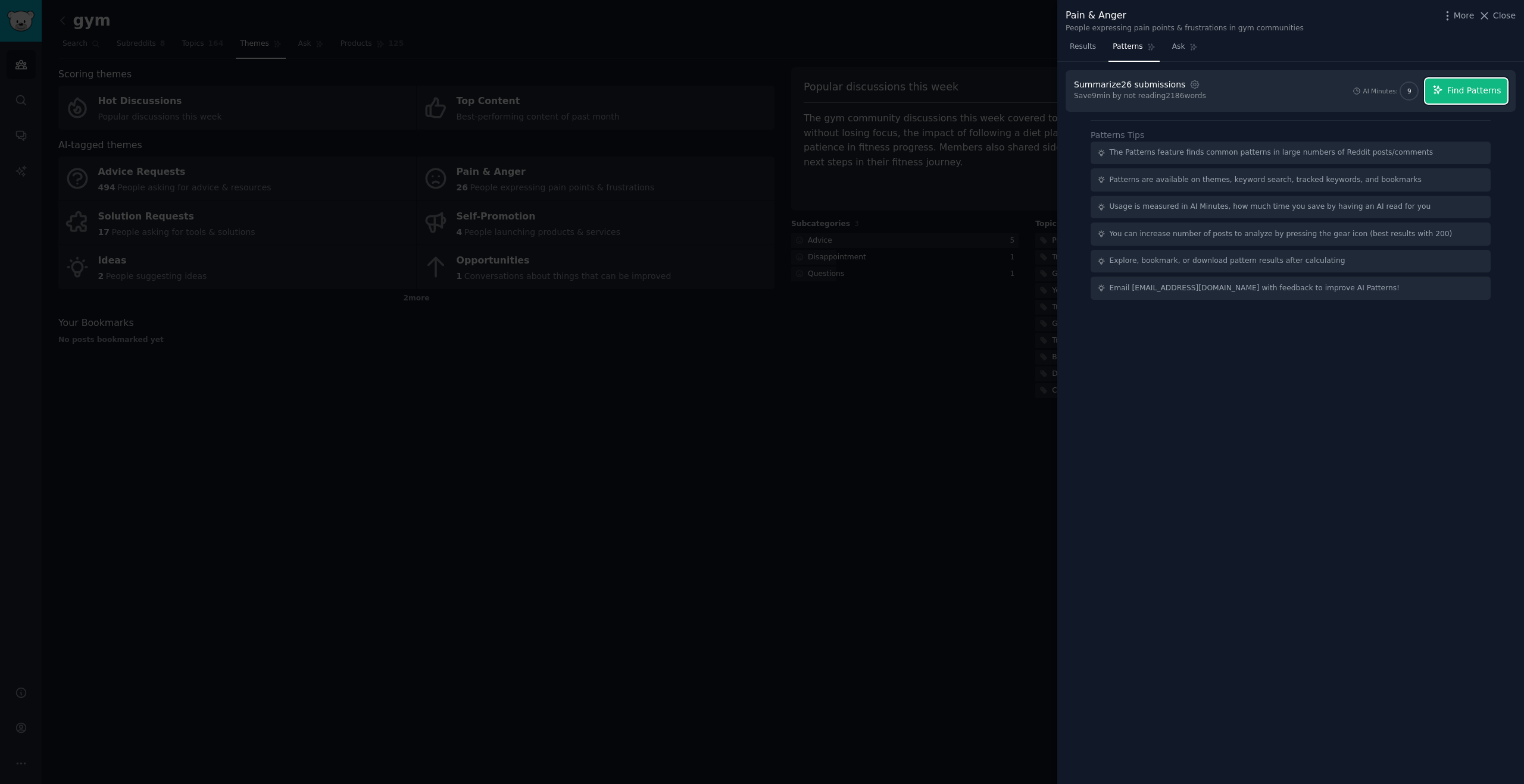
click at [1469, 102] on button "Find Patterns" at bounding box center [1466, 91] width 82 height 25
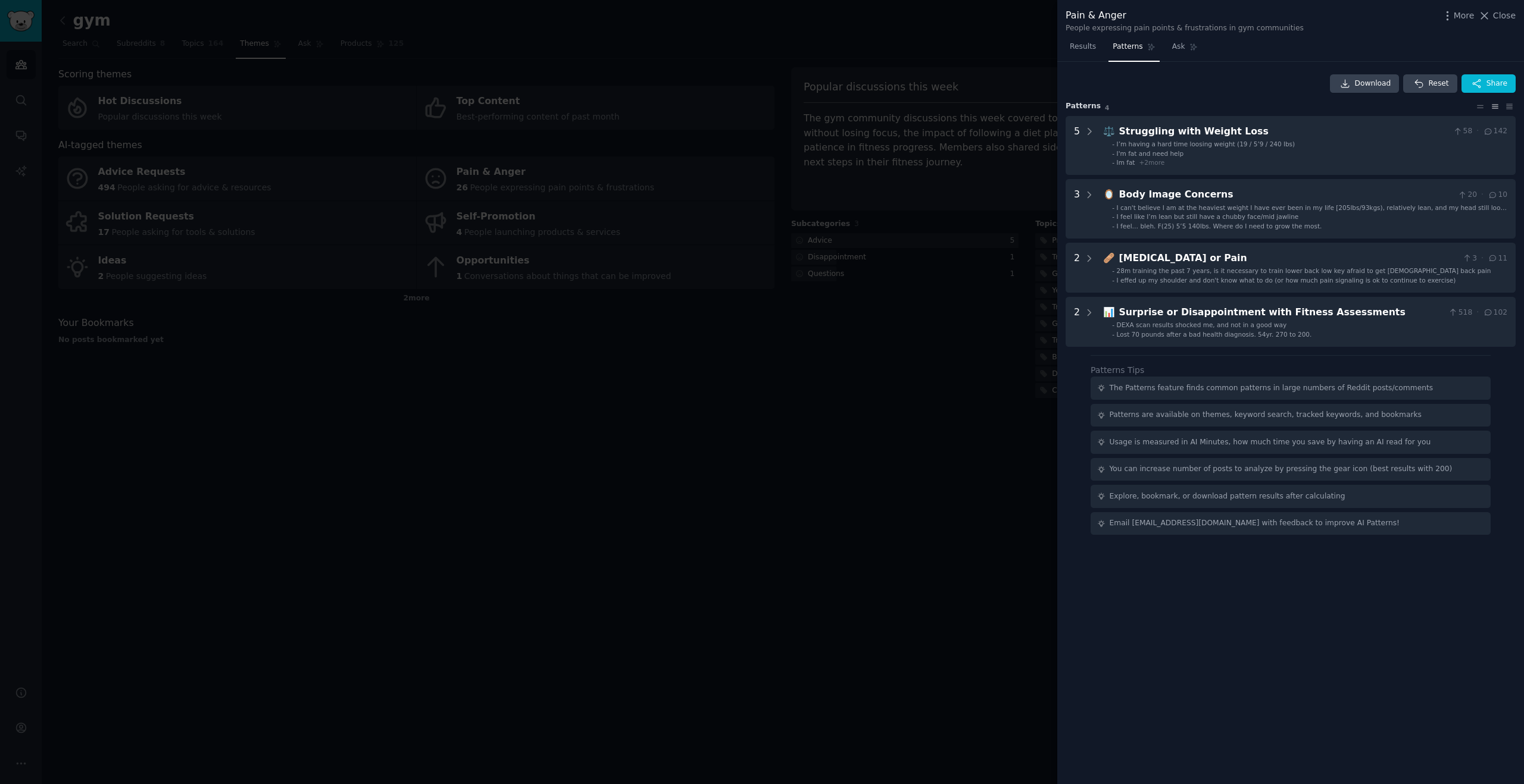
click at [888, 374] on div at bounding box center [762, 392] width 1524 height 784
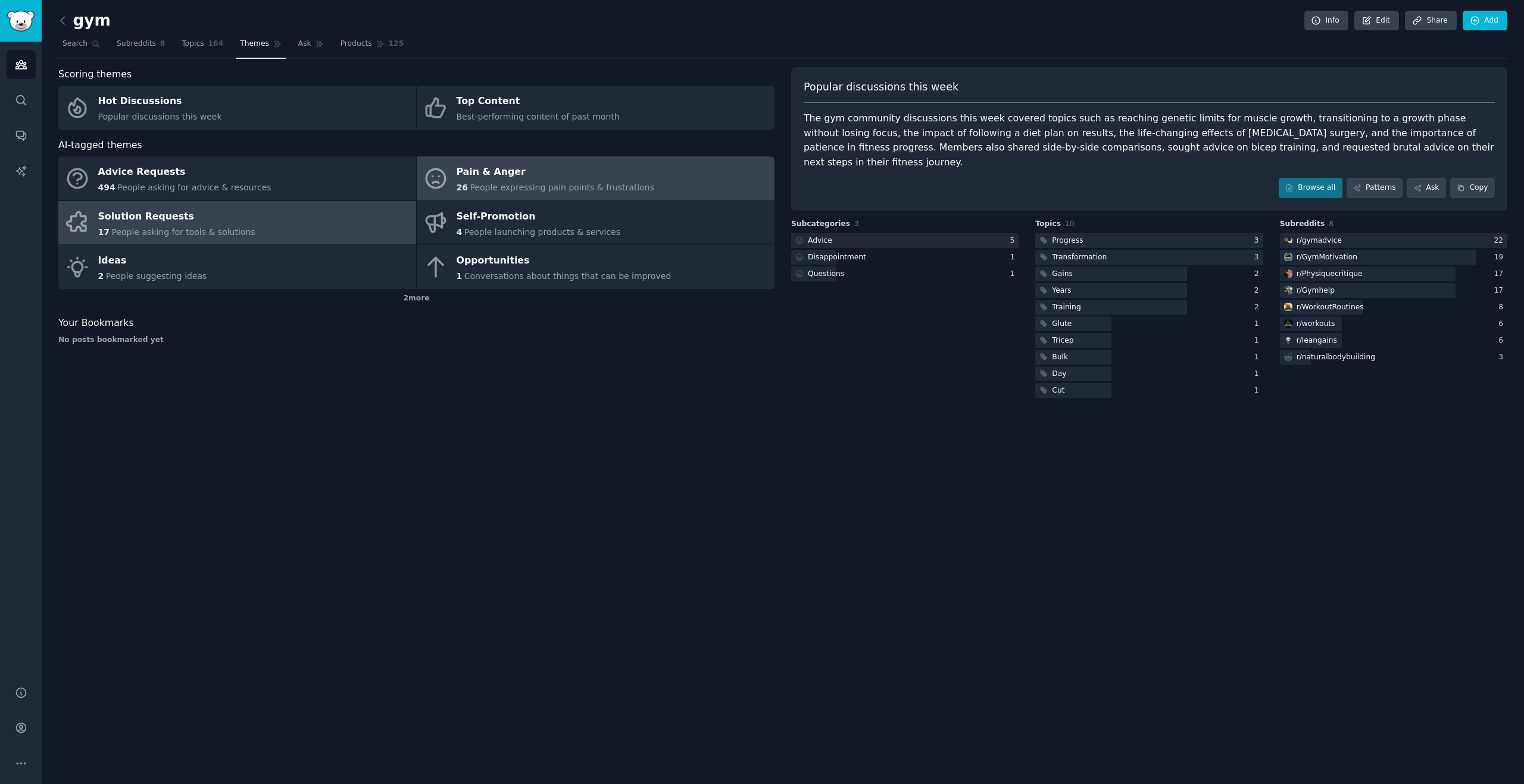
click at [197, 216] on div "Solution Requests" at bounding box center [177, 216] width 157 height 19
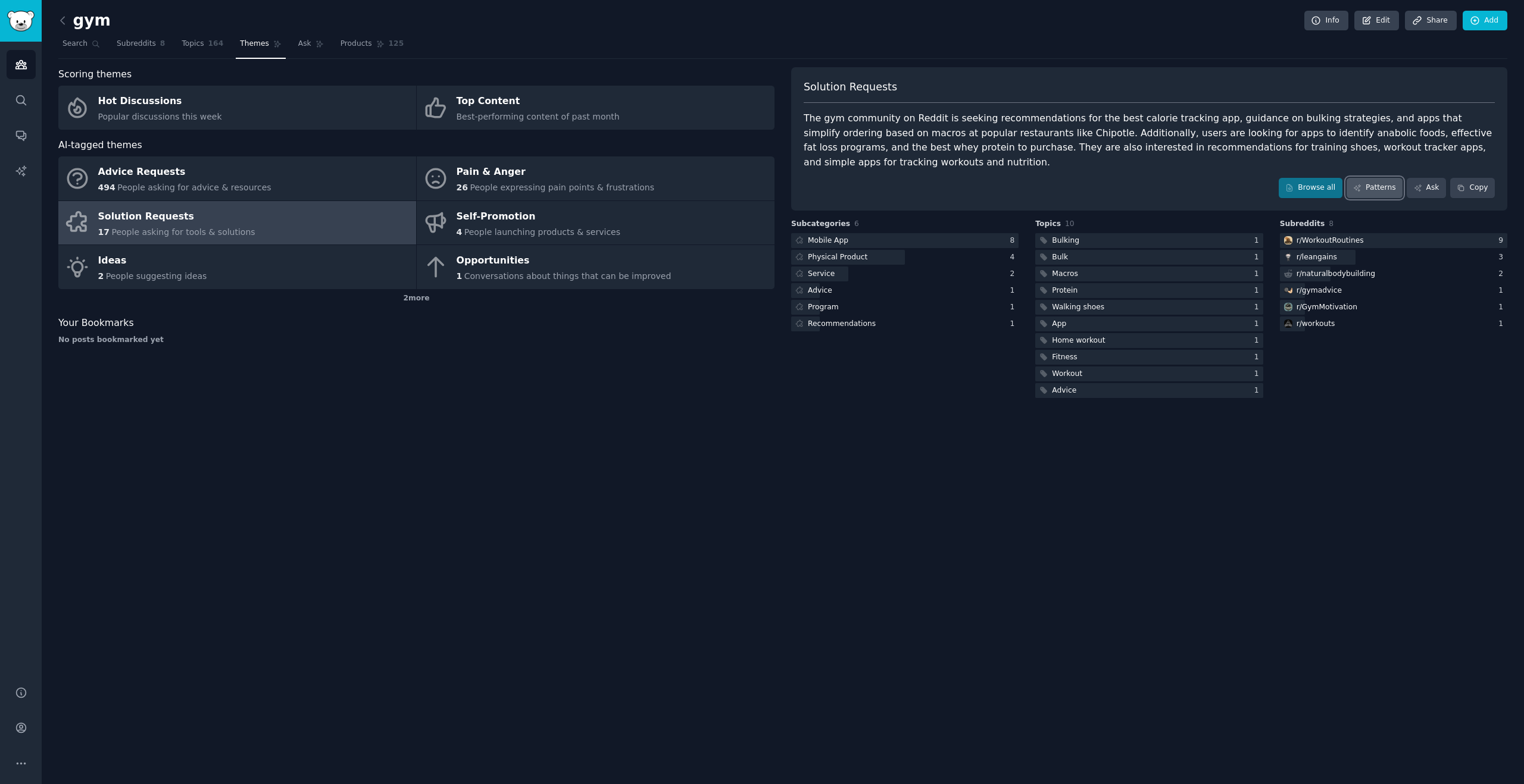
click at [1378, 191] on link "Patterns" at bounding box center [1374, 188] width 56 height 20
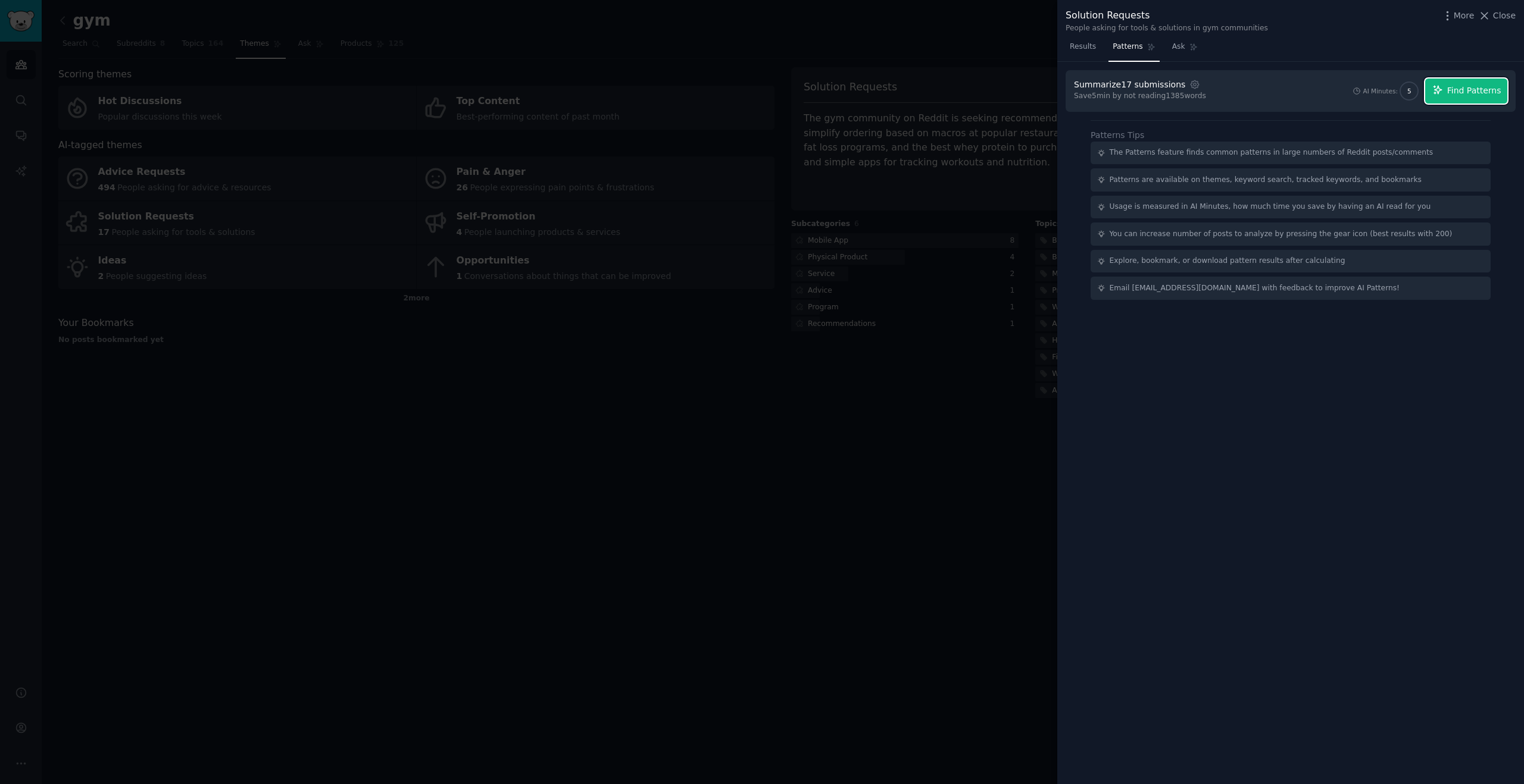
click at [1447, 93] on button "Find Patterns" at bounding box center [1466, 91] width 82 height 25
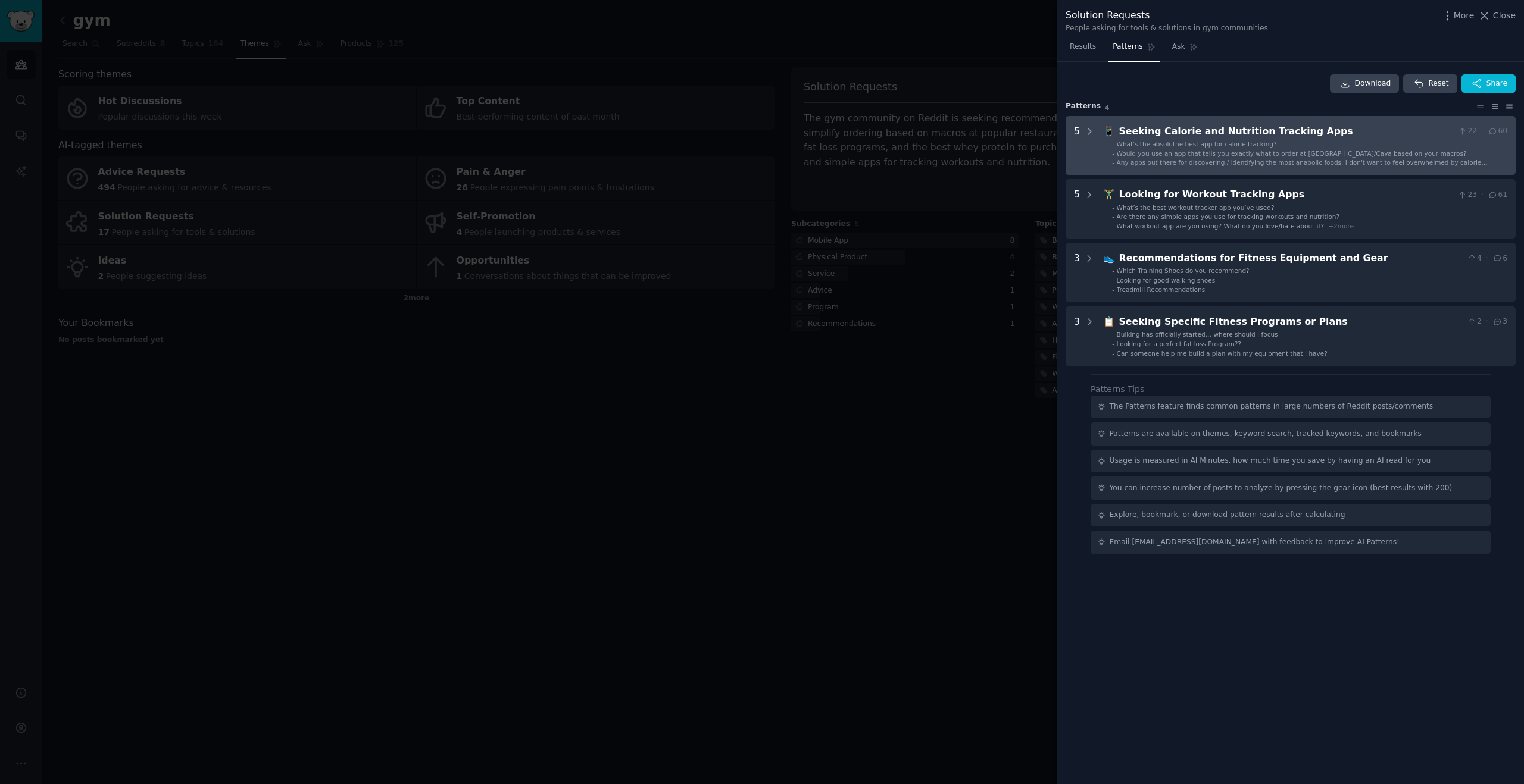
click at [1189, 151] on span "Would you use an app that tells you exactly what to order at [GEOGRAPHIC_DATA]/…" at bounding box center [1292, 153] width 350 height 7
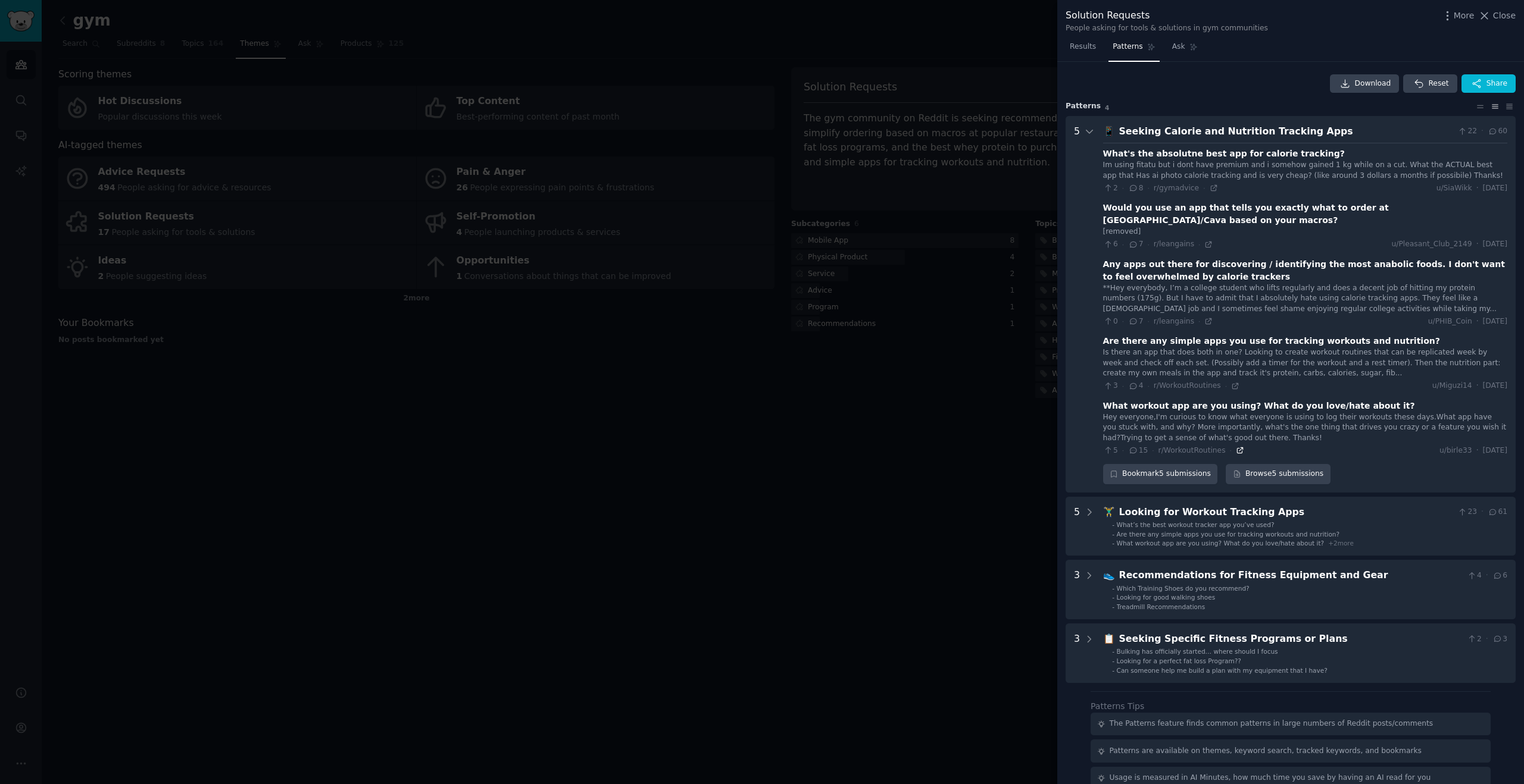
click at [1237, 448] on icon at bounding box center [1240, 451] width 5 height 5
click at [88, 30] on div at bounding box center [762, 392] width 1524 height 784
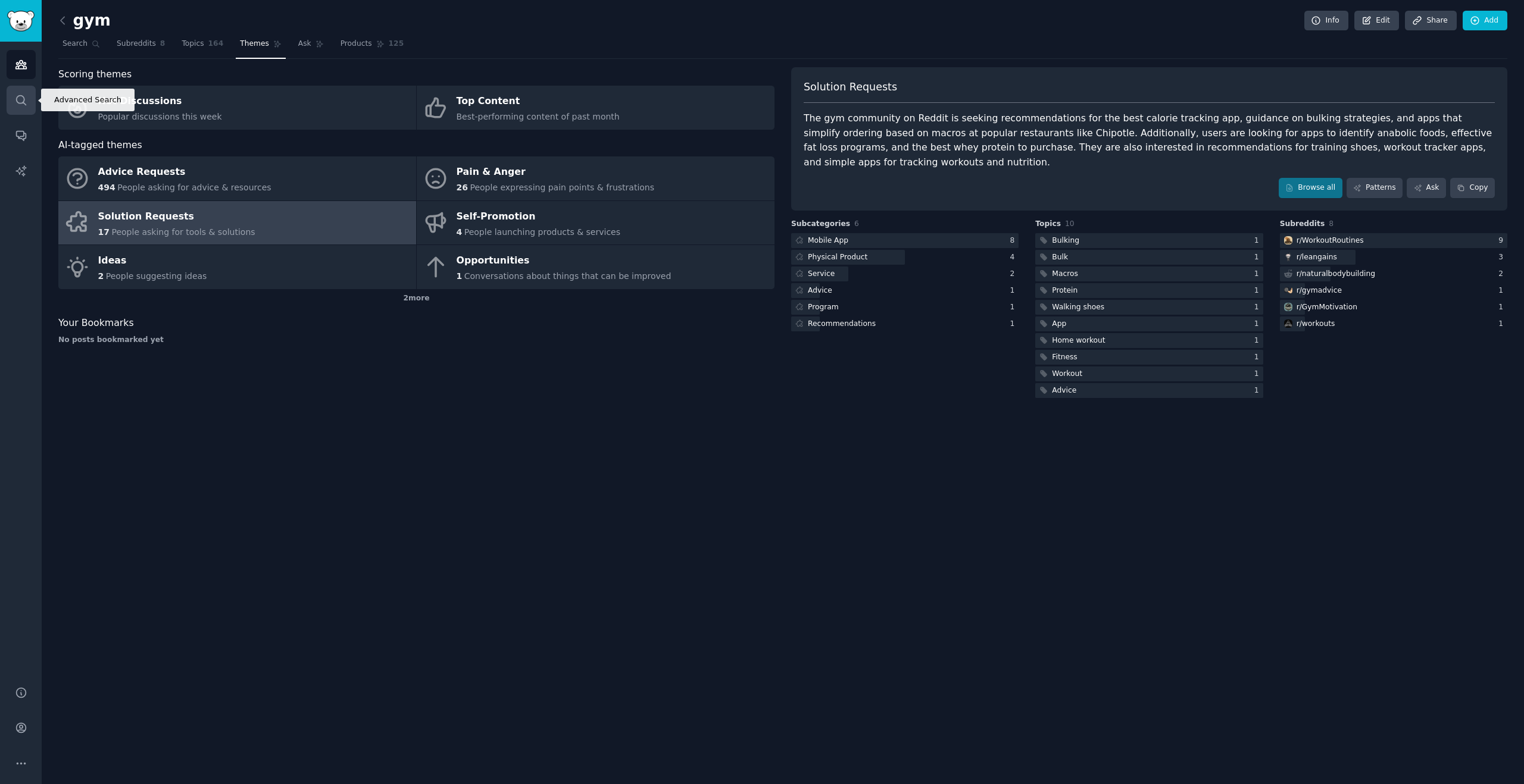
click at [17, 107] on link "Search" at bounding box center [21, 100] width 29 height 29
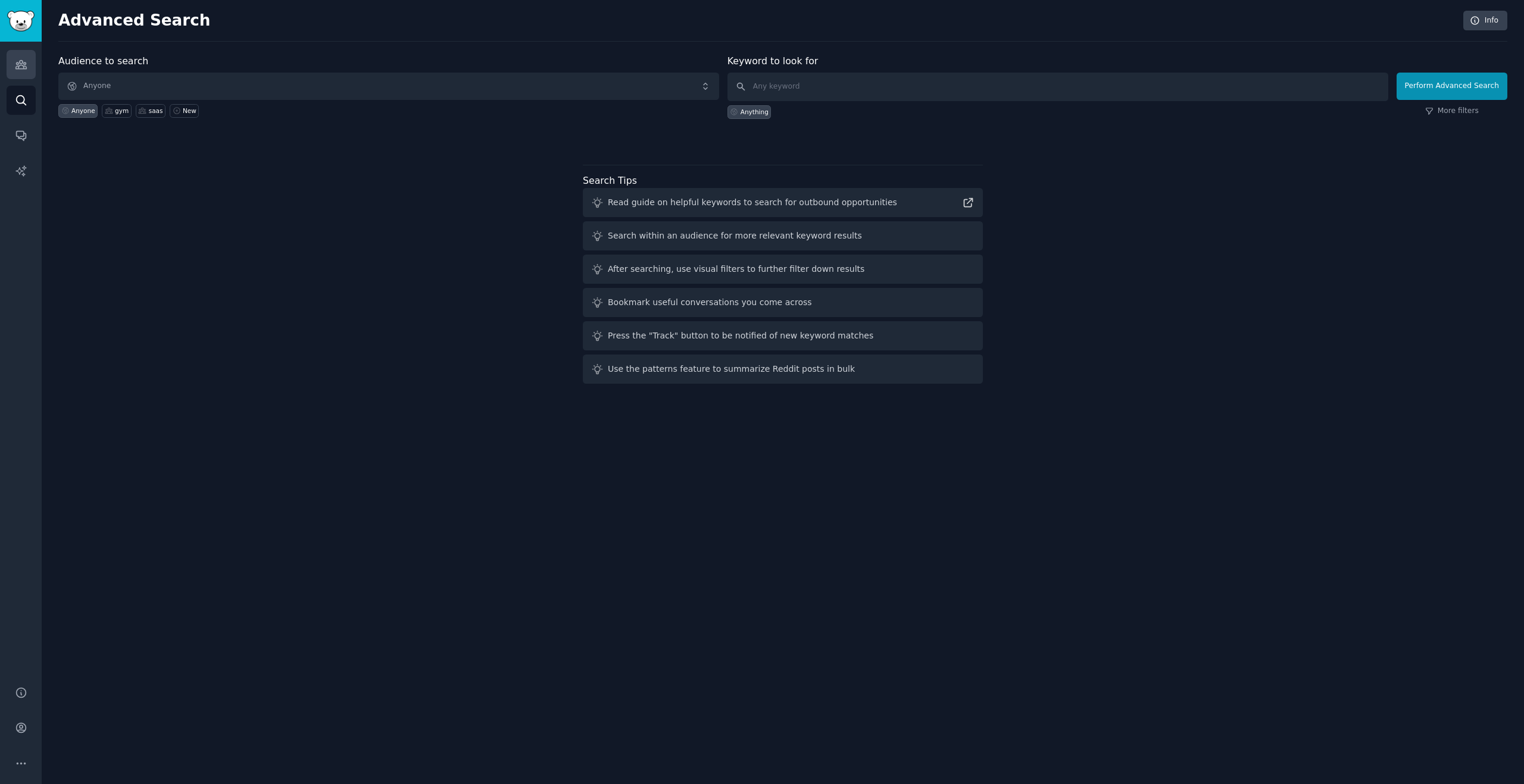
click at [13, 56] on link "Audiences" at bounding box center [21, 64] width 29 height 29
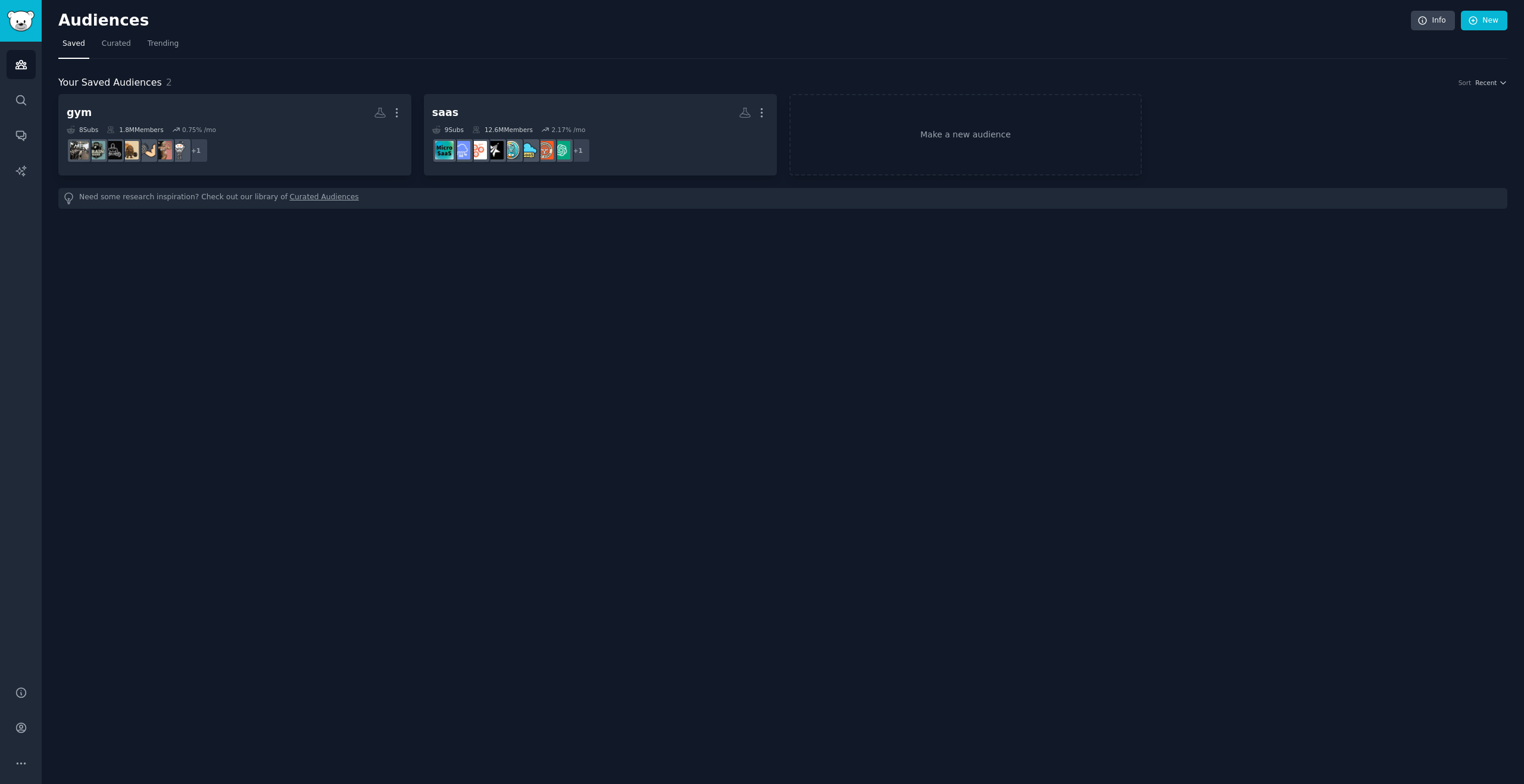
click at [182, 48] on nav "Saved Curated Trending" at bounding box center [783, 46] width 1449 height 24
click at [179, 48] on link "Trending" at bounding box center [162, 46] width 40 height 24
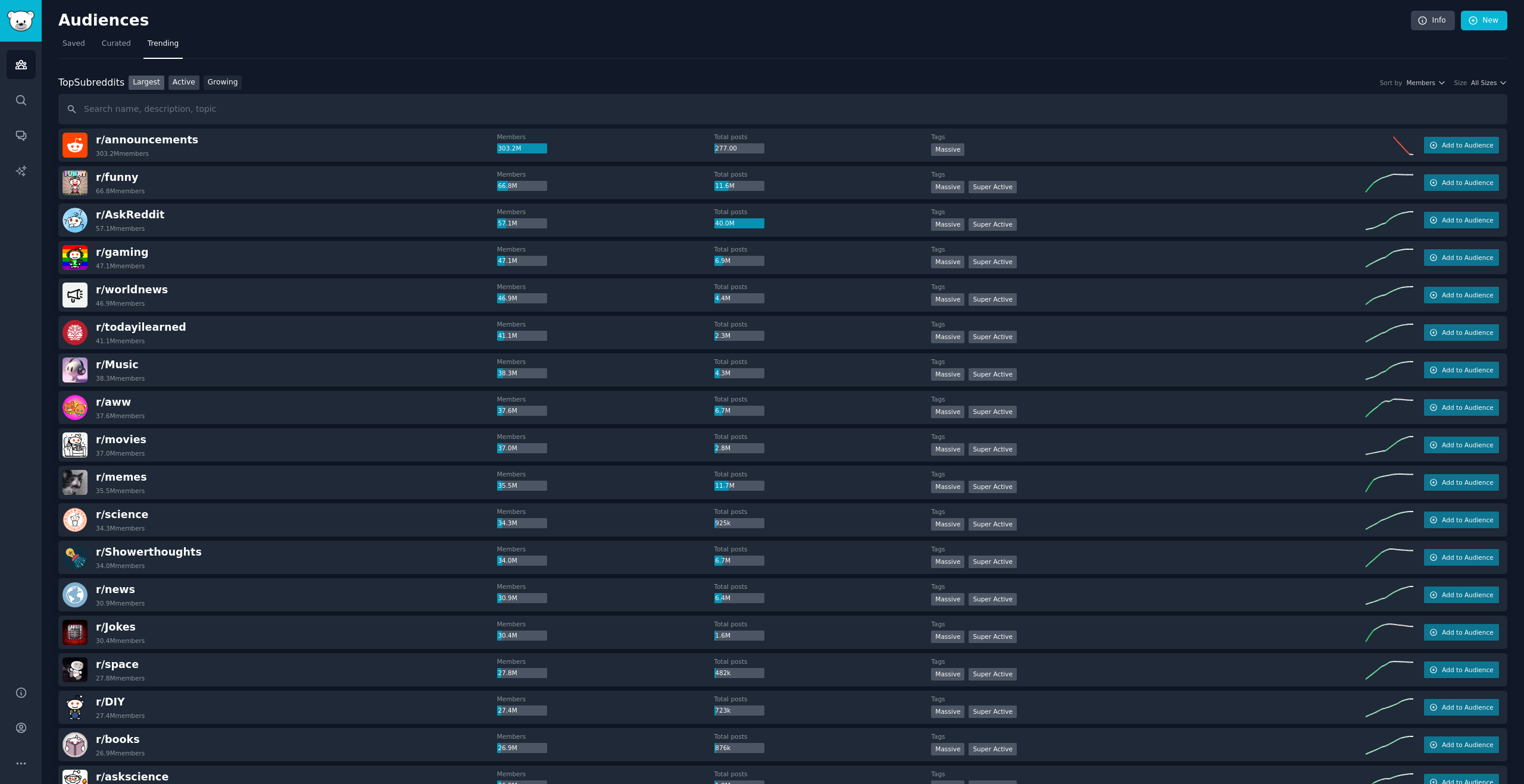
click at [181, 82] on link "Active" at bounding box center [183, 83] width 31 height 15
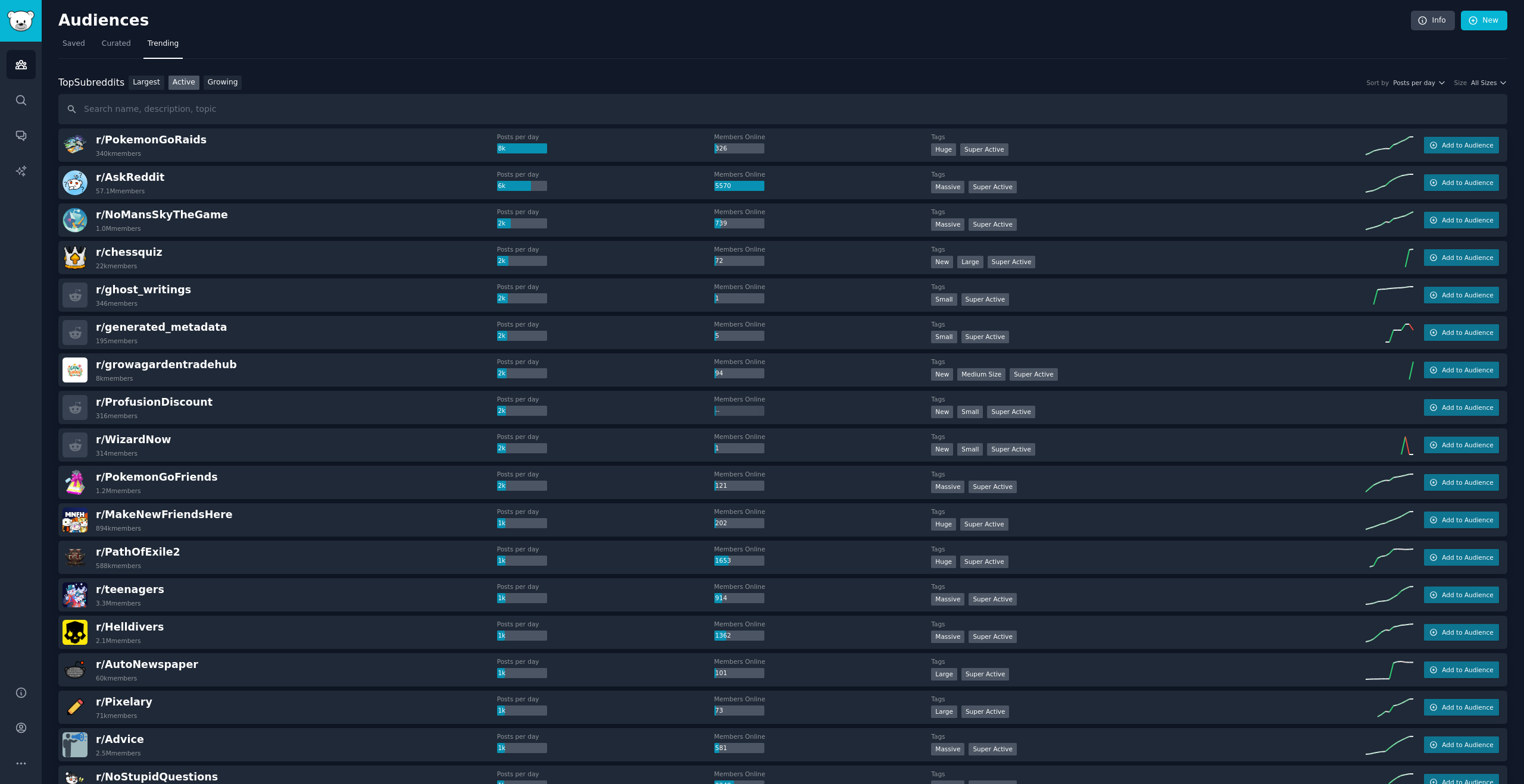
click at [209, 76] on div "Largest Active Growing" at bounding box center [185, 83] width 121 height 15
click at [210, 79] on link "Growing" at bounding box center [223, 83] width 39 height 15
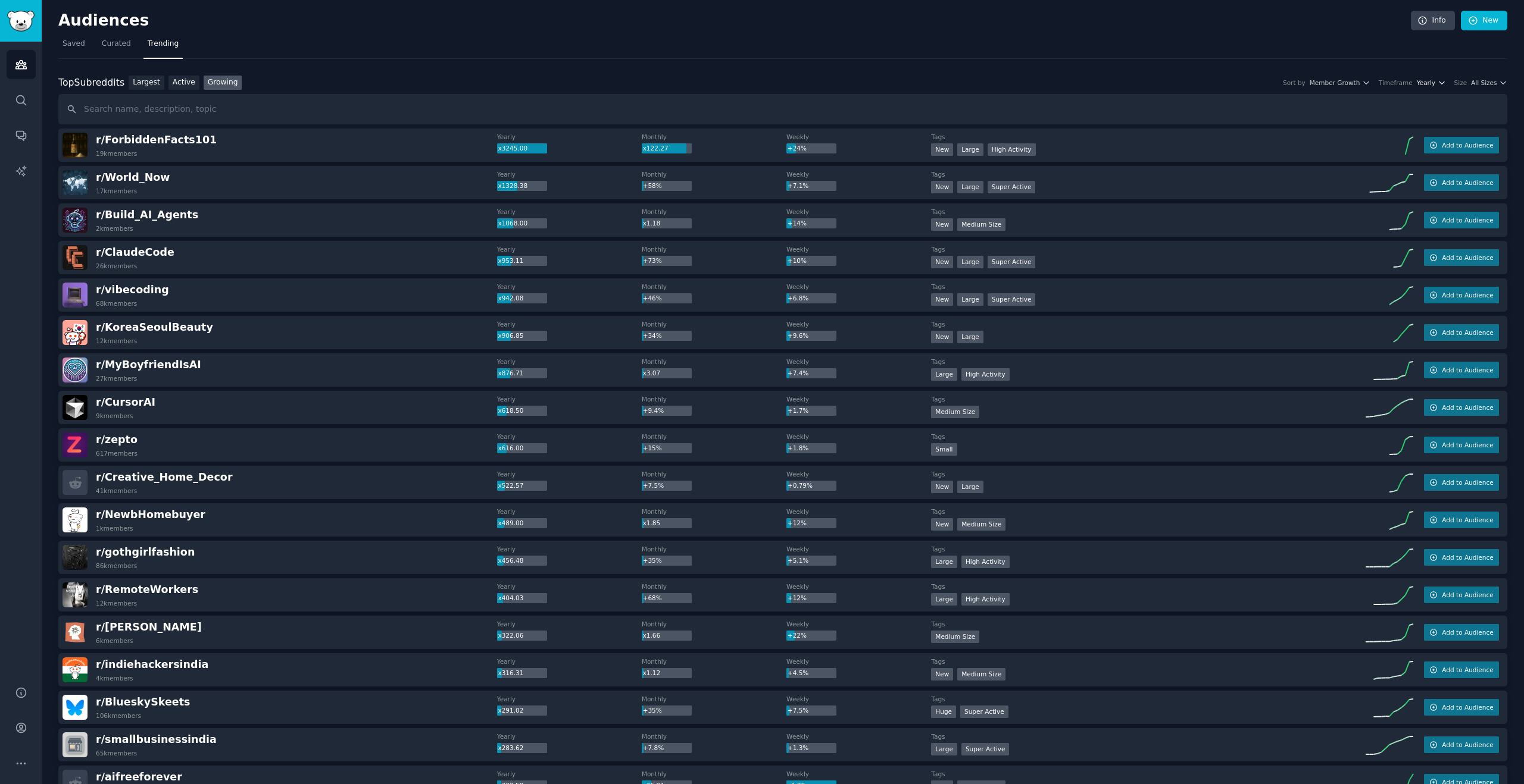
click at [1428, 84] on span "Yearly" at bounding box center [1426, 82] width 19 height 8
click at [1467, 84] on div "Size All Sizes" at bounding box center [1480, 82] width 53 height 8
click at [1433, 88] on div "Top Subreddits Top Subreddits Largest Active Growing Sort by Member Growth Time…" at bounding box center [783, 83] width 1449 height 15
click at [1431, 83] on span "Yearly" at bounding box center [1426, 82] width 19 height 8
click at [1405, 122] on div "Monthly" at bounding box center [1387, 126] width 111 height 21
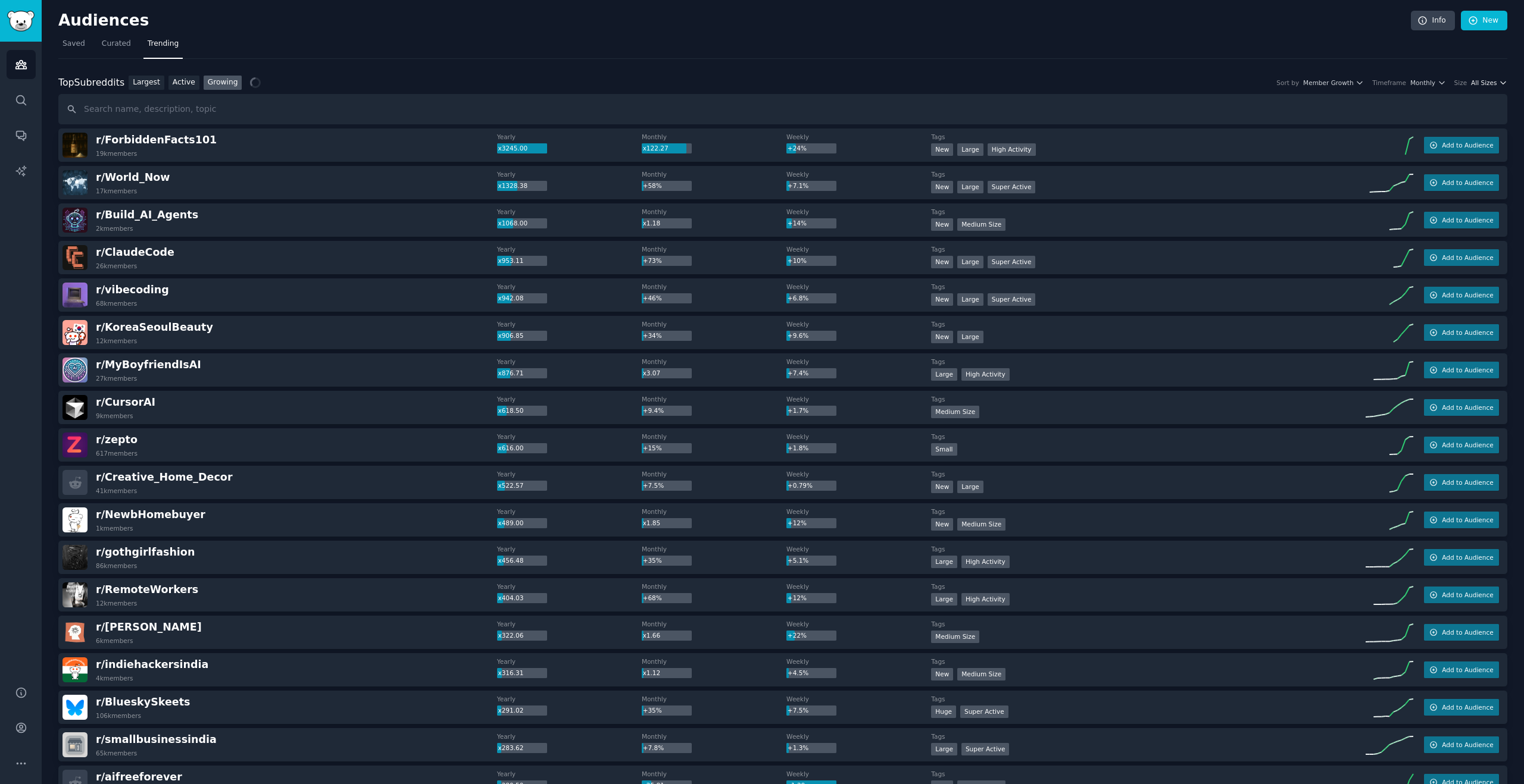
click at [1486, 81] on span "All Sizes" at bounding box center [1484, 82] width 25 height 8
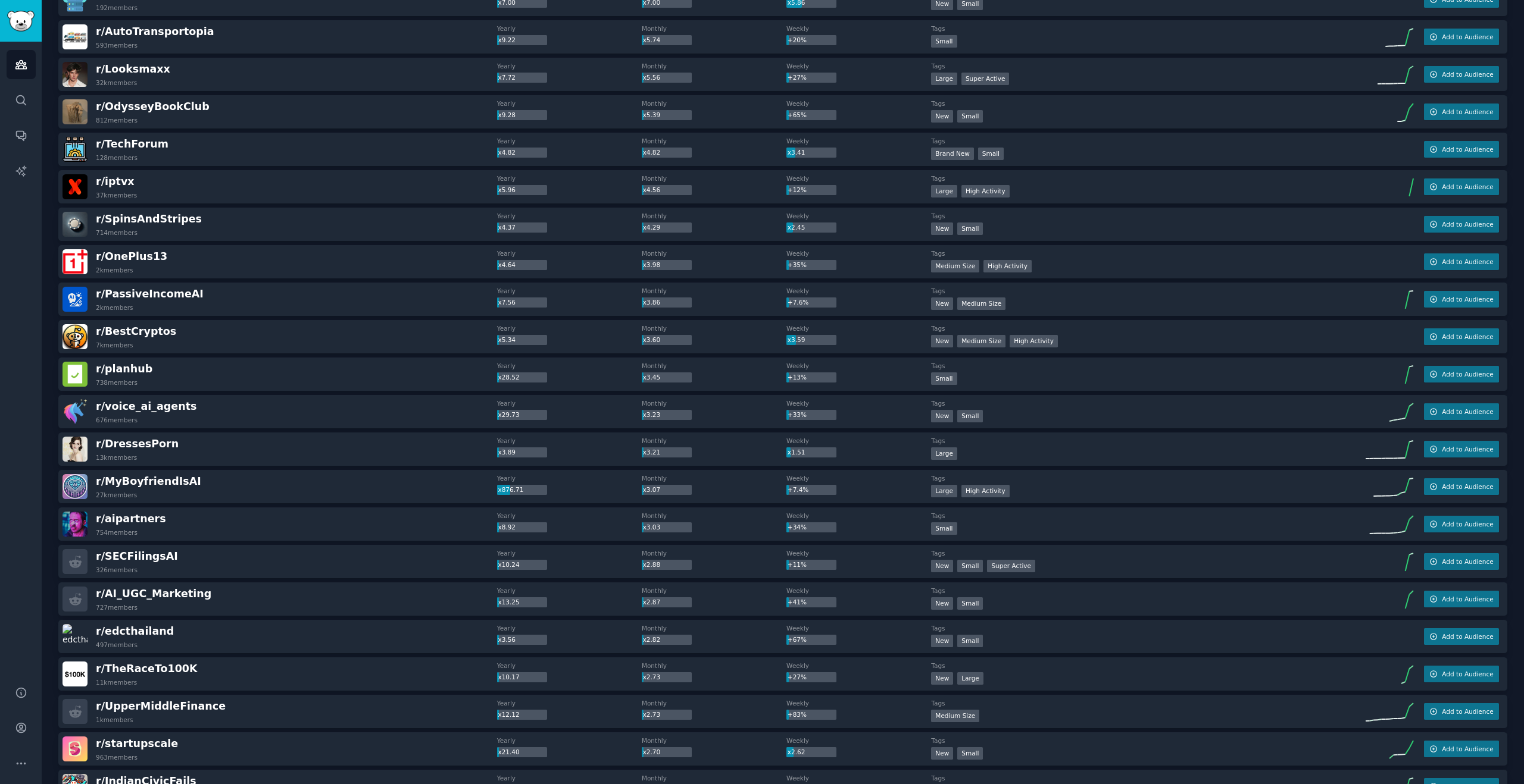
scroll to position [603, 0]
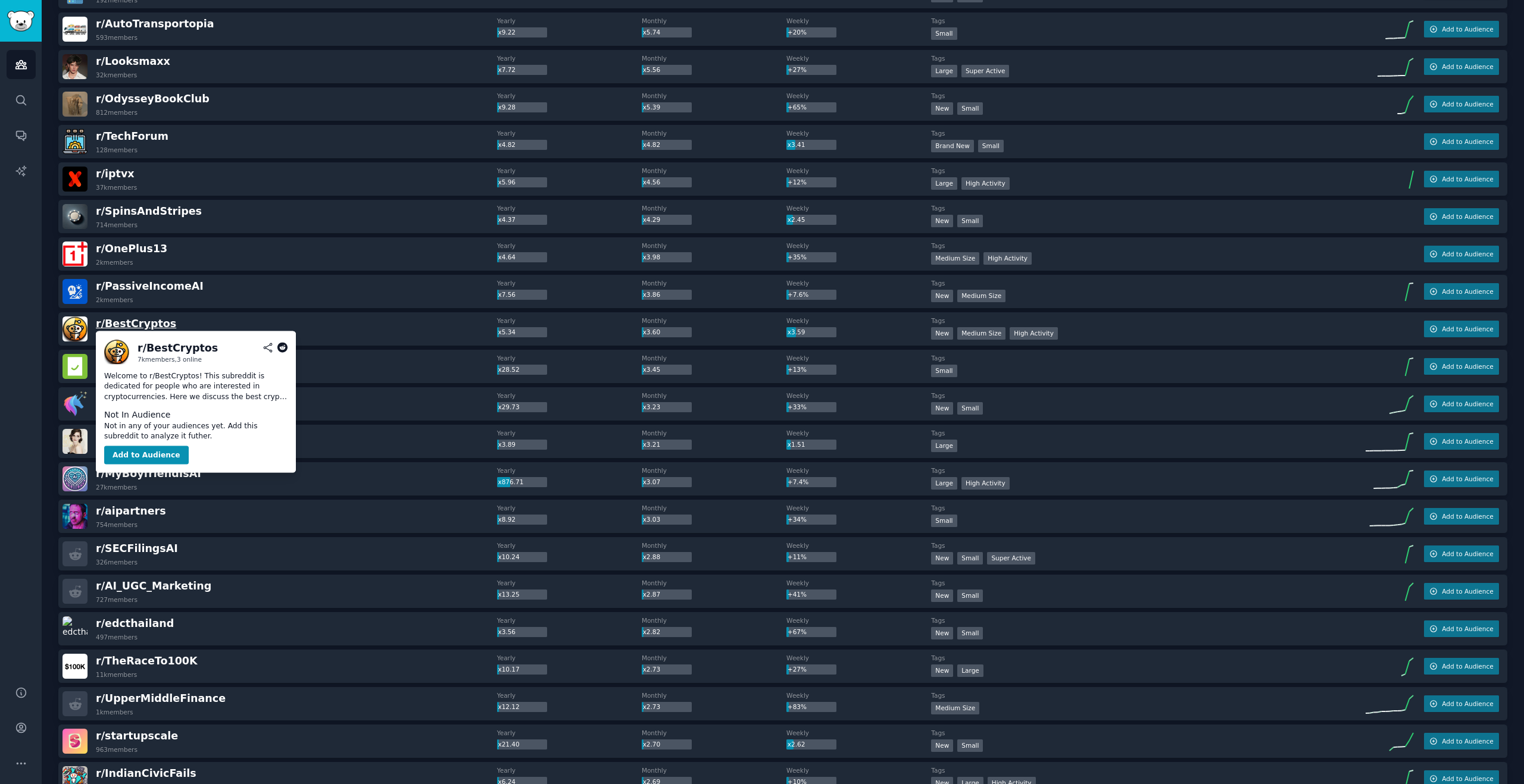
click at [146, 326] on span "r/ BestCryptos" at bounding box center [135, 324] width 80 height 12
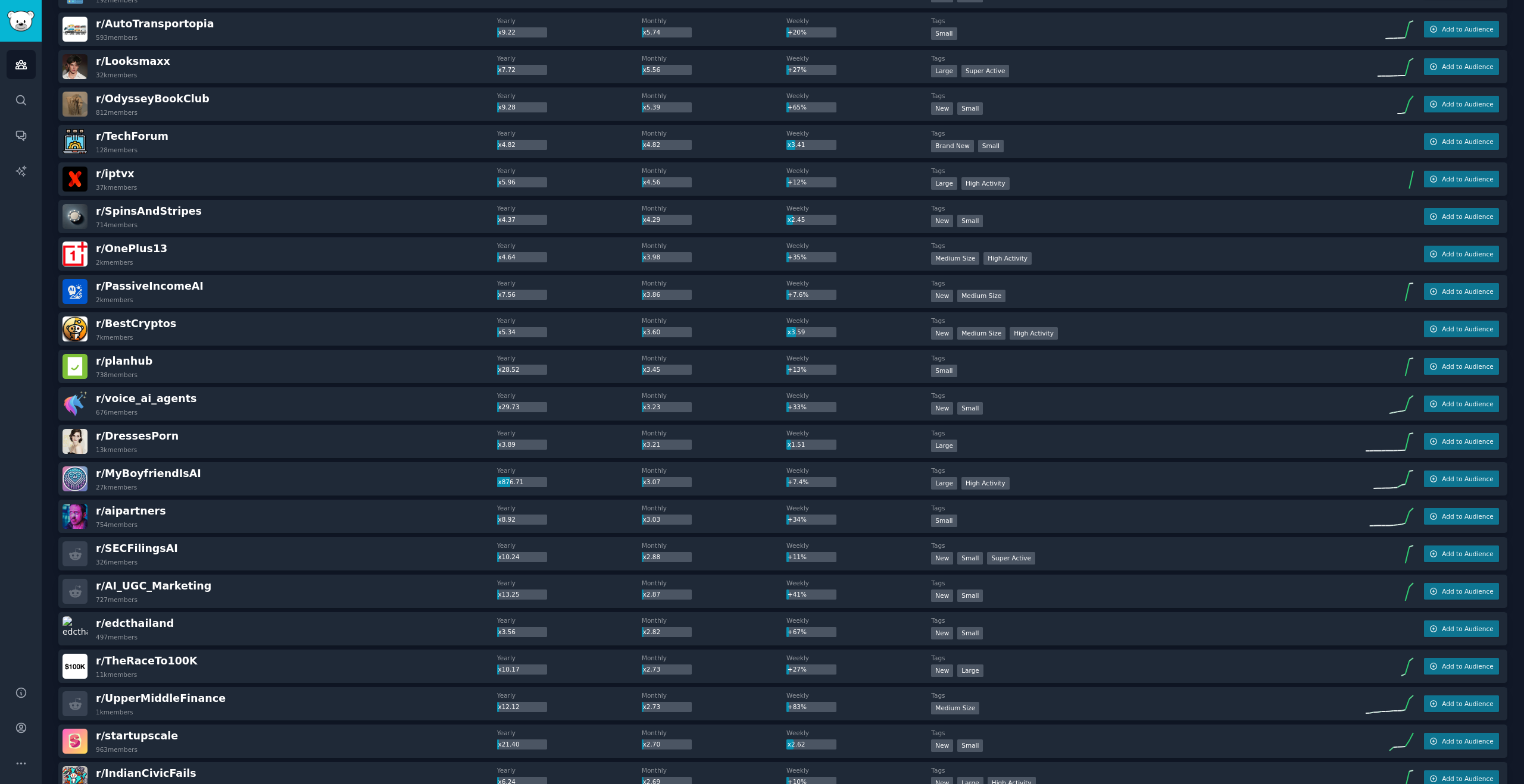
click at [0, 434] on div "Audiences Search Conversations AI Reports" at bounding box center [21, 357] width 42 height 630
drag, startPoint x: 518, startPoint y: 480, endPoint x: 465, endPoint y: 480, distance: 53.0
click at [465, 480] on div "r/ [PERSON_NAME] 27k members Yearly x876.71 Monthly x3.07 Weekly +7.4% Tags Lar…" at bounding box center [783, 479] width 1449 height 34
click at [173, 479] on span "r/ [PERSON_NAME]" at bounding box center [148, 474] width 105 height 12
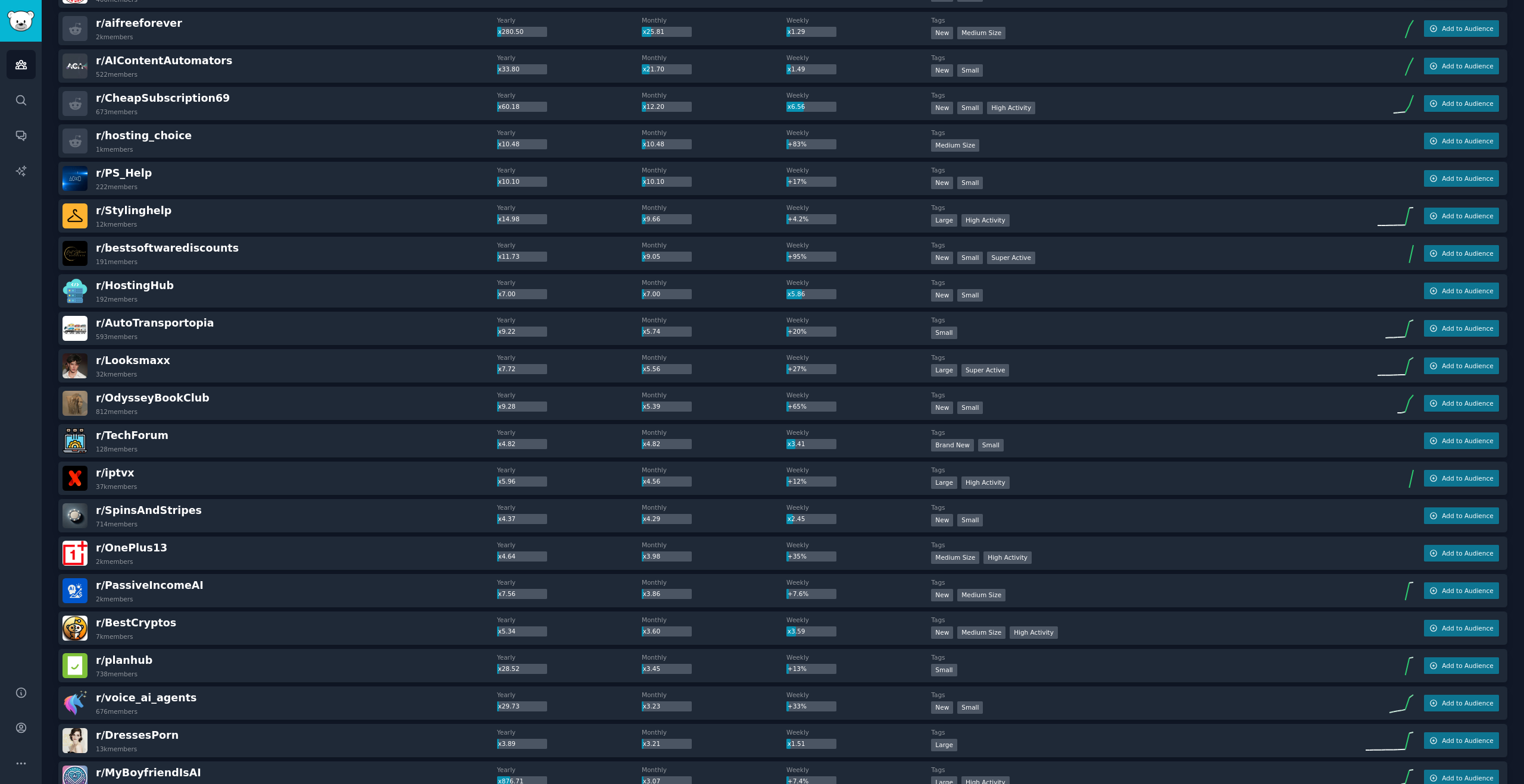
scroll to position [0, 0]
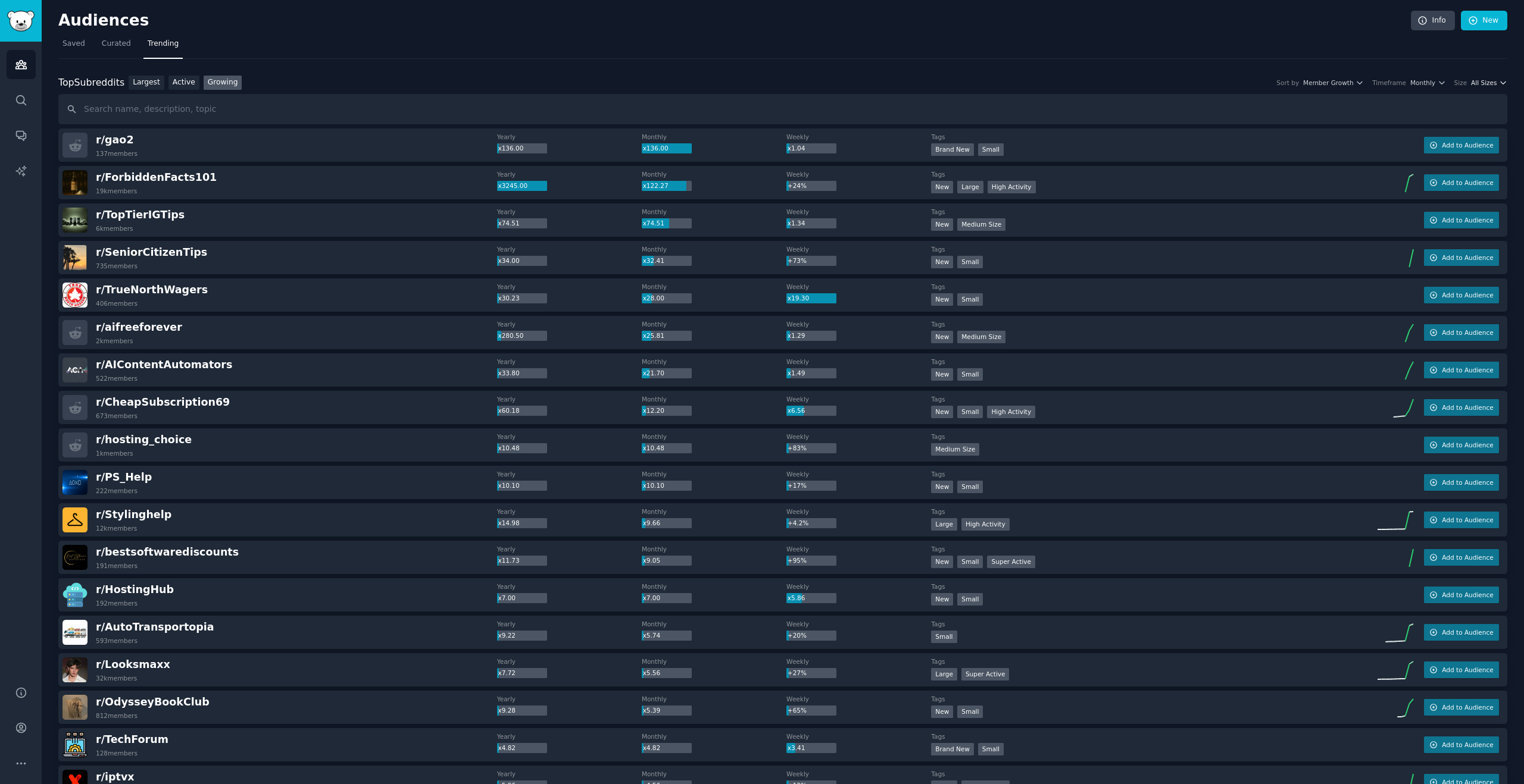
click at [1482, 82] on span "All Sizes" at bounding box center [1484, 82] width 25 height 8
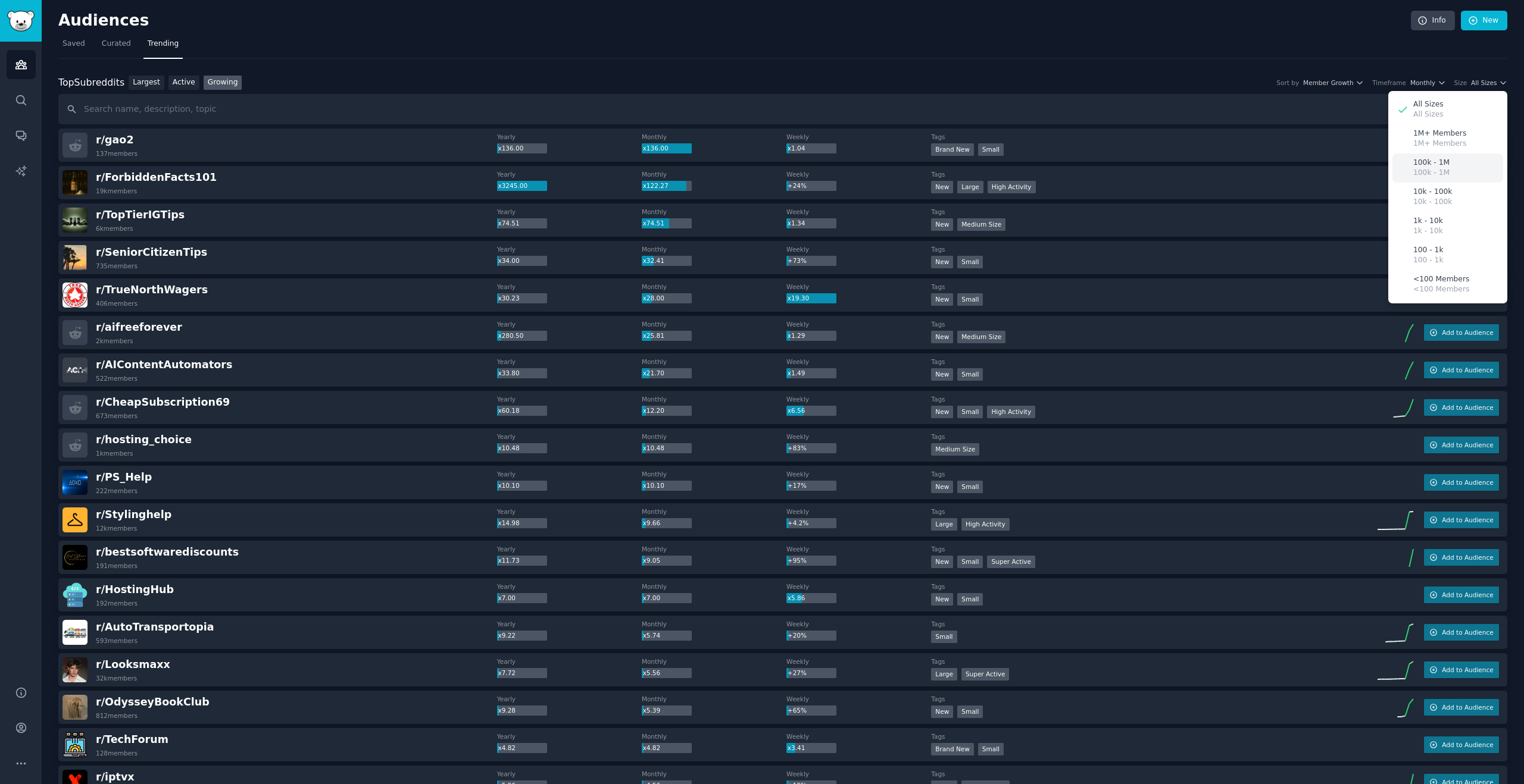
click at [1455, 161] on div "100k - 1M 100k - 1M" at bounding box center [1447, 167] width 111 height 29
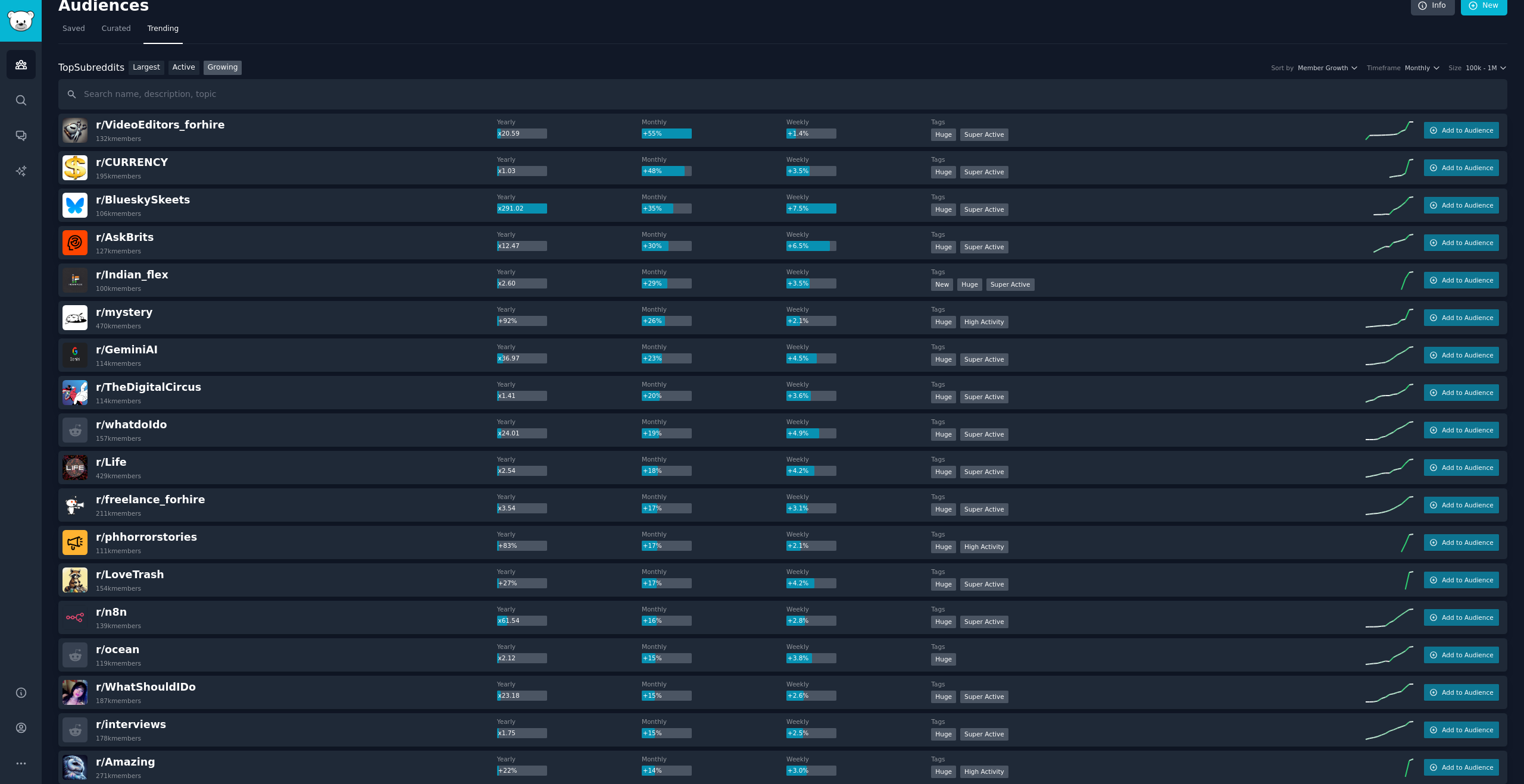
scroll to position [23, 0]
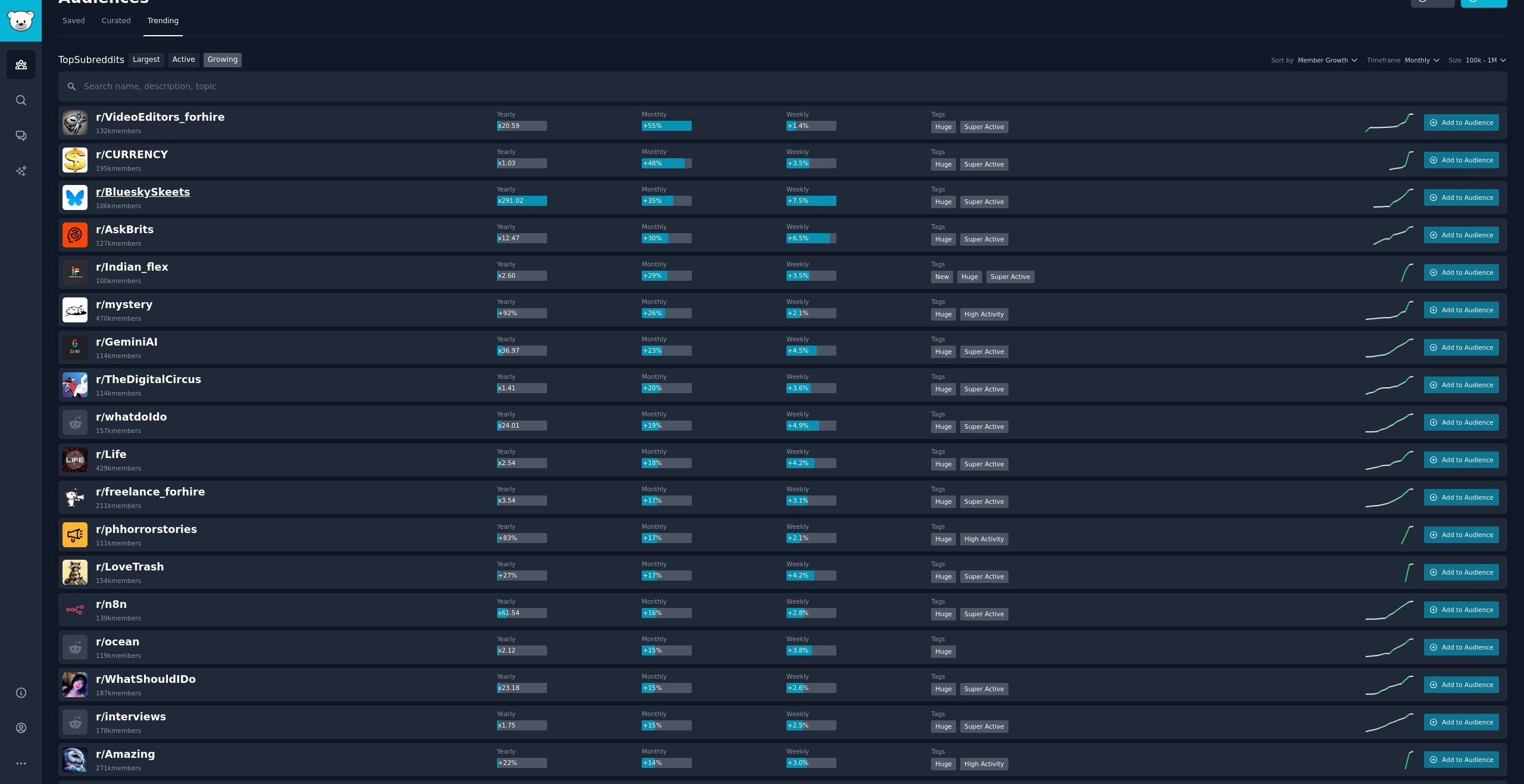
click at [160, 193] on span "r/ BlueskySkeets" at bounding box center [143, 192] width 94 height 12
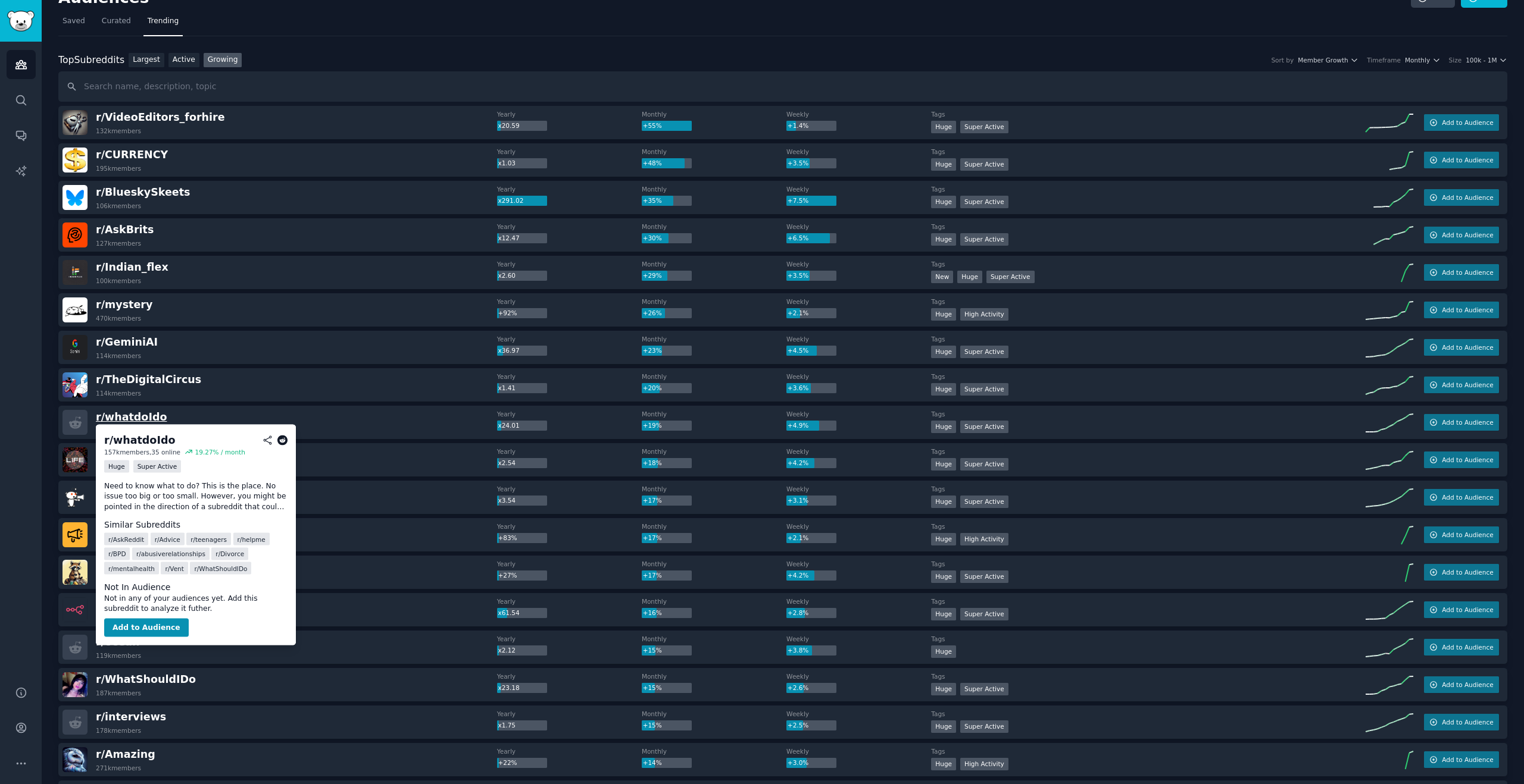
click at [125, 415] on span "r/ whatdoIdo" at bounding box center [131, 417] width 71 height 12
click at [284, 440] on icon at bounding box center [283, 440] width 11 height 11
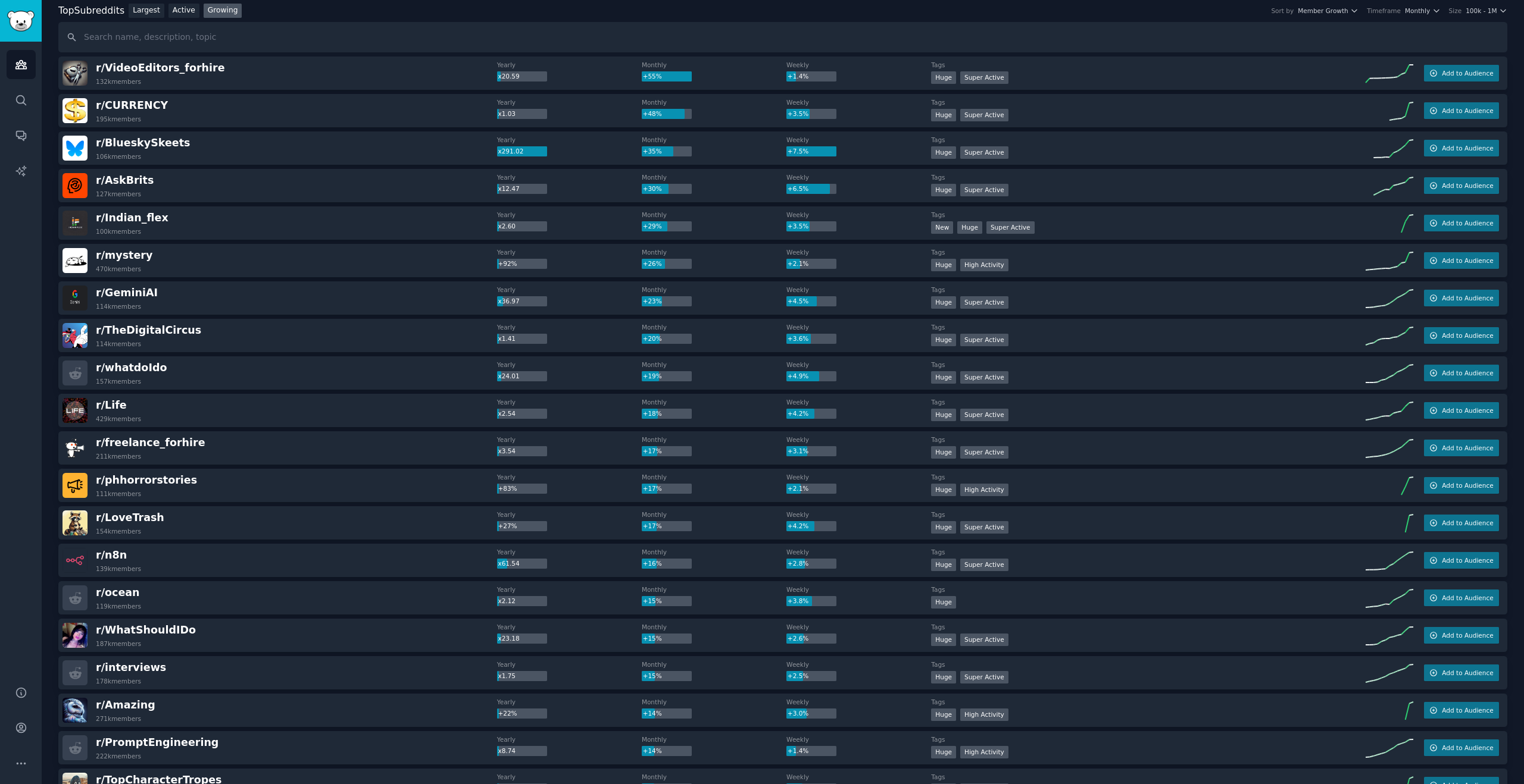
scroll to position [121, 0]
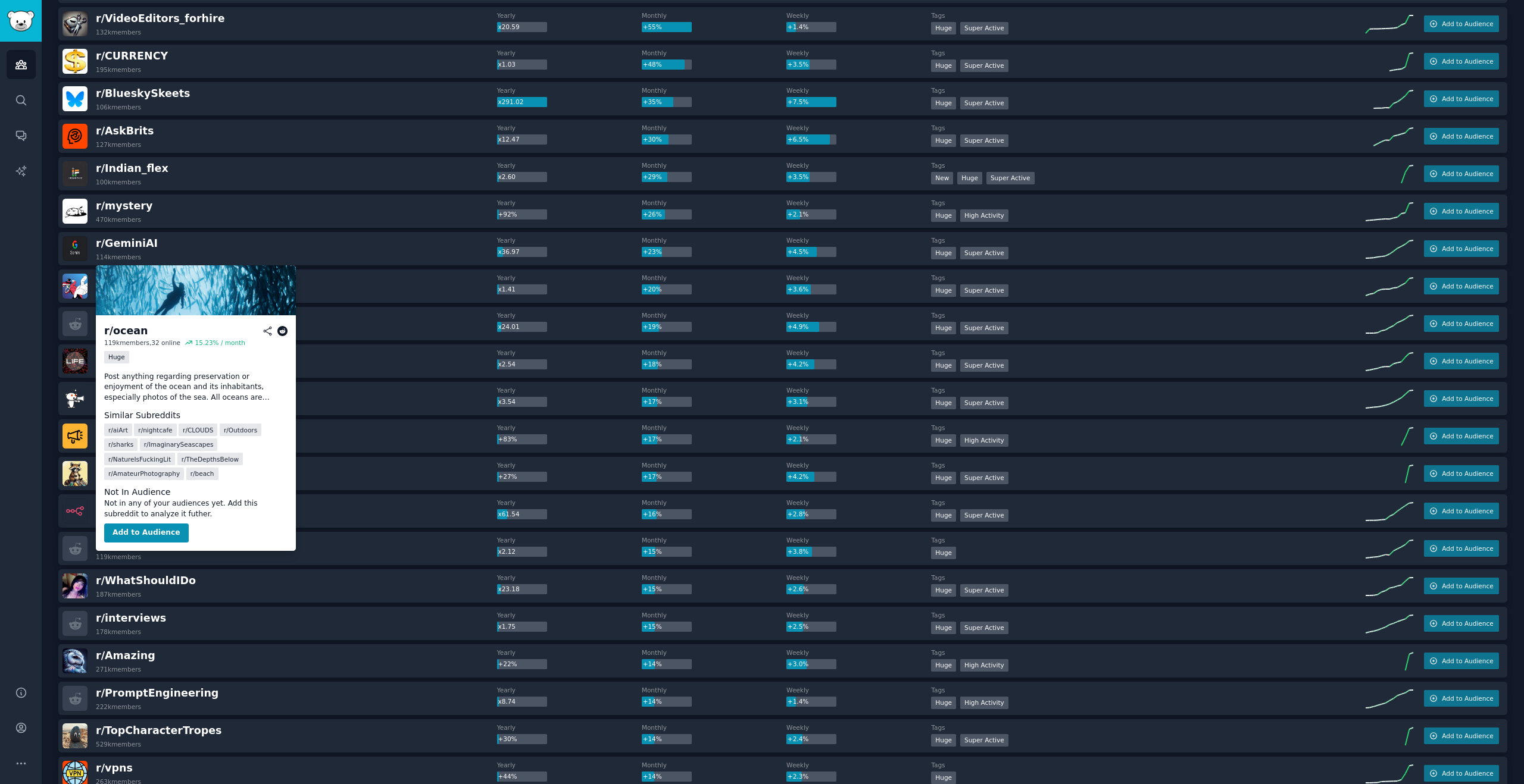
click at [111, 544] on span "r/ ocean" at bounding box center [118, 543] width 44 height 12
click at [279, 330] on icon at bounding box center [283, 331] width 11 height 11
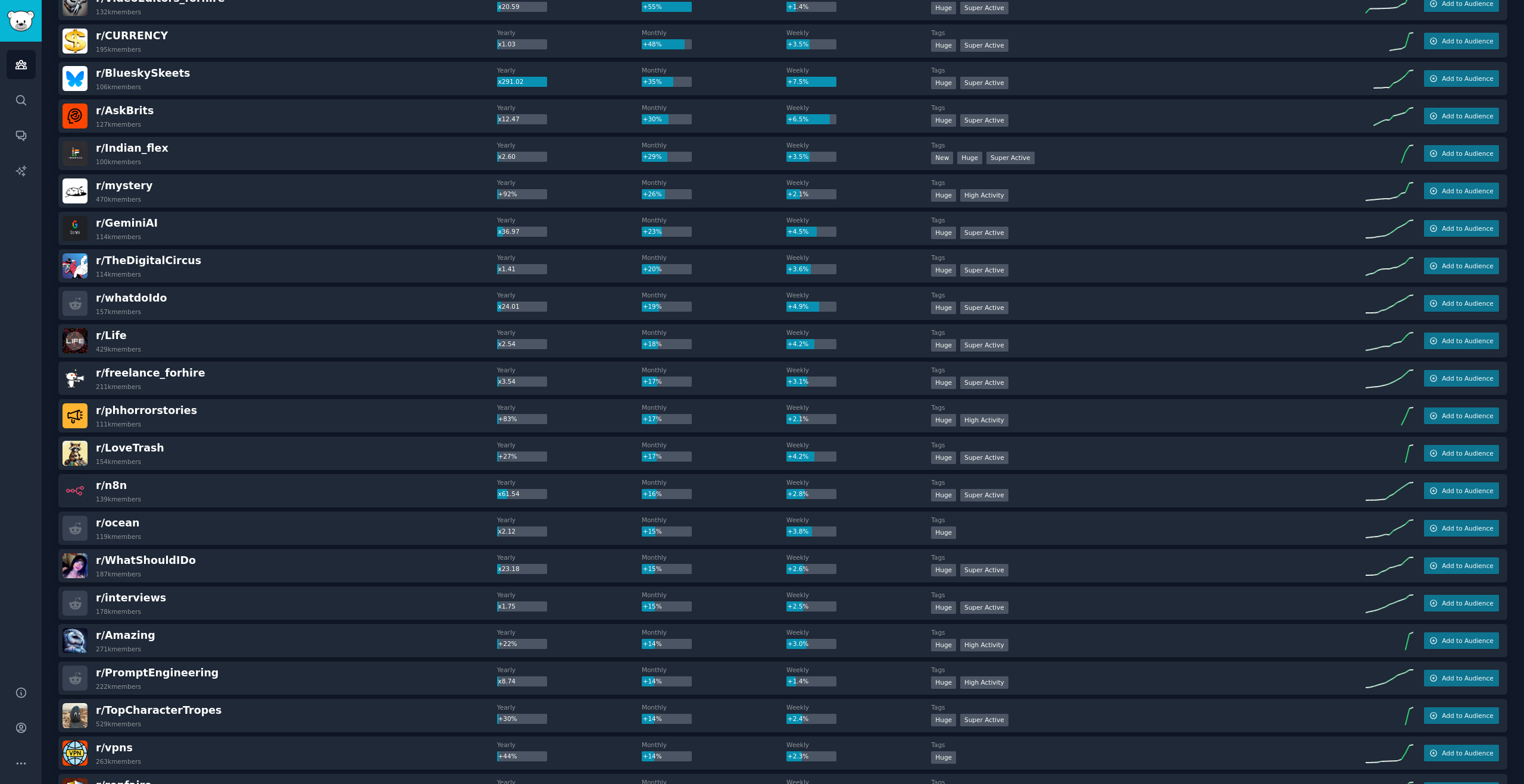
scroll to position [0, 0]
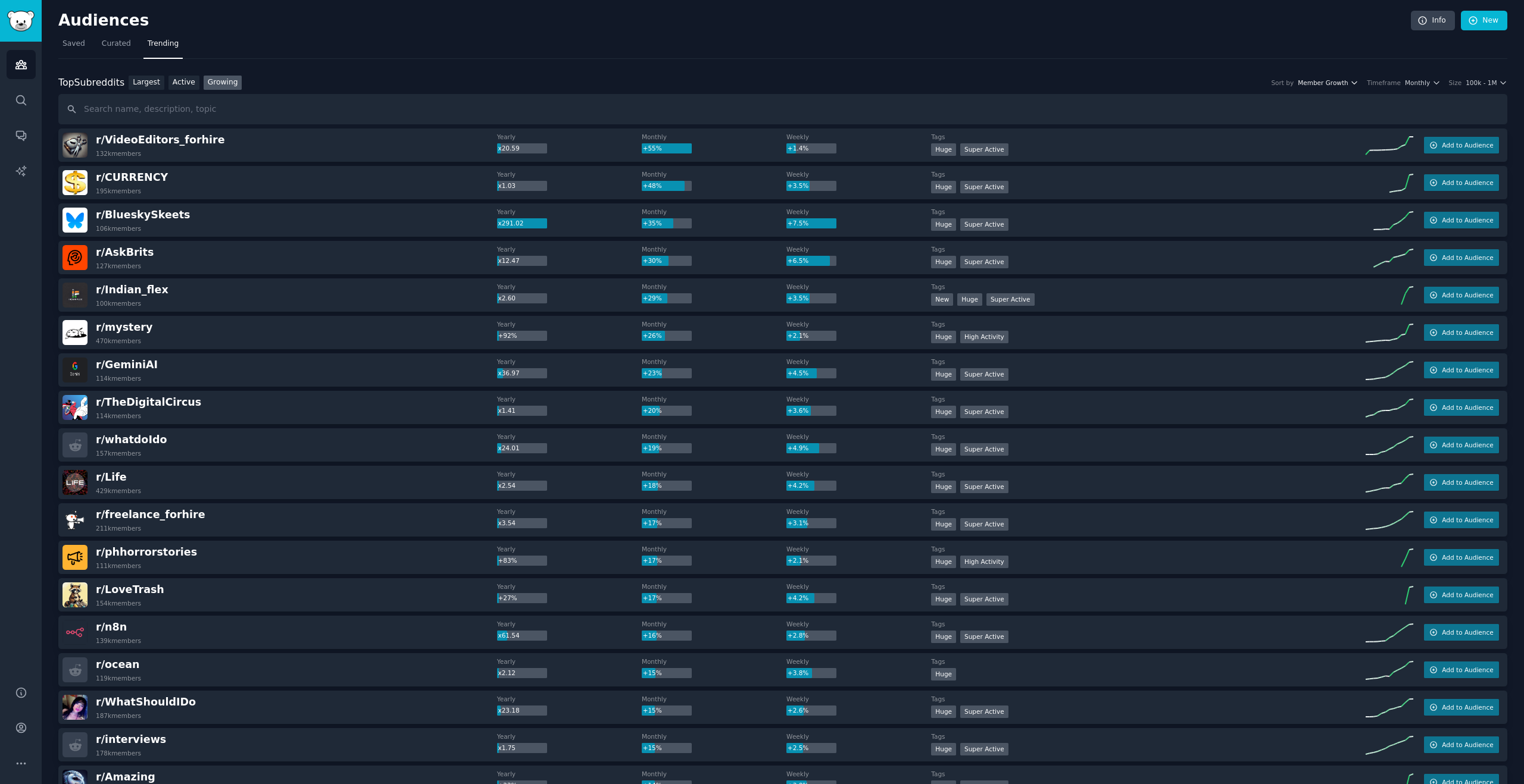
click at [1340, 82] on span "Member Growth" at bounding box center [1323, 82] width 50 height 8
click at [1347, 80] on span "Member Growth" at bounding box center [1323, 82] width 50 height 8
click at [178, 77] on link "Active" at bounding box center [183, 83] width 31 height 15
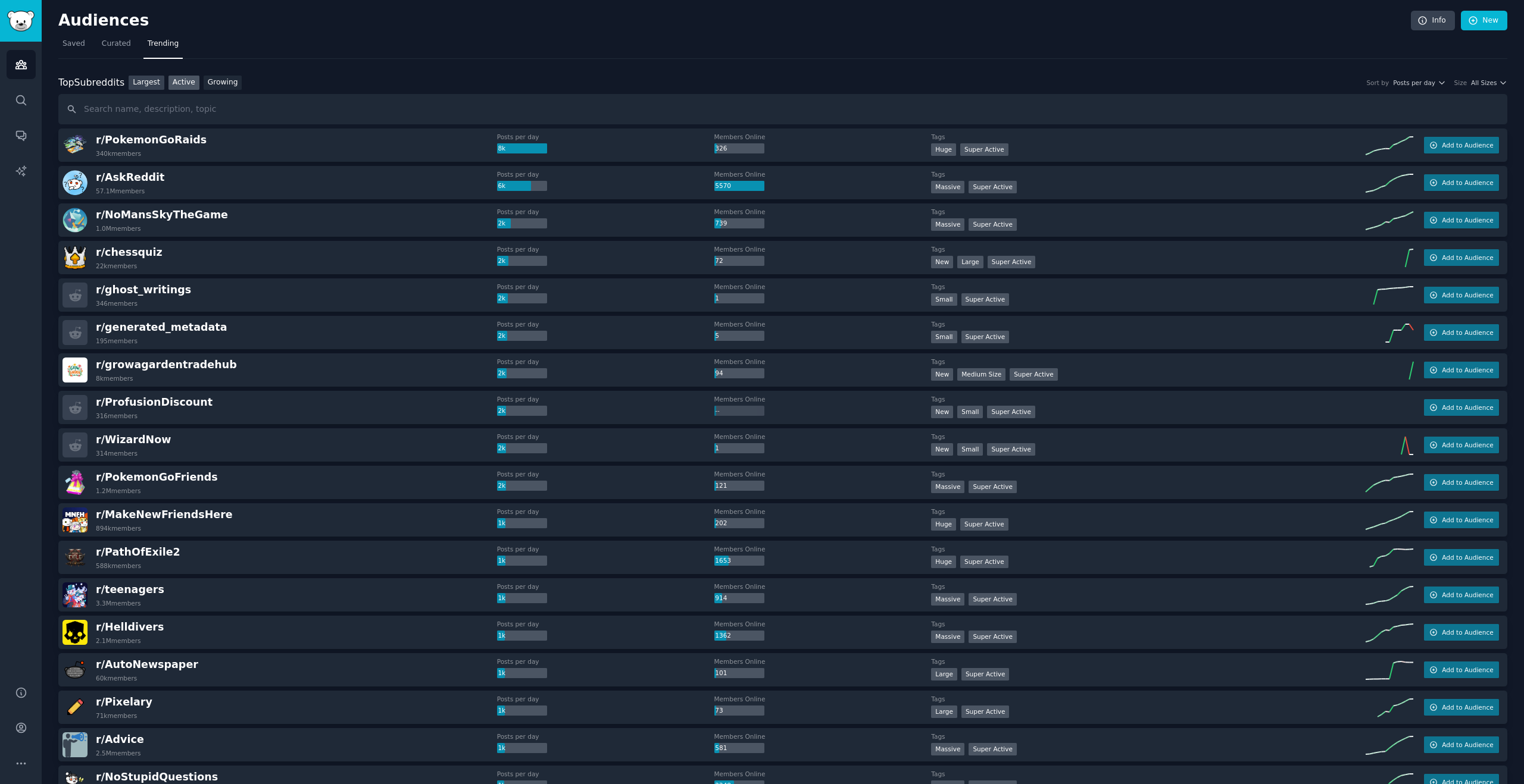
click at [158, 82] on link "Largest" at bounding box center [146, 83] width 35 height 15
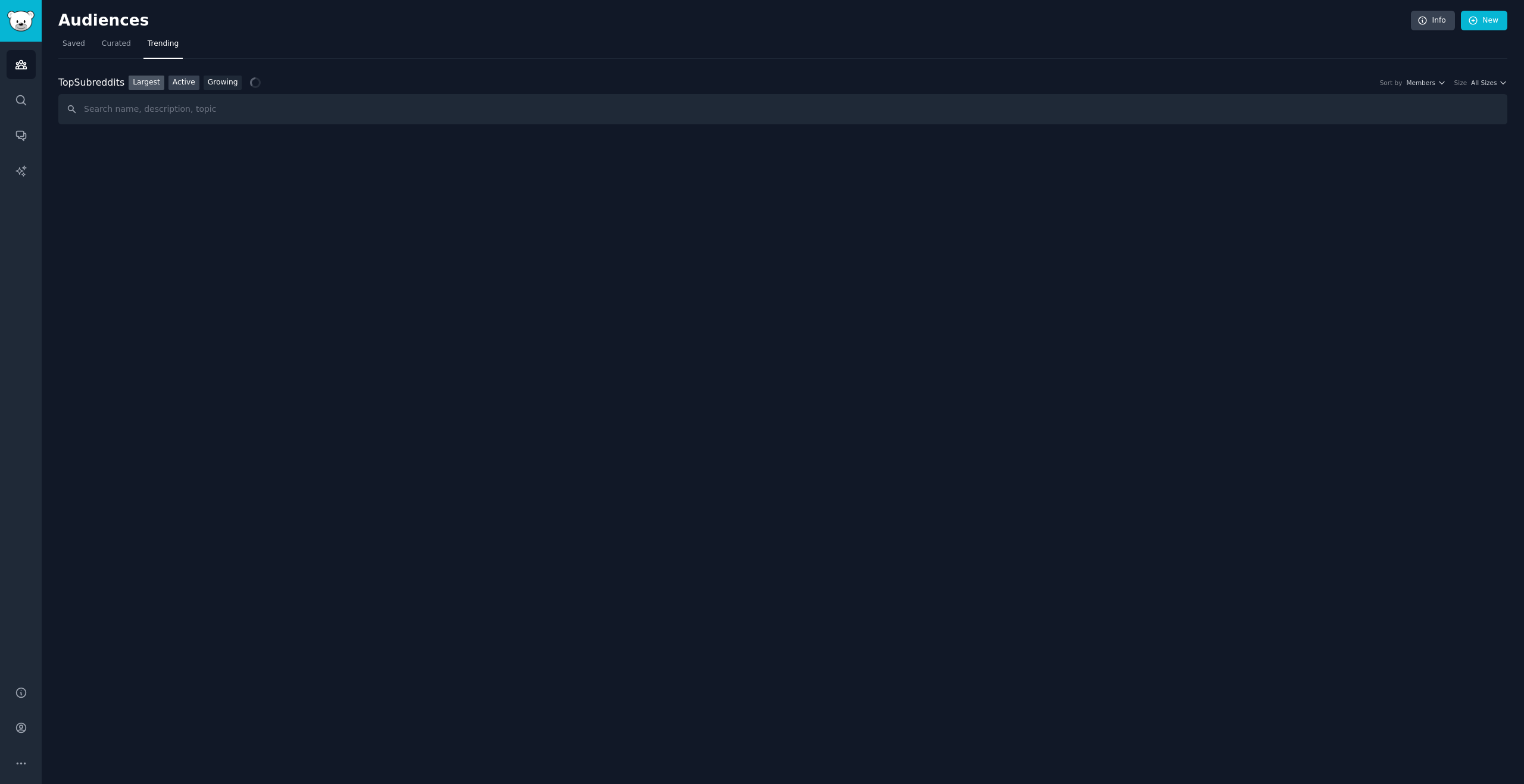
click at [183, 80] on link "Active" at bounding box center [183, 83] width 31 height 15
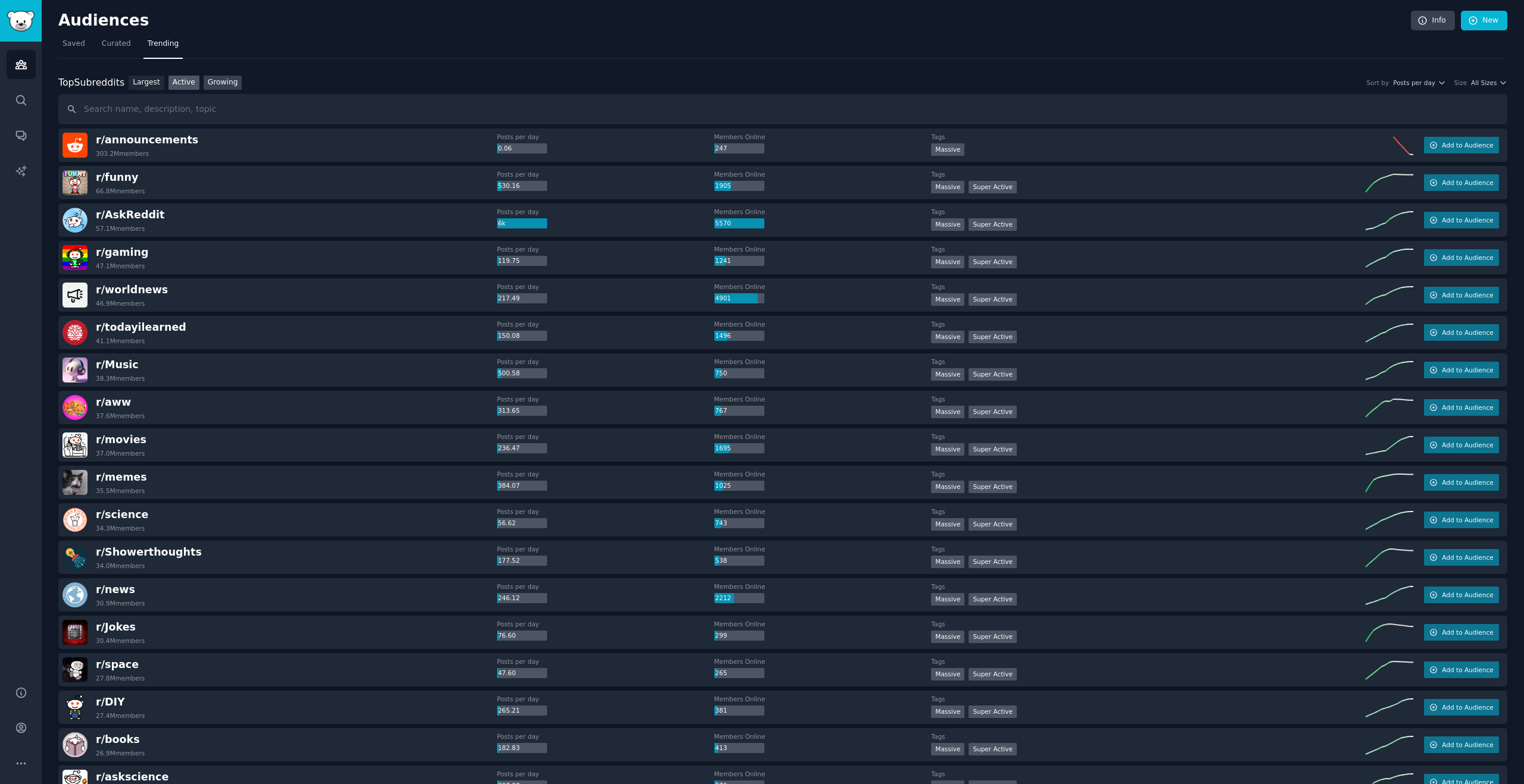
click at [217, 79] on link "Growing" at bounding box center [223, 83] width 39 height 15
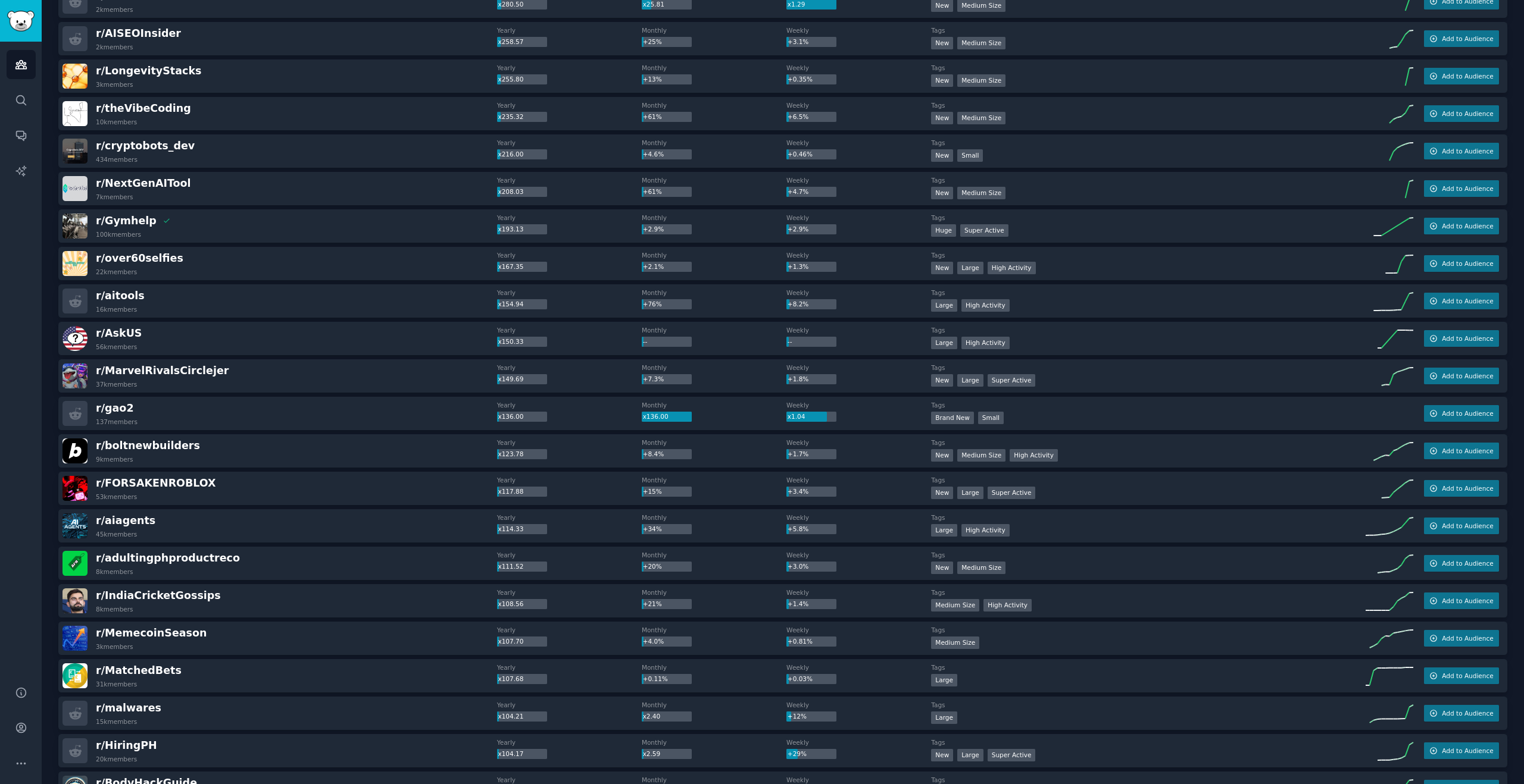
scroll to position [1296, 0]
